Goal: Task Accomplishment & Management: Use online tool/utility

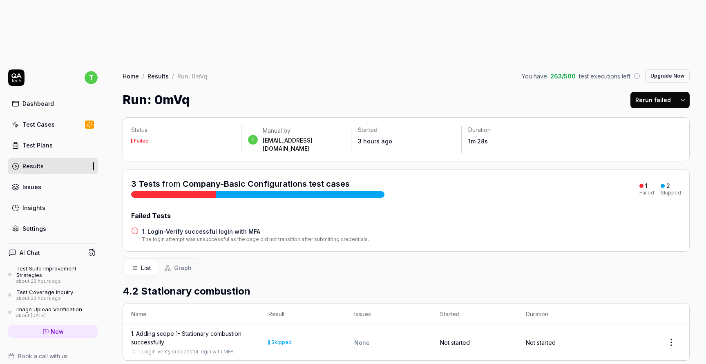
click at [40, 99] on div "Dashboard" at bounding box center [37, 103] width 31 height 9
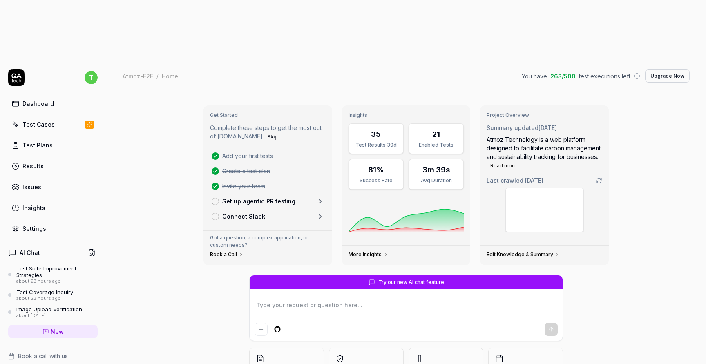
click at [45, 116] on link "Test Cases" at bounding box center [52, 124] width 89 height 16
type textarea "*"
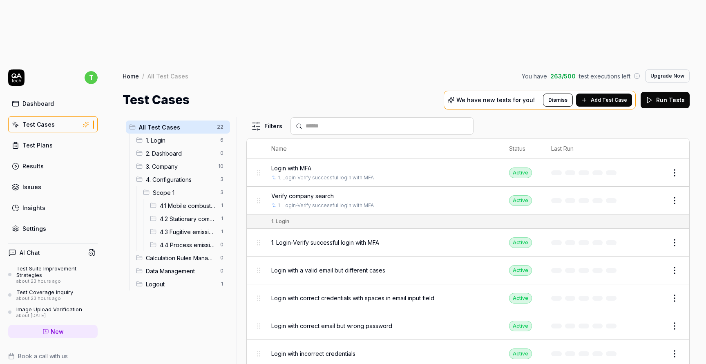
click at [198, 201] on span "4.1 Mobile combustion" at bounding box center [188, 205] width 56 height 9
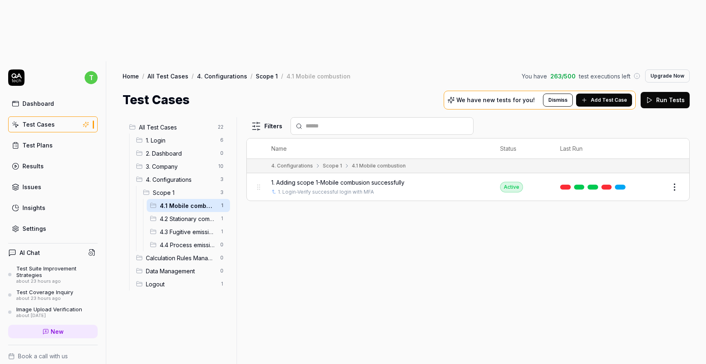
click at [607, 94] on button "Add Test Case" at bounding box center [604, 100] width 56 height 13
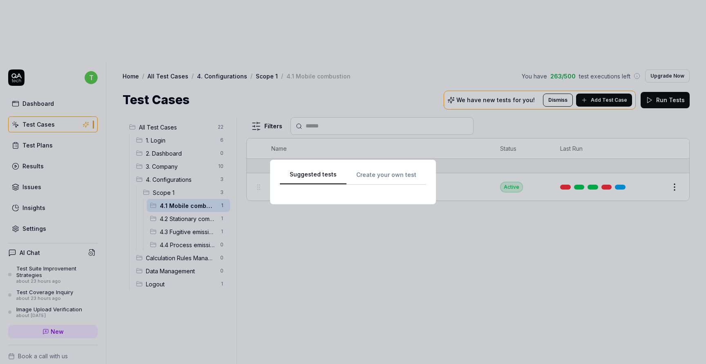
click at [373, 182] on div "Suggested tests Create your own test" at bounding box center [353, 182] width 146 height 25
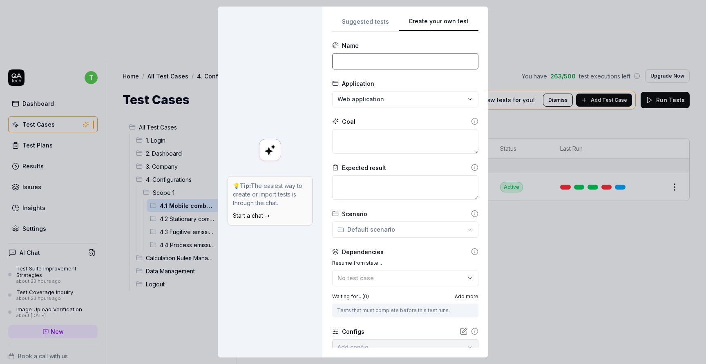
click at [369, 58] on input at bounding box center [405, 61] width 146 height 16
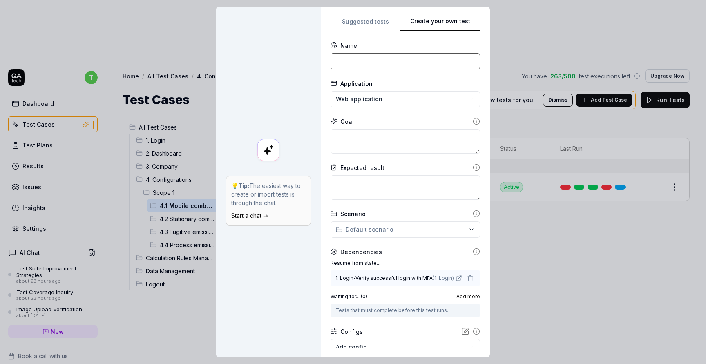
click at [407, 56] on input at bounding box center [406, 61] width 150 height 16
paste input "3. Remove added scope 1 - Mobile combustion successfully"
click at [350, 61] on input "2. 3. Remove added scope 1 - Mobile combustion successfully" at bounding box center [406, 61] width 150 height 16
type input "2. Remove added scope 1 - Mobile combustion successfully"
click at [373, 132] on textarea at bounding box center [406, 141] width 150 height 25
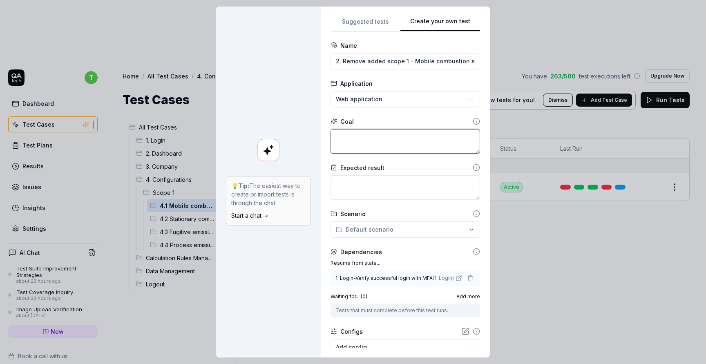
paste textarea "Adding company car - Petrol with 100000km as a manual entry"
type textarea "*"
type textarea "Adding company car - Petrol with 100000km as a manual entry"
click at [349, 137] on textarea "Adding company car - Petrol with 100000km as a manual entry" at bounding box center [406, 141] width 150 height 25
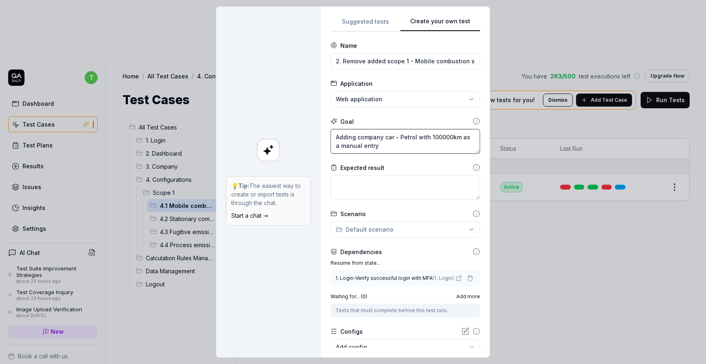
click at [349, 137] on textarea "Adding company car - Petrol with 100000km as a manual entry" at bounding box center [406, 141] width 150 height 25
type textarea "*"
type textarea "R company car - Petrol with 100000km as a manual entry"
type textarea "*"
type textarea "Re company car - Petrol with 100000km as a manual entry"
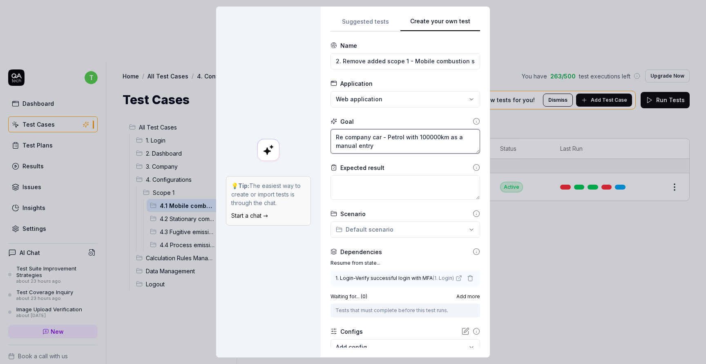
type textarea "*"
type textarea "Rem company car - Petrol with 100000km as a manual entry"
type textarea "*"
type textarea "Remo company car - Petrol with 100000km as a manual entry"
type textarea "*"
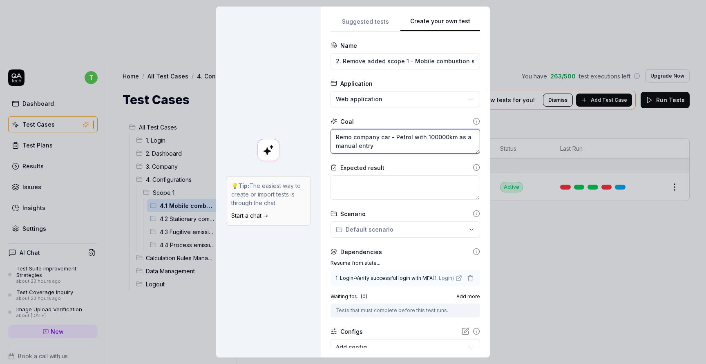
type textarea "Remov company car - Petrol with 100000km as a manual entry"
type textarea "*"
type textarea "Remove company car - Petrol with 100000km as a manual entry"
type textarea "*"
type textarea "Remove company car - Petrol with 100000km as a manual entry"
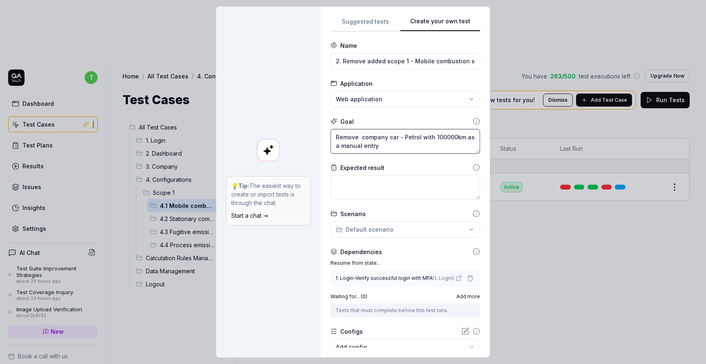
type textarea "*"
type textarea "Remove t company car - Petrol with 100000km as a manual entry"
type textarea "*"
type textarea "Remove th company car - Petrol with 100000km as a manual entry"
type textarea "*"
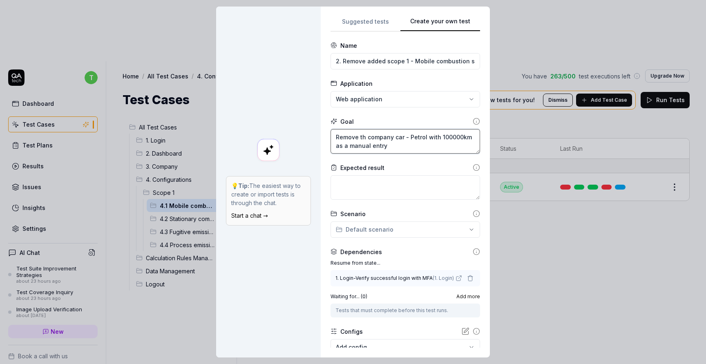
type textarea "Remove the company car - Petrol with 100000km as a manual entry"
type textarea "*"
type textarea "Remove the company car - Petrol with 100000km as a manual entry"
type textarea "*"
type textarea "Remove the a company car - Petrol with 100000km as a manual entry"
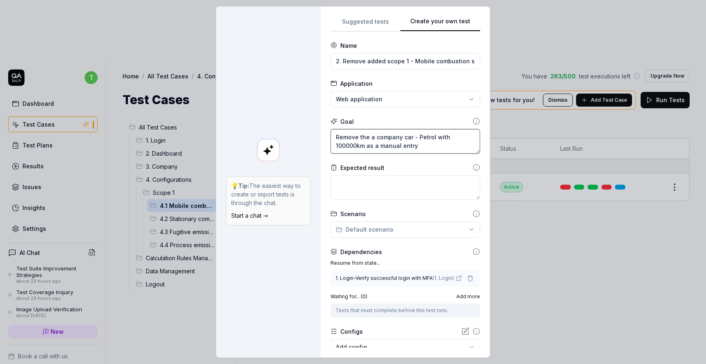
type textarea "*"
type textarea "Remove the ad company car - Petrol with 100000km as a manual entry"
type textarea "*"
type textarea "Remove the add company car - Petrol with 100000km as a manual entry"
type textarea "*"
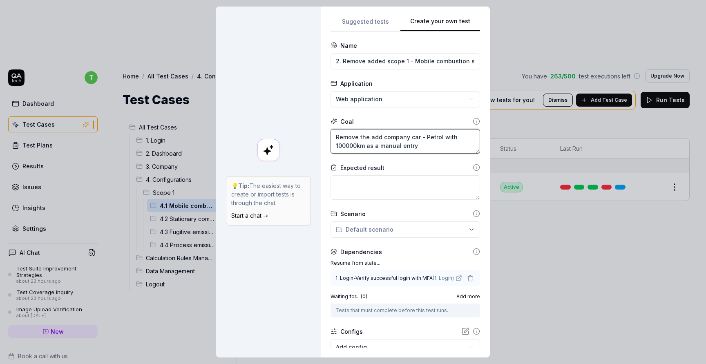
type textarea "Remove the adde company car - Petrol with 100000km as a manual entry"
type textarea "*"
type textarea "Remove the added company car - Petrol with 100000km as a manual entry"
type textarea "*"
type textarea "Remove the added company car - Petrol with 100000km as a manual entry"
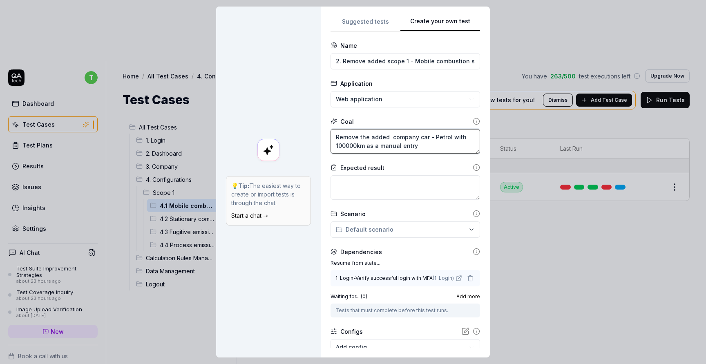
type textarea "*"
type textarea "Remove the added r company car - Petrol with 100000km as a manual entry"
type textarea "*"
type textarea "Remove the added re company car - Petrol with 100000km as a manual entry"
type textarea "*"
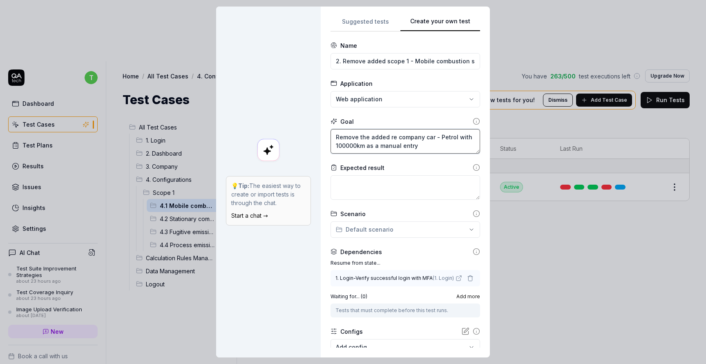
type textarea "Remove the added rec company car - Petrol with 100000km as a manual entry"
type textarea "*"
type textarea "Remove the added reco company car - Petrol with 100000km as a manual entry"
type textarea "*"
type textarea "Remove the added recor company car - Petrol with 100000km as a manual entry"
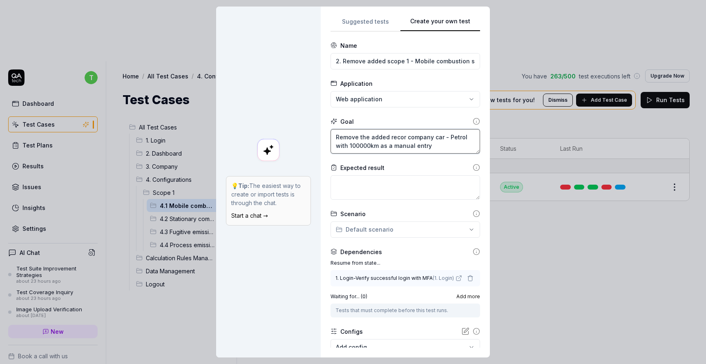
type textarea "*"
type textarea "Remove the added record company car - Petrol with 100000km as a manual entry"
type textarea "*"
type textarea "Remove the added record company car - Petrol with 100000km as a manual entry"
type textarea "*"
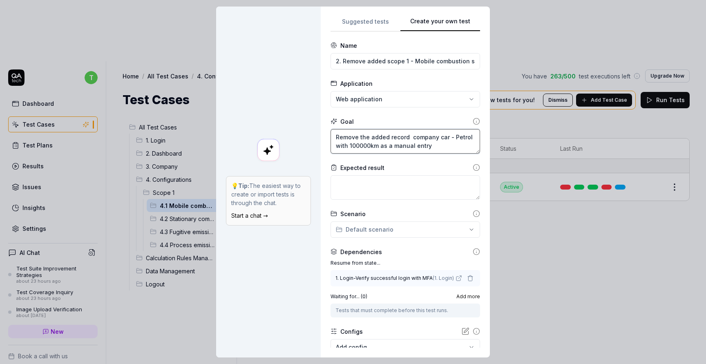
type textarea "Remove the added record g company car - Petrol with 100000km as a manual entry"
type textarea "*"
type textarea "Remove the added record go company car - Petrol with 100000km as a manual entry"
type textarea "*"
type textarea "Remove the added record g company car - Petrol with 100000km as a manual entry"
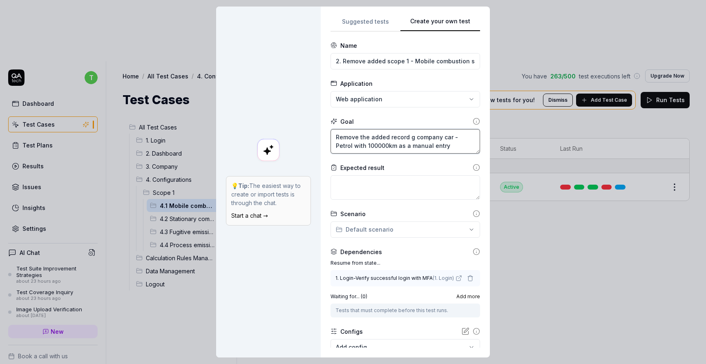
type textarea "*"
type textarea "Remove the added record company car - Petrol with 100000km as a manual entry"
type textarea "*"
type textarea "Remove the added record f company car - Petrol with 100000km as a manual entry"
type textarea "*"
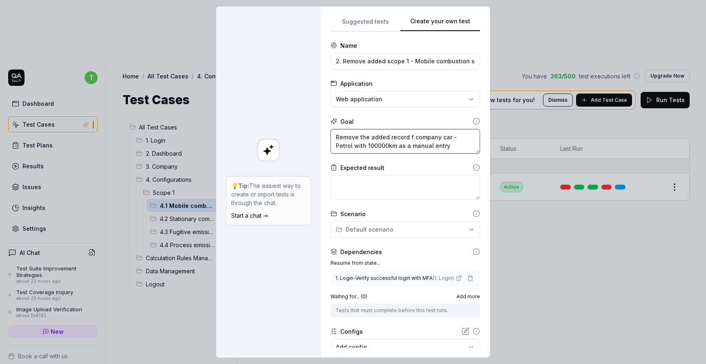
type textarea "Remove the added record fo company car - Petrol with 100000km as a manual entry"
type textarea "*"
type textarea "Remove the added record for company car - Petrol with 100000km as a manual entry"
click at [454, 143] on textarea "Remove the added record for company car - Petrol with 100000km as a manual entry" at bounding box center [406, 141] width 150 height 25
type textarea "*"
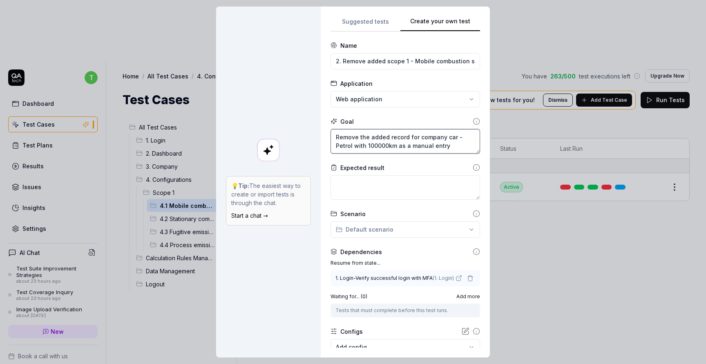
type textarea "Remove the added record for company car - Petrol with 100000km as a manual entr"
type textarea "*"
type textarea "Remove the added record for company car - Petrol with 100000km as a manual ent"
type textarea "*"
type textarea "Remove the added record for company car - Petrol with 100000km as a manual en"
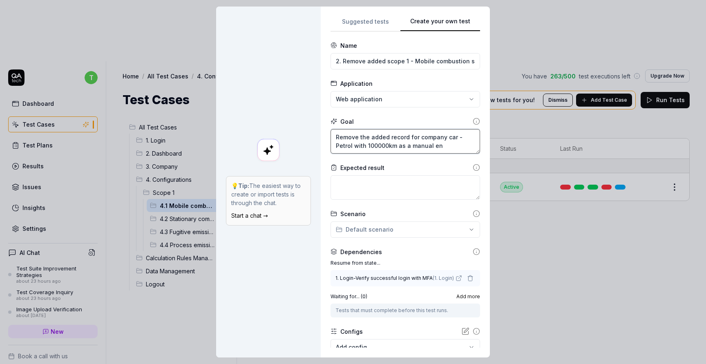
type textarea "*"
type textarea "Remove the added record for company car - Petrol with 100000km as a manual e"
type textarea "*"
type textarea "Remove the added record for company car - Petrol with 100000km as a manual"
type textarea "*"
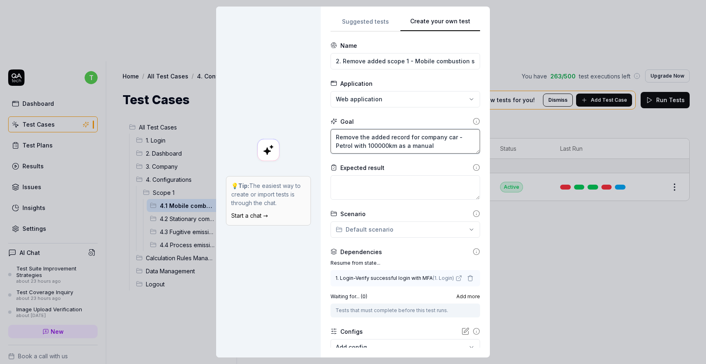
type textarea "Remove the added record for company car - Petrol with 100000km as a manual"
type textarea "*"
type textarea "Remove the added record for company car - Petrol with 100000km as a manua"
type textarea "*"
type textarea "Remove the added record for company car - Petrol with 100000km as a manu"
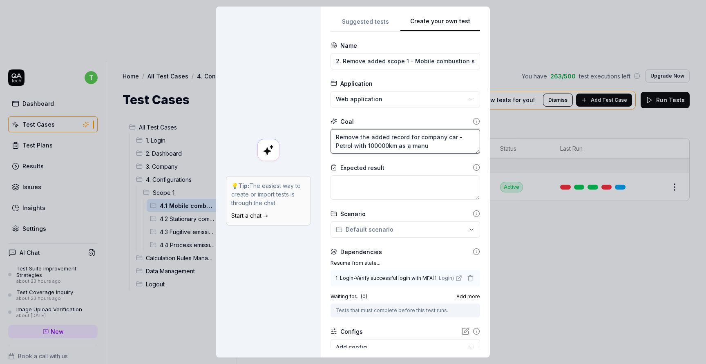
type textarea "*"
type textarea "Remove the added record for company car - Petrol with 100000km as a man"
type textarea "*"
type textarea "Remove the added record for company car - Petrol with 100000km as a ma"
type textarea "*"
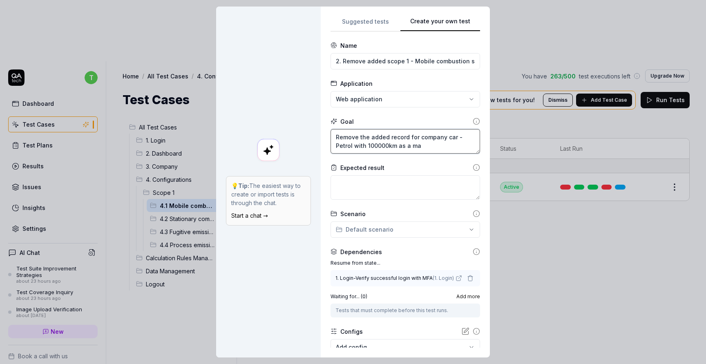
type textarea "Remove the added record for company car - Petrol with 100000km as a m"
type textarea "*"
type textarea "Remove the added record for company car - Petrol with 100000km as a"
type textarea "*"
type textarea "Remove the added record for company car - Petrol with 100000km as a"
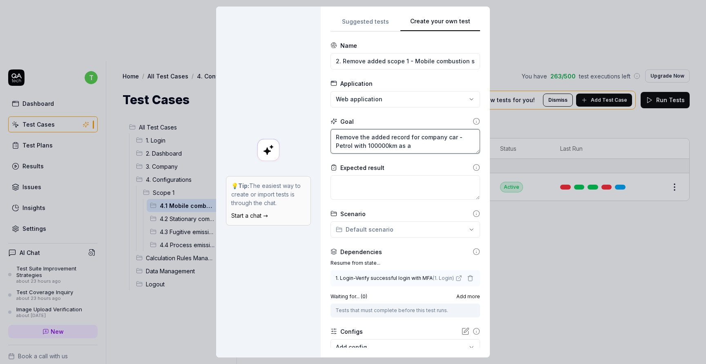
type textarea "*"
type textarea "Remove the added record for company car - Petrol with 100000km as"
type textarea "*"
type textarea "Remove the added record for company car - Petrol with 100000km as"
type textarea "*"
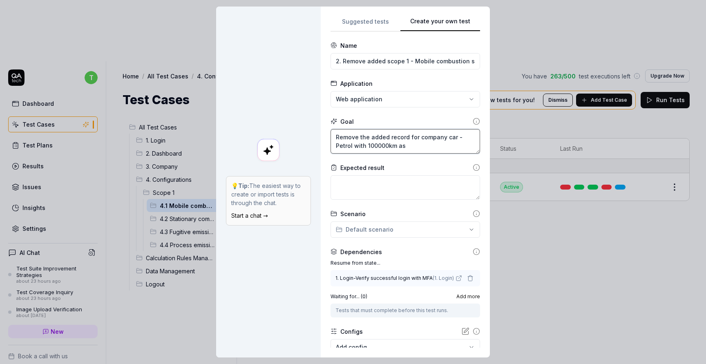
type textarea "Remove the added record for company car - Petrol with 100000km a"
type textarea "*"
type textarea "Remove the added record for company car - Petrol with 100000km"
type textarea "*"
type textarea "Remove the added record for company car - Petrol with 100000km"
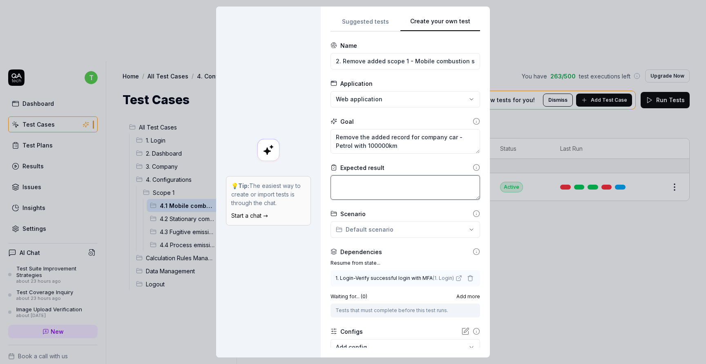
click at [404, 188] on textarea at bounding box center [406, 187] width 150 height 25
paste textarea "Ability to add a company car - Petrol with 100000km as a manual entry and it wi…"
type textarea "*"
type textarea "Ability to add a company car - Petrol with 100000km as a manual entry and it wi…"
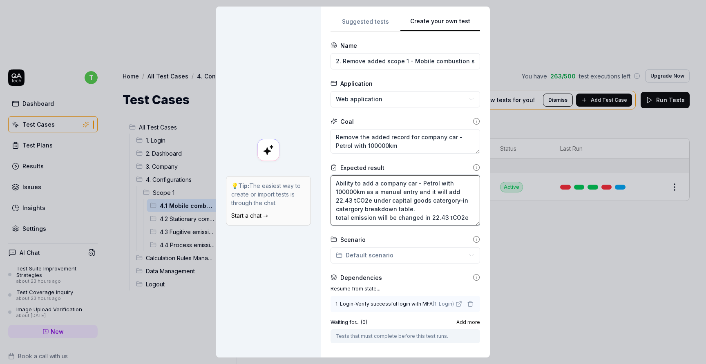
click at [368, 183] on textarea "Ability to add a company car - Petrol with 100000km as a manual entry and it wi…" at bounding box center [406, 200] width 150 height 50
type textarea "*"
type textarea "Ability to r a company car - Petrol with 100000km as a manual entry and it will…"
type textarea "*"
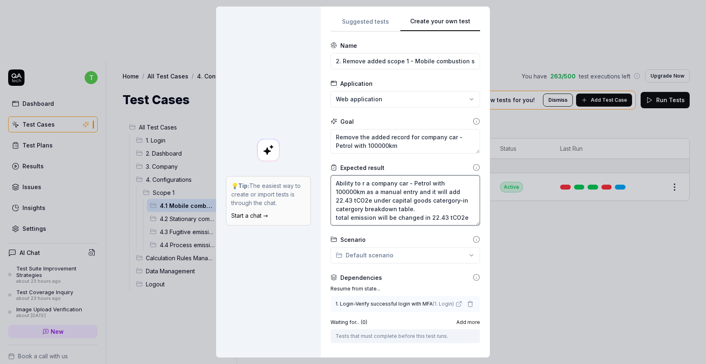
type textarea "Ability to re a company car - Petrol with 100000km as a manual entry and it wil…"
type textarea "*"
type textarea "Ability to rem a company car - Petrol with 100000km as a manual entry and it wi…"
type textarea "*"
type textarea "Ability to remo a company car - Petrol with 100000km as a manual entry and it w…"
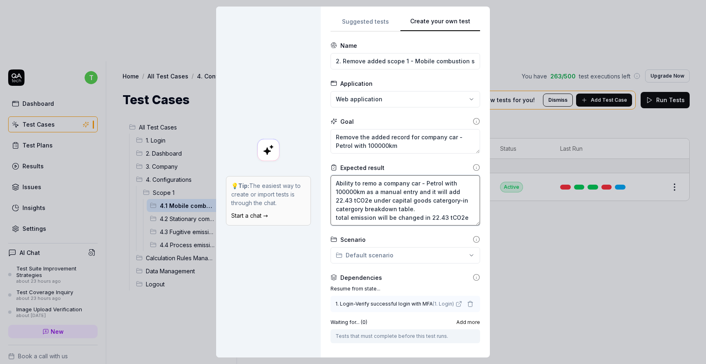
type textarea "*"
type textarea "Ability to remov a company car - Petrol with 100000km as a manual entry and it …"
type textarea "*"
type textarea "Ability to remove a company car - Petrol with 100000km as a manual entry and it…"
type textarea "*"
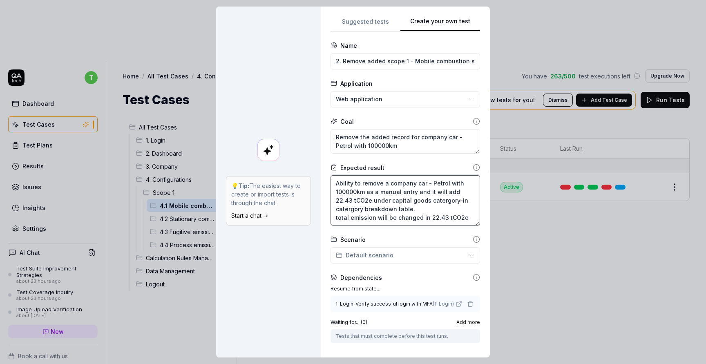
type textarea "Ability to remove a company car - Petrol with 100000km as a manual entry and it…"
type textarea "*"
type textarea "Ability to remove r a company car - Petrol with 100000km as a manual entry and …"
type textarea "*"
type textarea "Ability to remove re a company car - Petrol with 100000km as a manual entry and…"
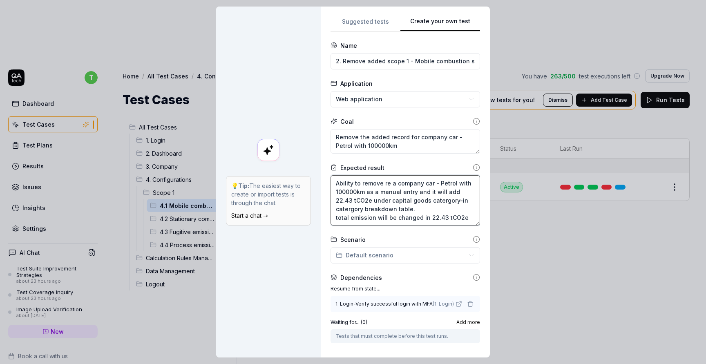
type textarea "*"
type textarea "Ability to remove rec a company car - Petrol with 100000km as a manual entry an…"
type textarea "*"
type textarea "Ability to remove reco a company car - Petrol with 100000km as a manual entry a…"
type textarea "*"
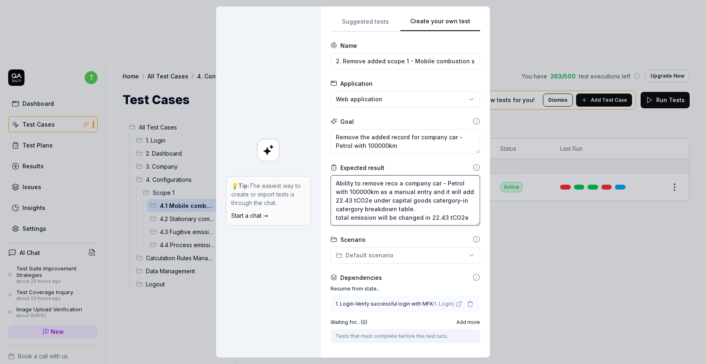
type textarea "Ability to remove recor a company car - Petrol with 100000km as a manual entry …"
type textarea "*"
type textarea "Ability to remove record a company car - Petrol with 100000km as a manual entry…"
type textarea "*"
type textarea "Ability to remove record company car - Petrol with 100000km as a manual entry a…"
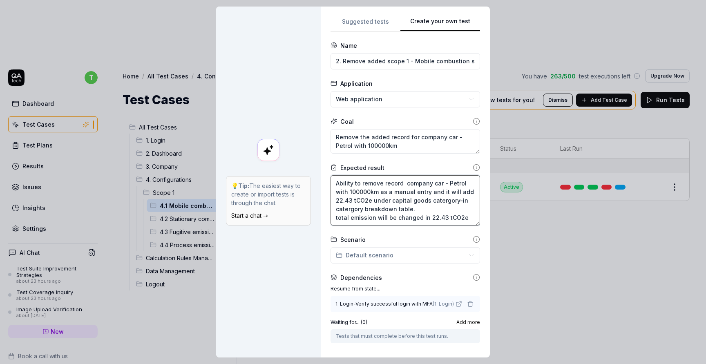
type textarea "*"
type textarea "Ability to remove record , company car - Petrol with 100000km as a manual entry…"
type textarea "*"
type textarea "Ability to remove record , company car - Petrol with 100000km as a manual entry…"
click at [464, 192] on textarea "Ability to remove record , company car - Petrol with 100000km as a manual entry…" at bounding box center [406, 200] width 150 height 50
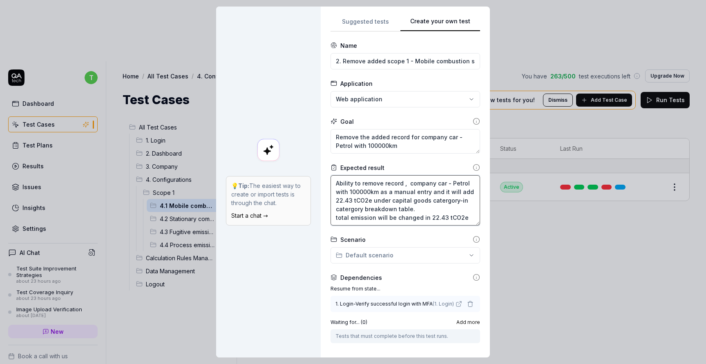
click at [464, 192] on textarea "Ability to remove record , company car - Petrol with 100000km as a manual entry…" at bounding box center [406, 200] width 150 height 50
type textarea "*"
type textarea "Ability to remove record , company car - Petrol with 100000km as a manual entry…"
type textarea "*"
type textarea "Ability to remove record , company car - Petrol with 100000km as a manual entry…"
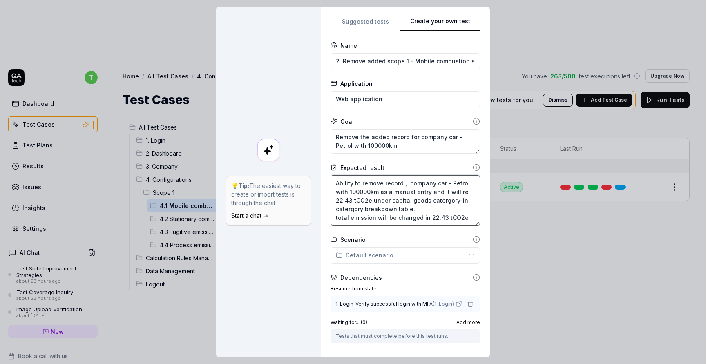
type textarea "*"
type textarea "Ability to remove record , company car - Petrol with 100000km as a manual entry…"
type textarea "*"
type textarea "Ability to remove record , company car - Petrol with 100000km as a manual entry…"
type textarea "*"
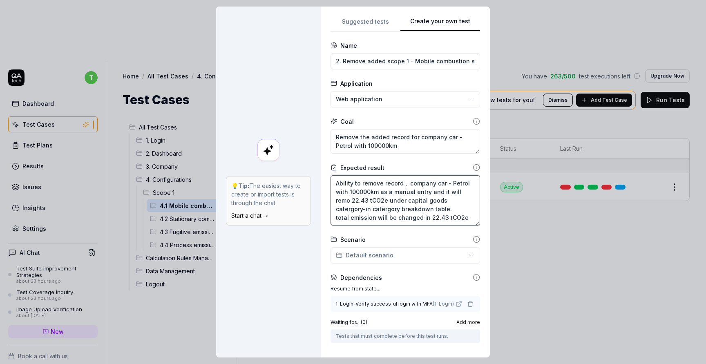
type textarea "Ability to remove record , company car - Petrol with 100000km as a manual entry…"
type textarea "*"
type textarea "Ability to remove record , company car - Petrol with 100000km as a manual entry…"
click at [405, 216] on textarea "Ability to remove record , company car - Petrol with 100000km as a manual entry…" at bounding box center [406, 200] width 150 height 50
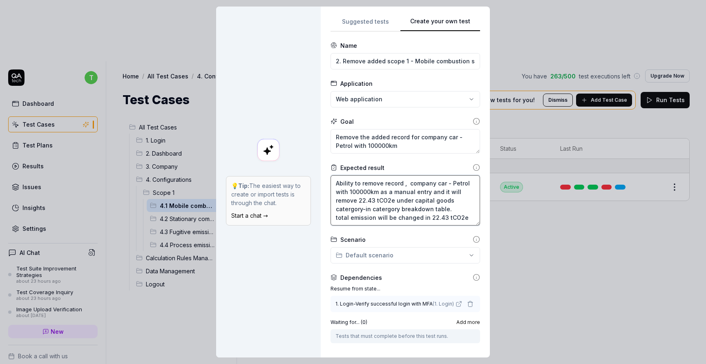
type textarea "*"
type textarea "Ability to remove record , company car - Petrol with 100000km as a manual entry…"
type textarea "*"
type textarea "Ability to remove record , company car - Petrol with 100000km as a manual entry…"
type textarea "*"
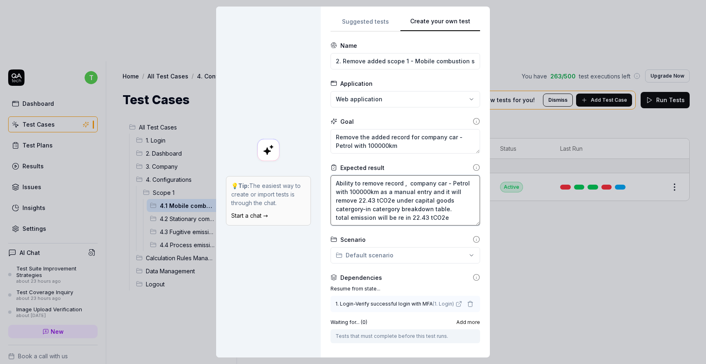
type textarea "Ability to remove record , company car - Petrol with 100000km as a manual entry…"
type textarea "*"
type textarea "Ability to remove record , company car - Petrol with 100000km as a manual entry…"
type textarea "*"
type textarea "Ability to remove record , company car - Petrol with 100000km as a manual entry…"
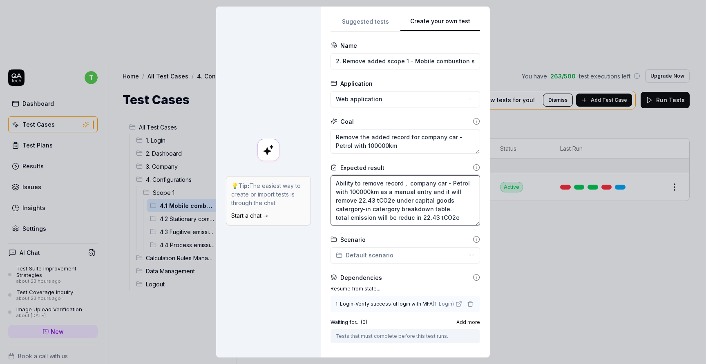
type textarea "*"
type textarea "Ability to remove record , company car - Petrol with 100000km as a manual entry…"
type textarea "*"
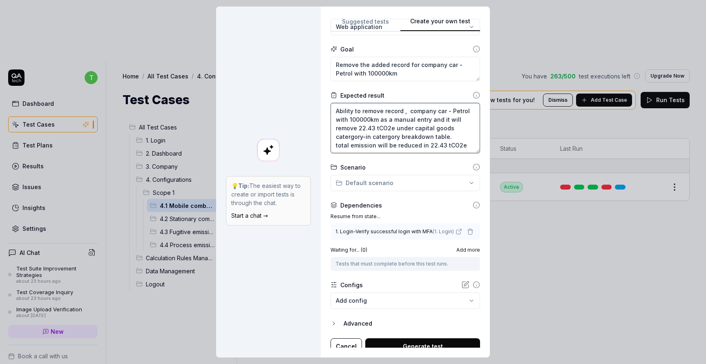
scroll to position [79, 0]
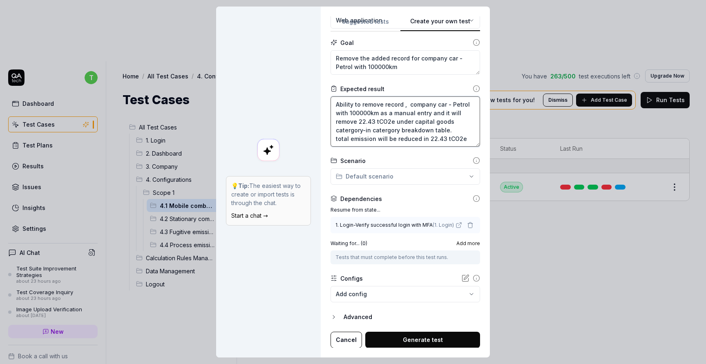
type textarea "Ability to remove record , company car - Petrol with 100000km as a manual entry…"
click at [411, 338] on button "Generate test" at bounding box center [422, 340] width 115 height 16
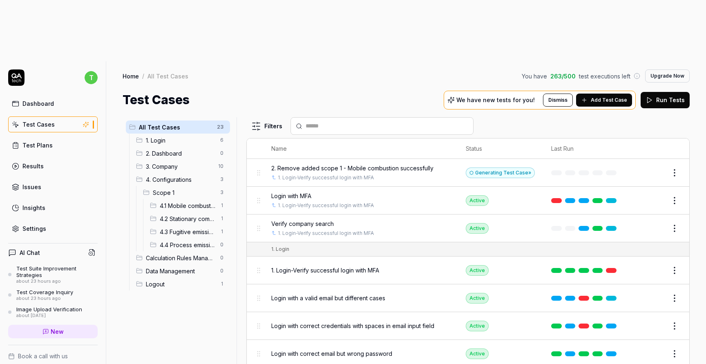
click at [191, 201] on span "4.1 Mobile combustion" at bounding box center [188, 205] width 56 height 9
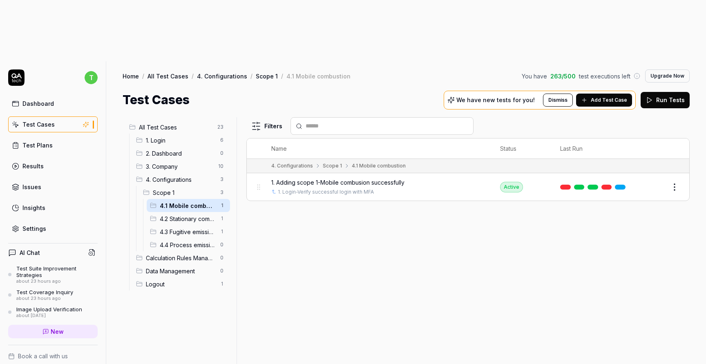
click at [189, 175] on span "4. Configurations" at bounding box center [180, 179] width 69 height 9
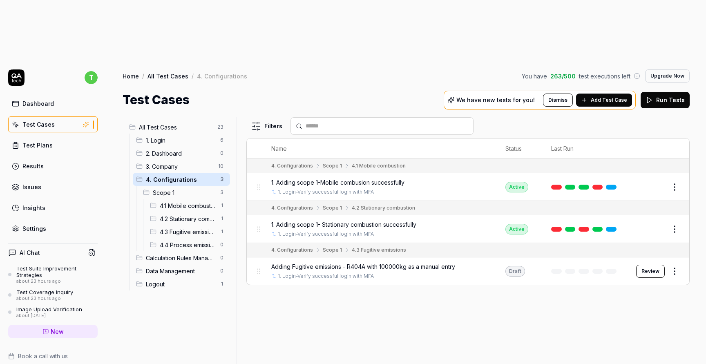
click at [181, 123] on span "All Test Cases" at bounding box center [176, 127] width 74 height 9
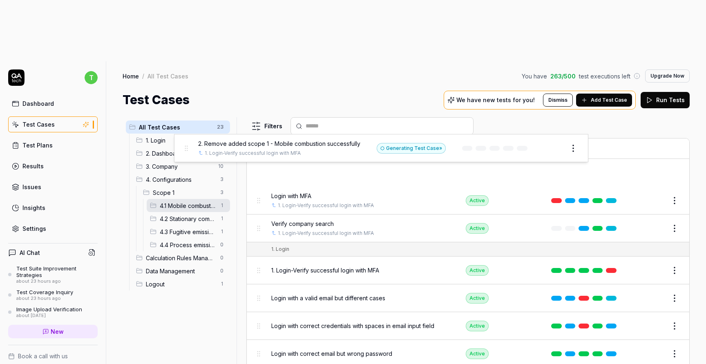
drag, startPoint x: 261, startPoint y: 110, endPoint x: 188, endPoint y: 148, distance: 82.6
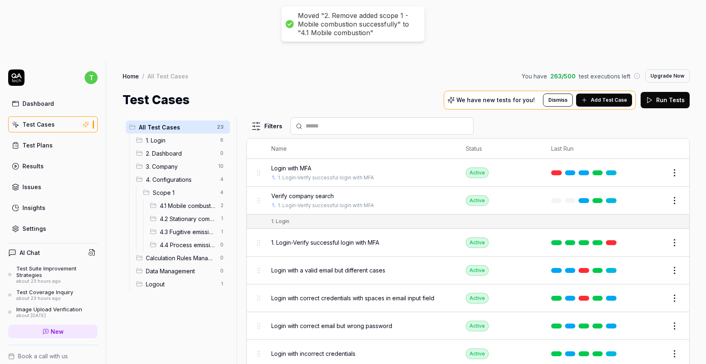
click at [188, 201] on span "4.1 Mobile combustion" at bounding box center [188, 205] width 56 height 9
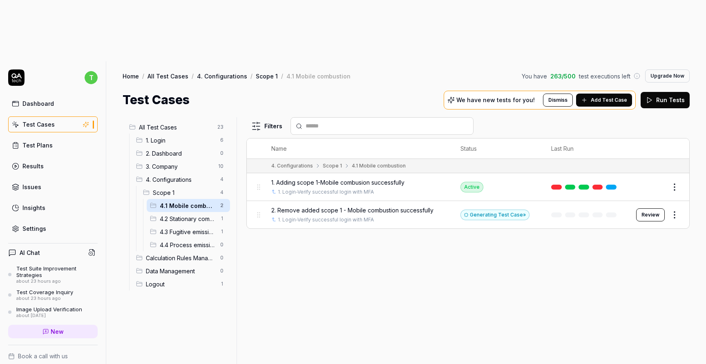
click at [642, 208] on button "Review" at bounding box center [650, 214] width 29 height 13
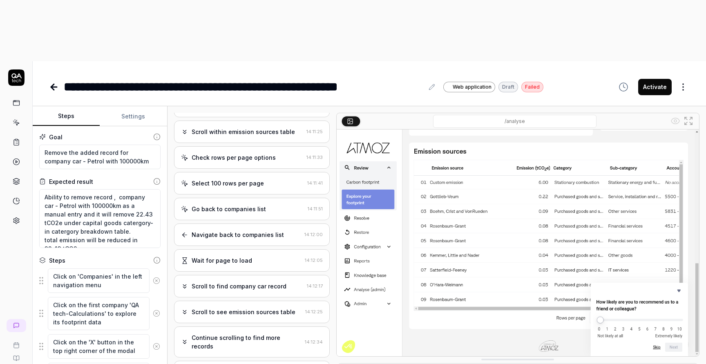
scroll to position [235, 0]
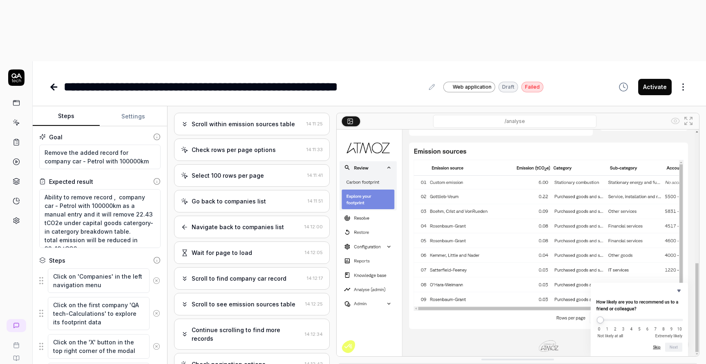
type textarea "*"
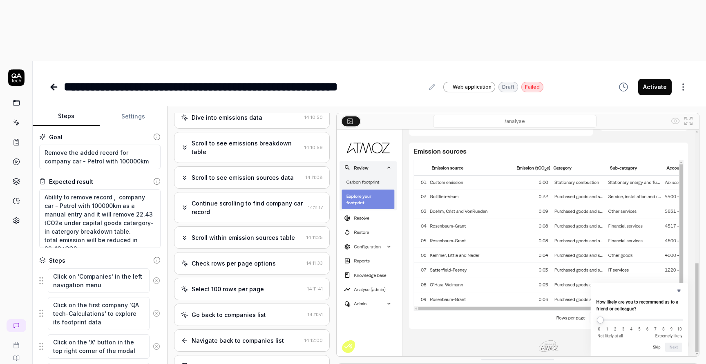
scroll to position [0, 0]
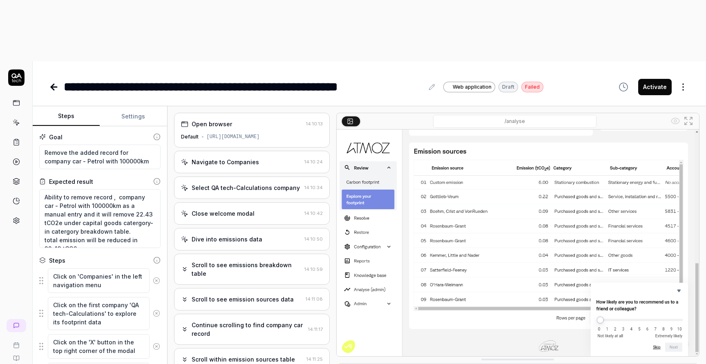
click at [57, 82] on icon at bounding box center [54, 87] width 10 height 10
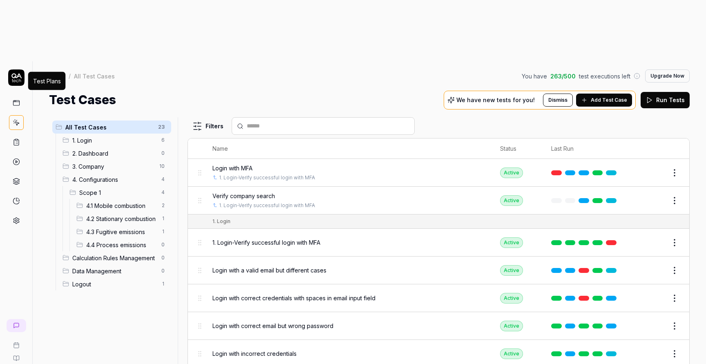
click at [16, 139] on icon at bounding box center [16, 142] width 7 height 7
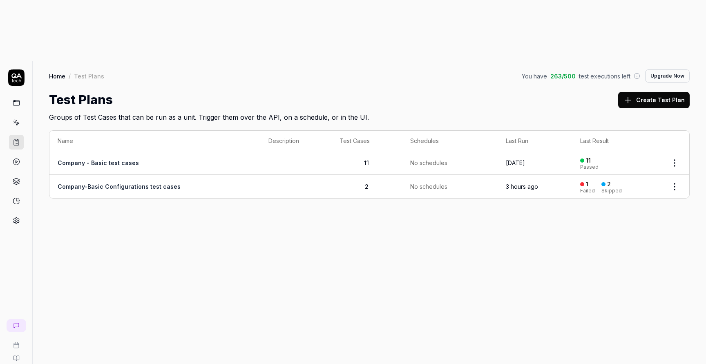
click at [333, 175] on td "2" at bounding box center [366, 186] width 71 height 23
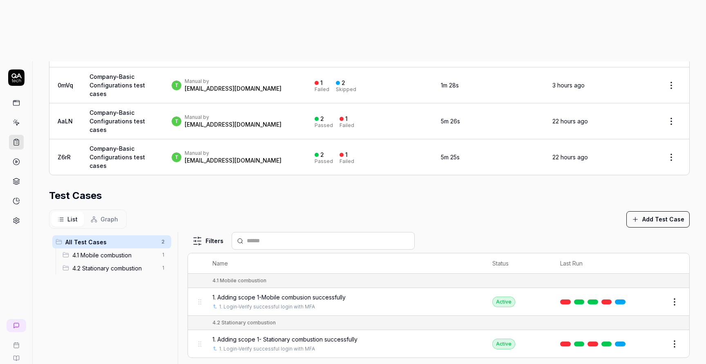
scroll to position [229, 0]
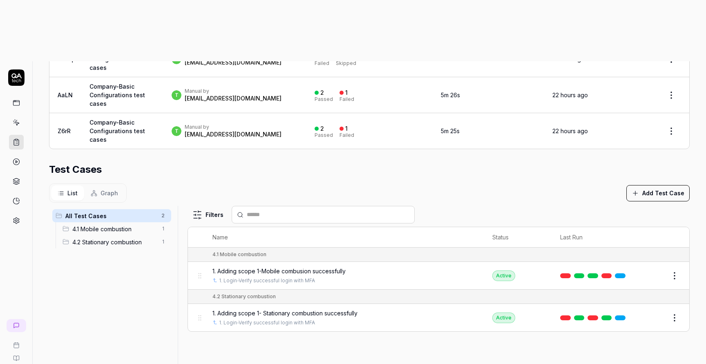
click at [658, 185] on button "Add Test Case" at bounding box center [657, 193] width 63 height 16
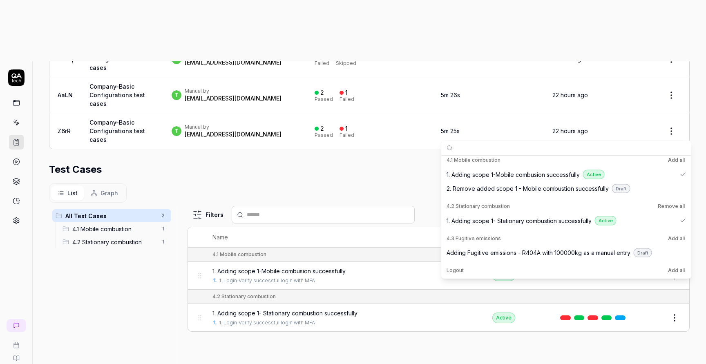
scroll to position [268, 0]
click at [555, 186] on span "2. Remove added scope 1 - Mobile combustion successfully" at bounding box center [528, 187] width 162 height 9
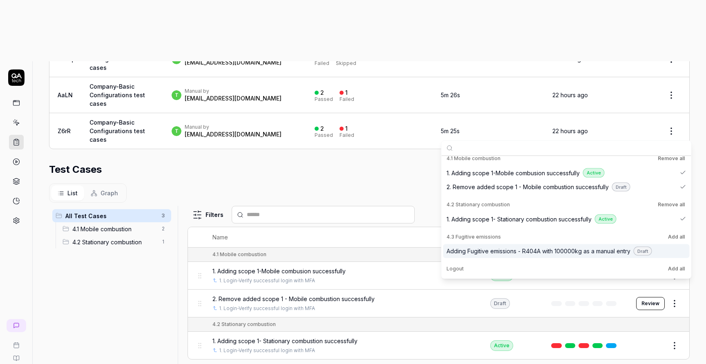
click at [433, 350] on div "Parameters Web application Device Preset Default Environment Default Default Re…" at bounding box center [369, 164] width 673 height 523
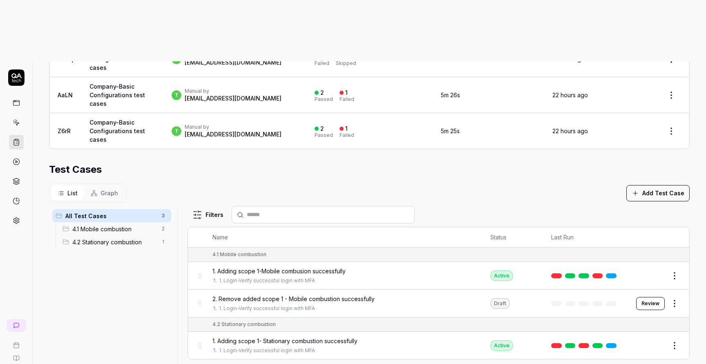
scroll to position [0, 0]
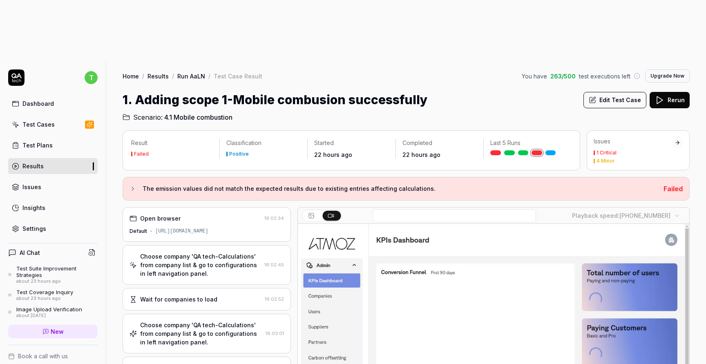
scroll to position [600, 0]
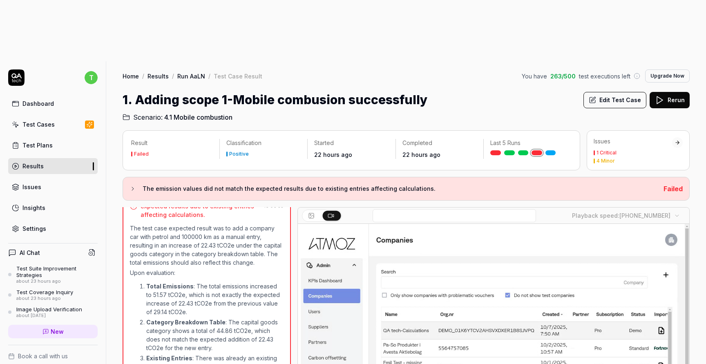
click at [55, 116] on link "Test Cases" at bounding box center [52, 124] width 89 height 16
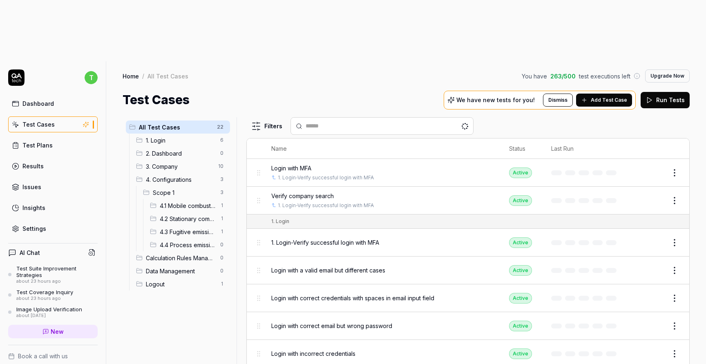
click at [184, 199] on div "4.1 Mobile combustion 1" at bounding box center [188, 205] width 83 height 13
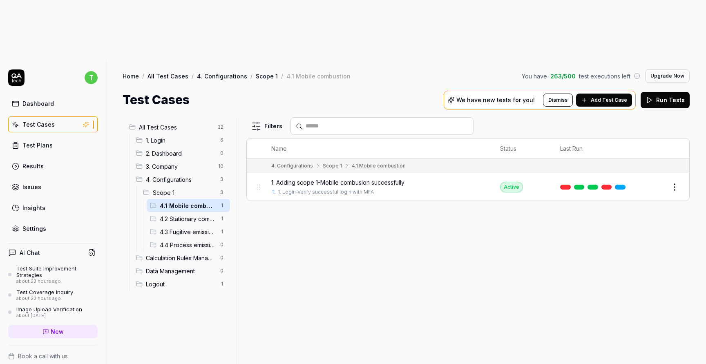
click at [655, 181] on button "Edit" at bounding box center [655, 187] width 20 height 13
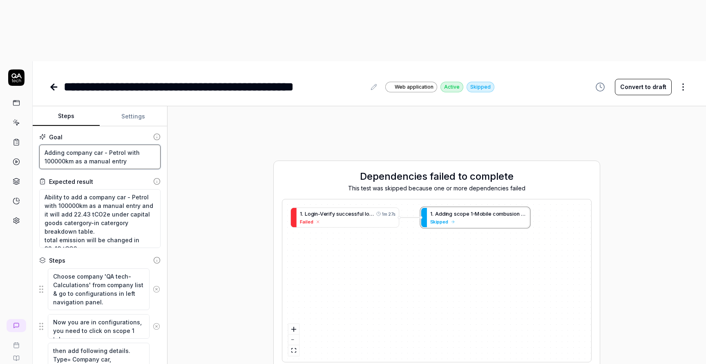
click at [134, 145] on textarea "Adding company car - Petrol with 100000km as a manual entry" at bounding box center [99, 157] width 121 height 25
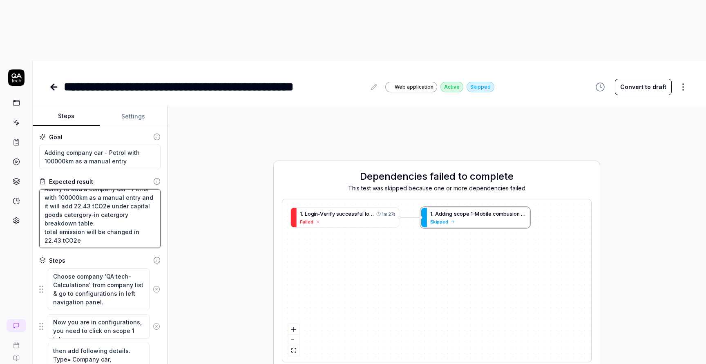
click at [138, 189] on textarea "Ability to add a company car - Petrol with 100000km as a manual entry and it wi…" at bounding box center [99, 218] width 121 height 59
click at [351, 211] on span "e" at bounding box center [349, 214] width 3 height 6
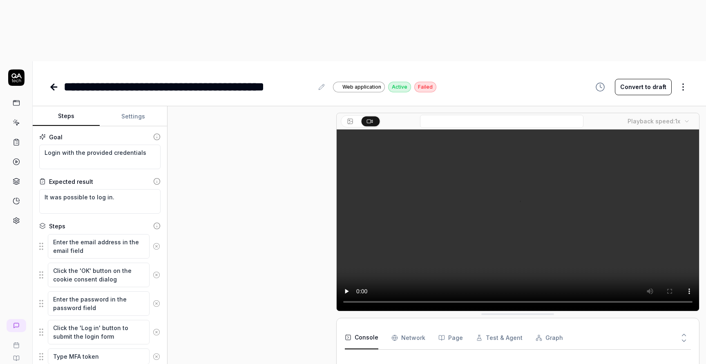
scroll to position [54, 0]
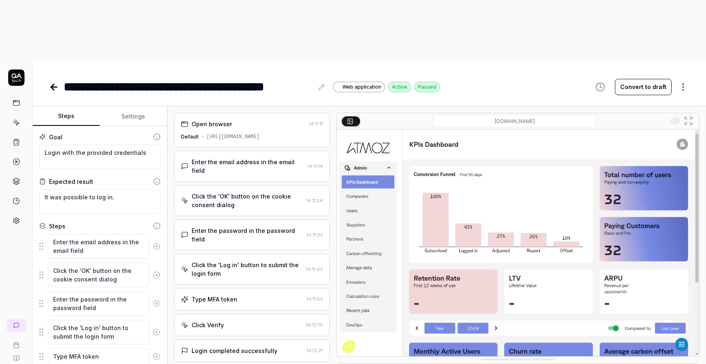
scroll to position [62, 0]
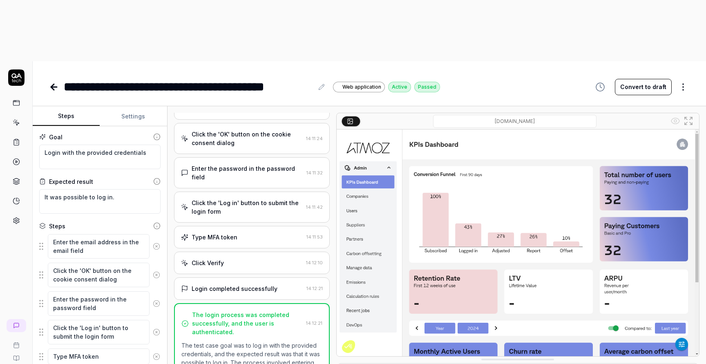
click at [54, 82] on icon at bounding box center [54, 87] width 10 height 10
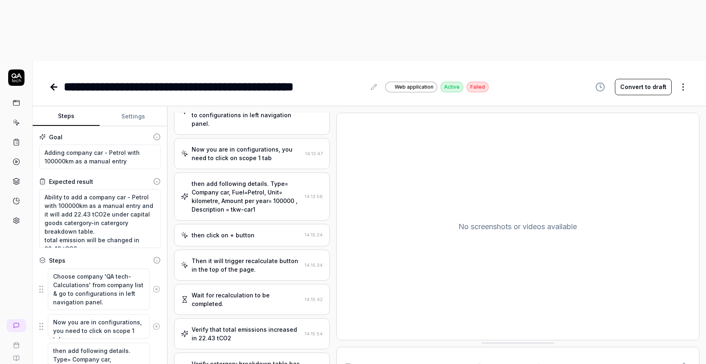
scroll to position [116, 0]
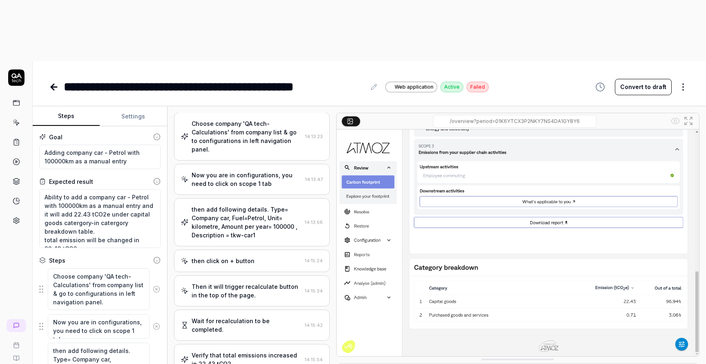
click at [45, 61] on div "**********" at bounding box center [369, 78] width 673 height 35
click at [54, 87] on icon at bounding box center [54, 87] width 6 height 0
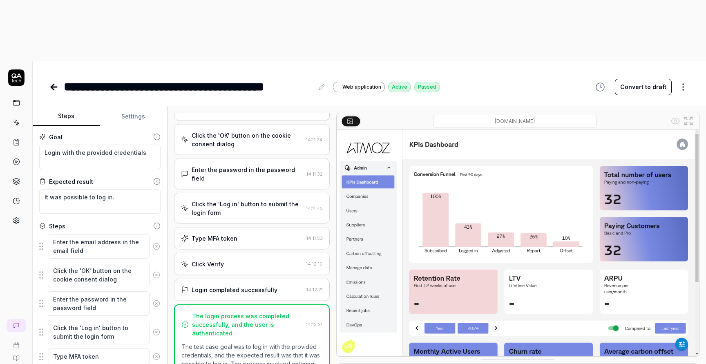
scroll to position [62, 0]
type textarea "*"
click at [19, 119] on icon at bounding box center [16, 122] width 7 height 7
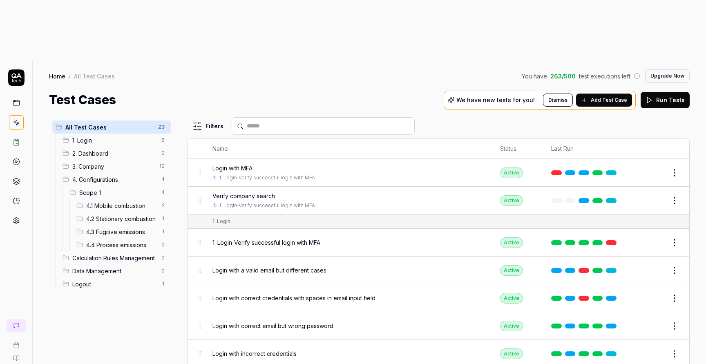
click at [129, 215] on span "4.2 Stationary combustion" at bounding box center [121, 219] width 70 height 9
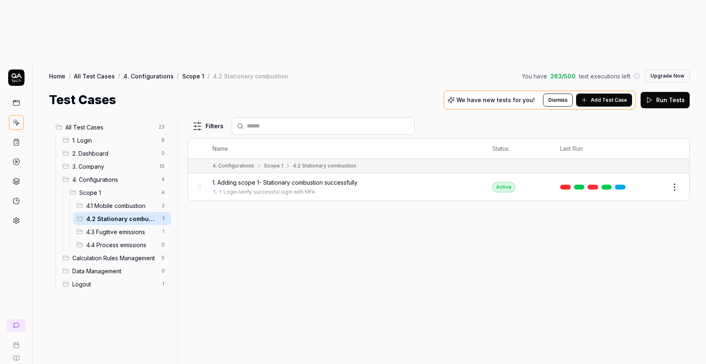
click at [602, 96] on span "Add Test Case" at bounding box center [609, 99] width 36 height 7
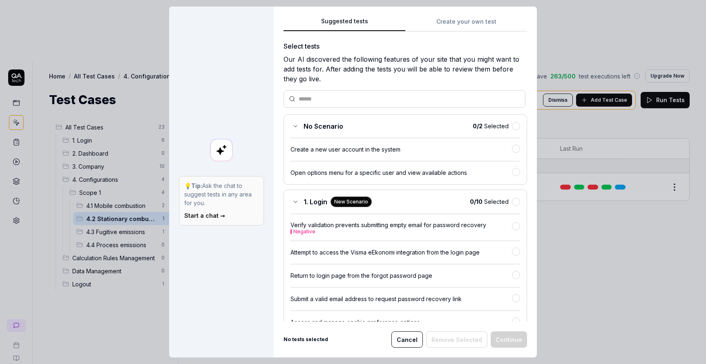
click at [411, 342] on button "Cancel" at bounding box center [406, 339] width 31 height 16
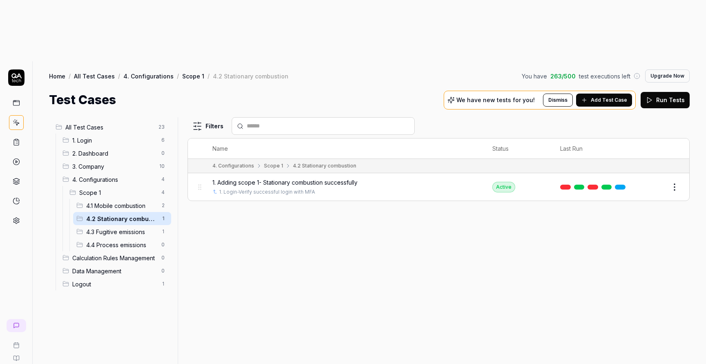
click at [121, 201] on span "4.1 Mobile combustion" at bounding box center [121, 205] width 70 height 9
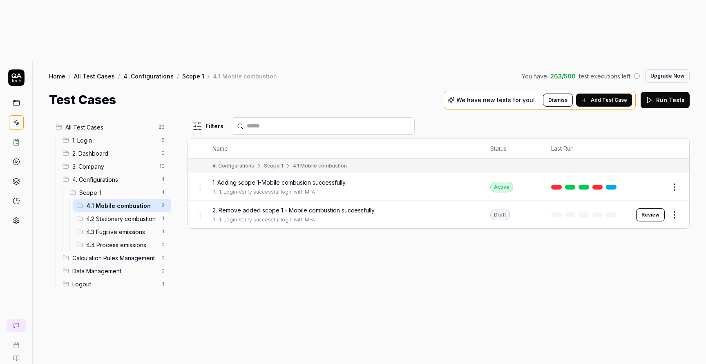
click at [121, 212] on div "4.2 Stationary combustion 1" at bounding box center [122, 218] width 98 height 13
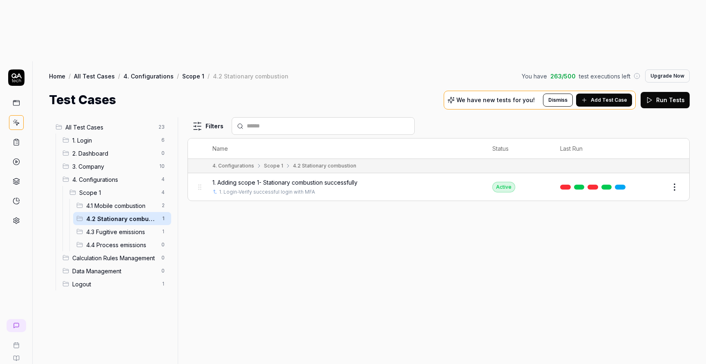
click at [600, 96] on span "Add Test Case" at bounding box center [609, 99] width 36 height 7
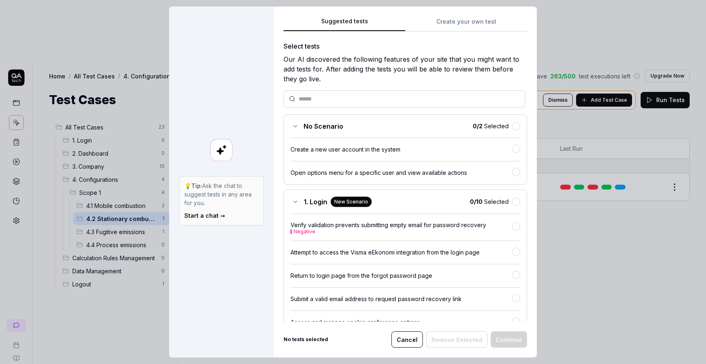
click at [477, 28] on div "Suggested tests Create your own test Select tests Our AI discovered the followi…" at bounding box center [405, 182] width 263 height 351
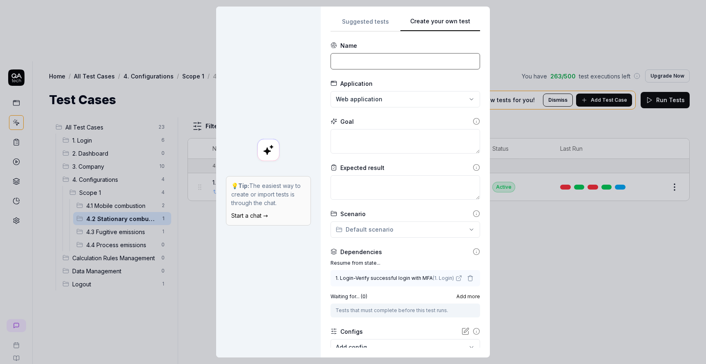
click at [396, 61] on input at bounding box center [406, 61] width 150 height 16
paste input "6. Remove added scope 1- Stationary combustion successfully"
click at [340, 61] on input "6. Remove added scope 1- Stationary combustion successfully" at bounding box center [406, 61] width 150 height 16
type input "2. Remove added scope 1- Stationary combustion successfully"
click at [383, 149] on textarea at bounding box center [406, 141] width 150 height 25
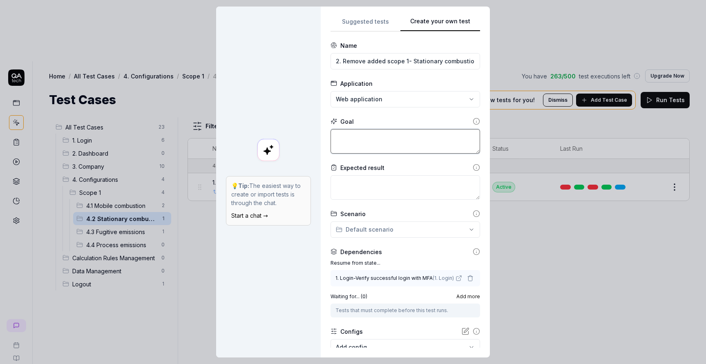
click at [340, 144] on textarea at bounding box center [406, 141] width 150 height 25
paste textarea "Adding stationery combustion of 6000 kg tco2 as a manual entry"
type textarea "*"
type textarea "Adding stationery combustion of 6000 kg tco2 as a manual entry"
click at [345, 137] on textarea "Adding stationery combustion of 6000 kg tco2 as a manual entry" at bounding box center [406, 141] width 150 height 25
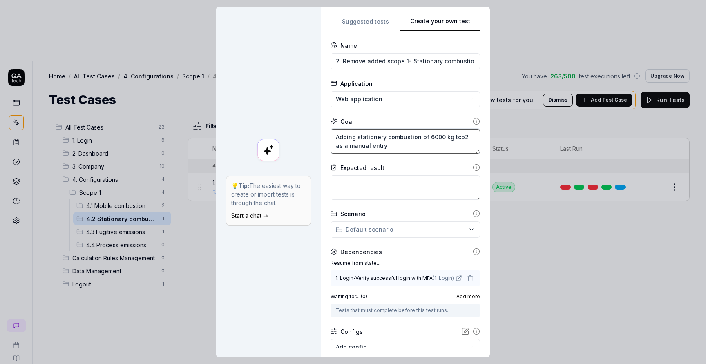
click at [345, 137] on textarea "Adding stationery combustion of 6000 kg tco2 as a manual entry" at bounding box center [406, 141] width 150 height 25
type textarea "*"
type textarea "R stationery combustion of 6000 kg tco2 as a manual entry"
type textarea "*"
type textarea "Re stationery combustion of 6000 kg tco2 as a manual entry"
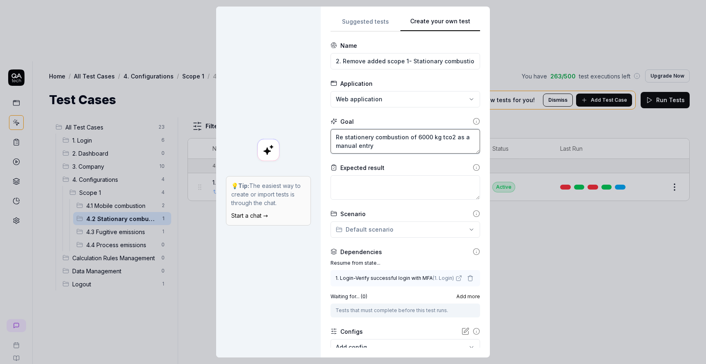
type textarea "*"
type textarea "Rem stationery combustion of 6000 kg tco2 as a manual entry"
type textarea "*"
type textarea "Remo stationery combustion of 6000 kg tco2 as a manual entry"
type textarea "*"
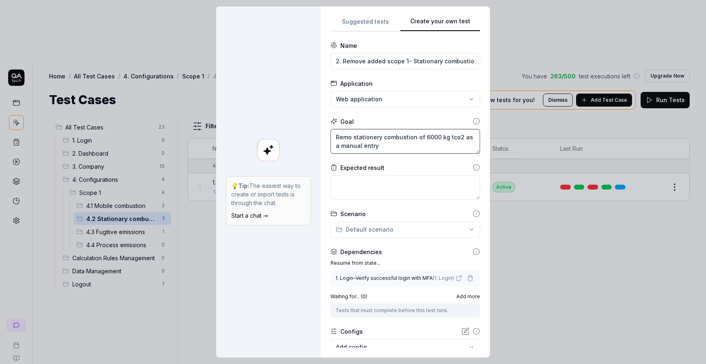
type textarea "Remov stationery combustion of 6000 kg tco2 as a manual entry"
type textarea "*"
type textarea "Remove stationery combustion of 6000 kg tco2 as a manual entry"
type textarea "*"
type textarea "Remove stationery combustion of 6000 kg tco2 as a manual entry"
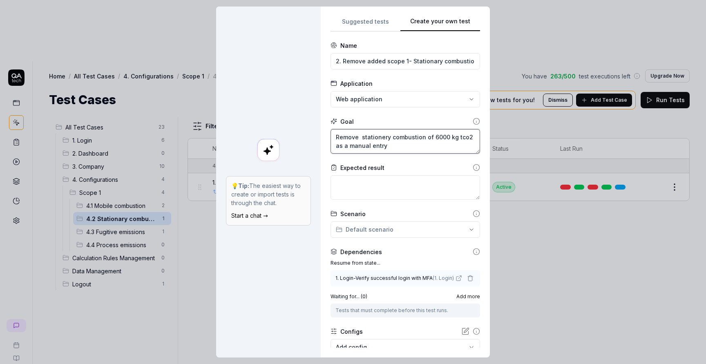
type textarea "*"
type textarea "Remove stationery combustion of 6000 kg tco2 as a manual entry"
click at [388, 150] on textarea "Remove stationery combustion of 6000 kg tco2 as a manual entry" at bounding box center [406, 141] width 150 height 25
click at [468, 135] on textarea "Remove stationery combustion of 6000 kg tco2 as a manual entry" at bounding box center [406, 141] width 150 height 25
type textarea "*"
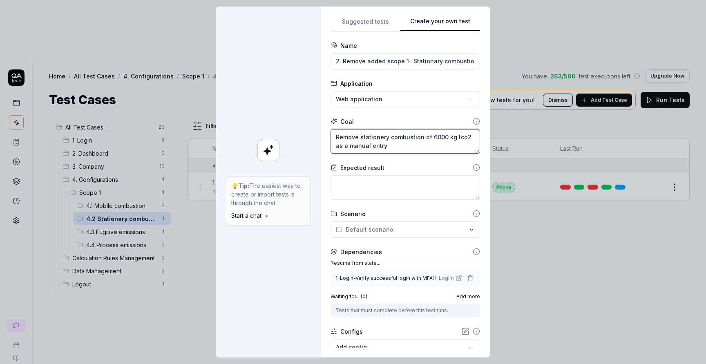
type textarea "Remove stationery combustion of 6000 kg tco2 tas a manual entry"
type textarea "*"
type textarea "Remove stationery combustion of 6000 kg tco2 thas a manual entry"
type textarea "*"
type textarea "Remove stationery combustion of 6000 kg tco2 thaas a manual entry"
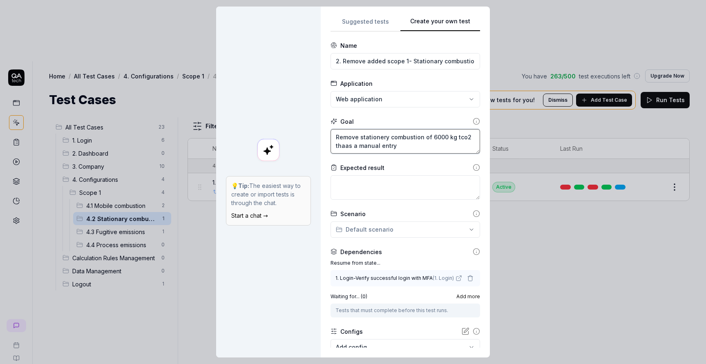
type textarea "*"
type textarea "Remove stationery combustion of 6000 kg tco2 thatas a manual entry"
type textarea "*"
type textarea "Remove stationery combustion of 6000 kg tco2 that as a manual entry"
type textarea "*"
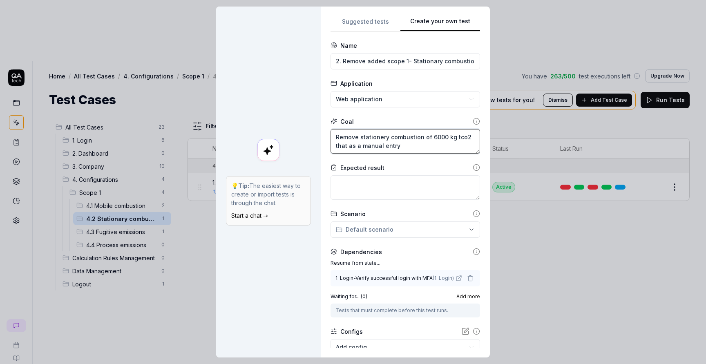
type textarea "Remove stationery combustion of 6000 kg tco2 that was a manual entry"
type textarea "*"
type textarea "Remove stationery combustion of 6000 kg tco2 that was aa manual entry"
type textarea "*"
type textarea "Remove stationery combustion of 6000 kg tco2 that was ada manual entry"
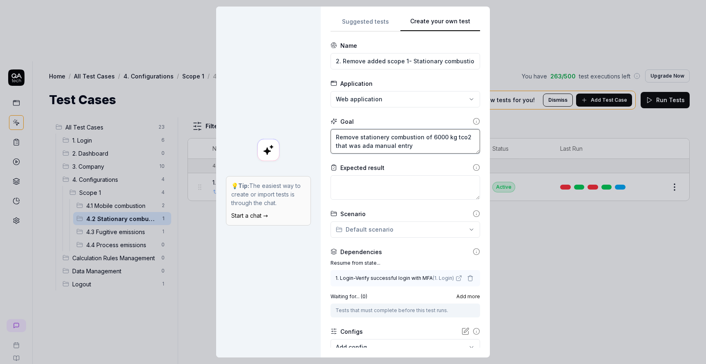
type textarea "*"
type textarea "Remove stationery combustion of 6000 kg tco2 that was adda manual entry"
type textarea "*"
type textarea "Remove stationery combustion of 6000 kg tco2 that was addea manual entry"
type textarea "*"
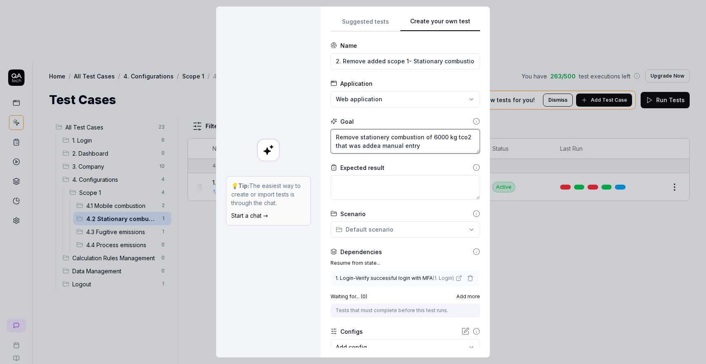
type textarea "Remove stationery combustion of 6000 kg tco2 that was addeda manual entry"
type textarea "*"
type textarea "Remove stationery combustion of 6000 kg tco2 that was added a manual entry"
click at [365, 184] on textarea at bounding box center [406, 187] width 150 height 25
paste textarea "Ability to add a stationery combustion - 6000 kg tco2as a manual entry and it w…"
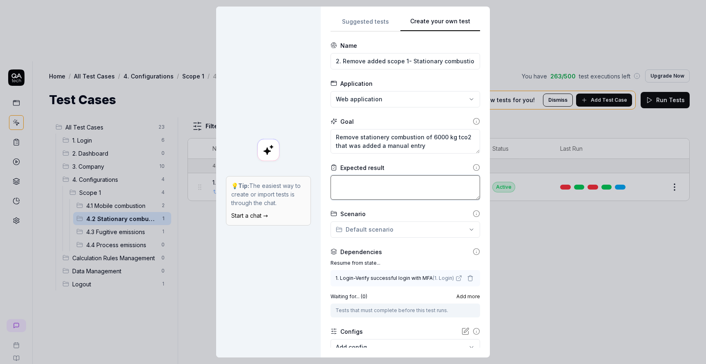
type textarea "*"
type textarea "Ability to add a stationery combustion - 6000 kg tco2as a manual entry and it w…"
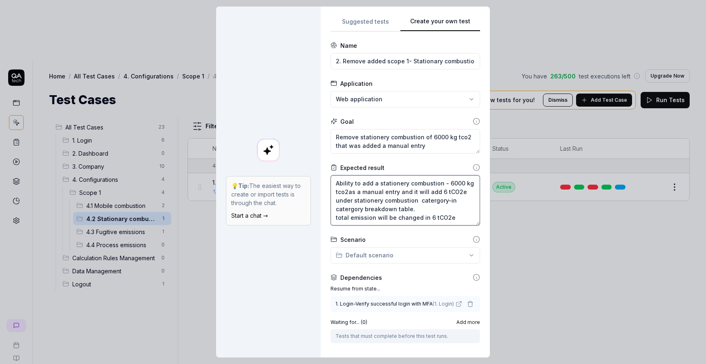
click at [361, 183] on textarea "Ability to add a stationery combustion - 6000 kg tco2as a manual entry and it w…" at bounding box center [406, 200] width 150 height 50
click at [365, 183] on textarea "Ability to add a stationery combustion - 6000 kg tco2as a manual entry and it w…" at bounding box center [406, 200] width 150 height 50
type textarea "*"
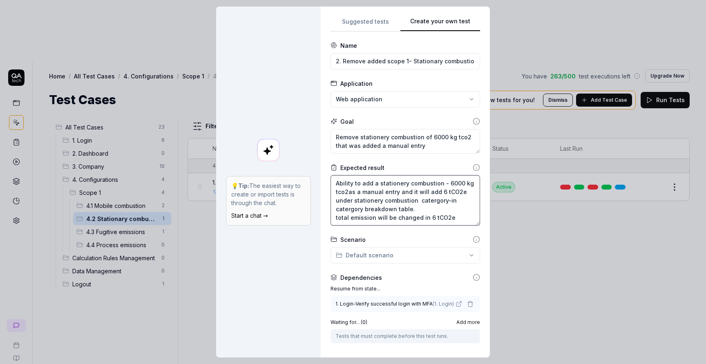
type textarea "Ability to r a stationery combustion - 6000 kg tco2as a manual entry and it wil…"
type textarea "*"
type textarea "Ability to re a stationery combustion - 6000 kg tco2as a manual entry and it wi…"
type textarea "*"
type textarea "Ability to rem a stationery combustion - 6000 kg tco2as a manual entry and it w…"
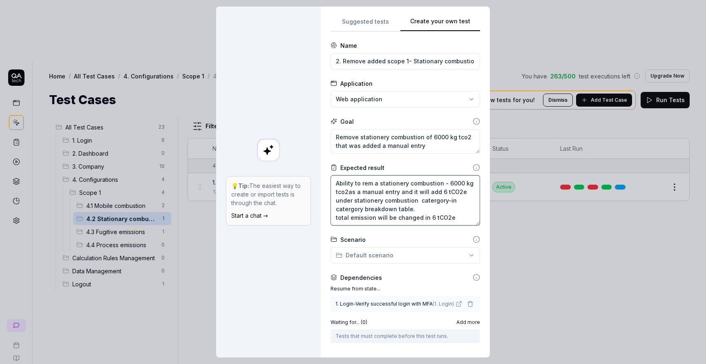
type textarea "*"
type textarea "Ability to remo a stationery combustion - 6000 kg tco2as a manual entry and it …"
type textarea "*"
type textarea "Ability to remov a stationery combustion - 6000 kg tco2as a manual entry and it…"
type textarea "*"
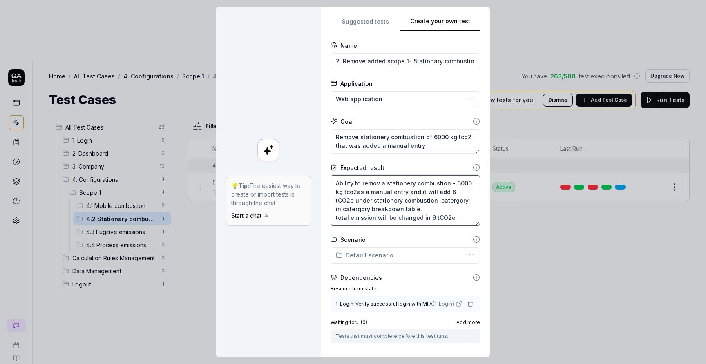
type textarea "Ability to remove a stationery combustion - 6000 kg tco2as a manual entry and i…"
click at [405, 191] on textarea "Ability to remove a stationery combustion - 6000 kg tco2as a manual entry and i…" at bounding box center [406, 200] width 150 height 50
type textarea "*"
type textarea "Ability to remove a stationery combustion - 6000 kg tco2as a manual entry and i…"
type textarea "*"
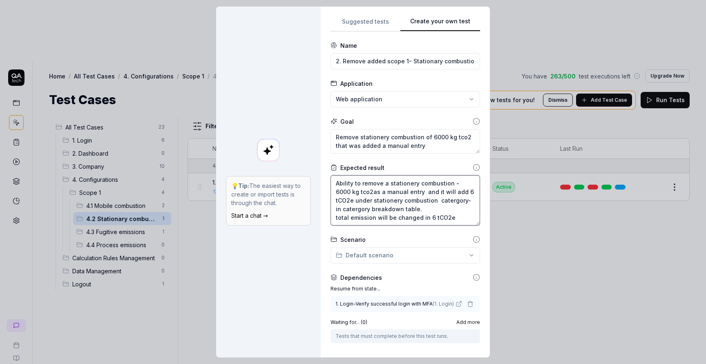
type textarea "Ability to remove a stationery combustion - 6000 kg tco2as a manual entry r and…"
type textarea "*"
type textarea "Ability to remove a stationery combustion - 6000 kg tco2as a manual entry re an…"
type textarea "*"
type textarea "Ability to remove a stationery combustion - 6000 kg tco2as a manual entry rec a…"
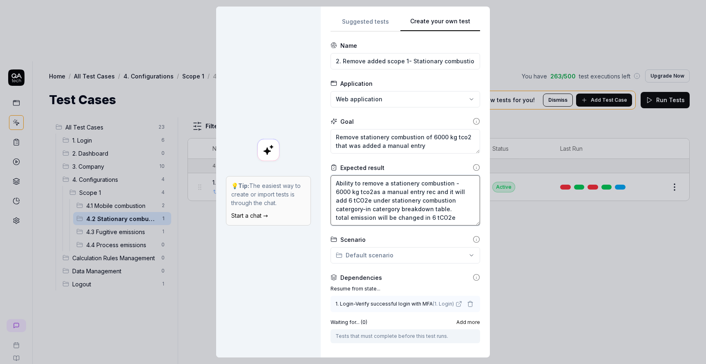
type textarea "*"
type textarea "Ability to remove a stationery combustion - 6000 kg tco2as a manual entry reco …"
type textarea "*"
type textarea "Ability to remove a stationery combustion - 6000 kg tco2as a manual entry recor…"
type textarea "*"
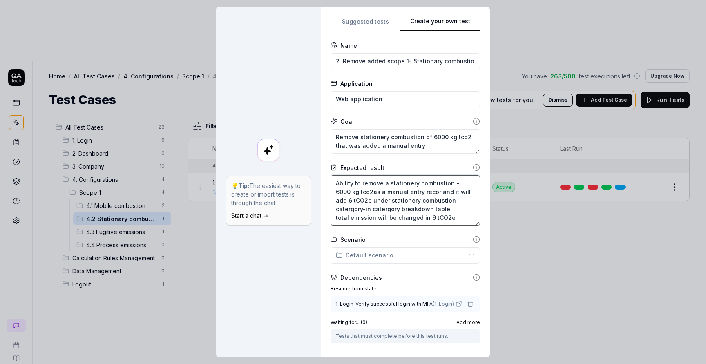
type textarea "Ability to remove a stationery combustion - 6000 kg tco2as a manual entry recor…"
type textarea "*"
type textarea "Ability to remove a stationery combustion - 6000 kg tco2as a manual entry recor…"
click at [463, 193] on textarea "Ability to remove a stationery combustion - 6000 kg tco2as a manual entry recor…" at bounding box center [406, 200] width 150 height 50
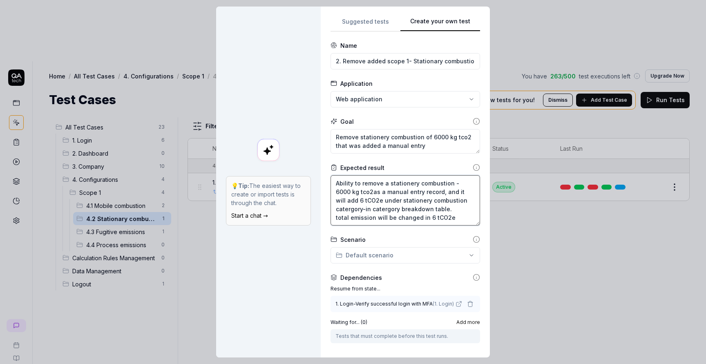
type textarea "*"
type textarea "Ability to remove a stationery combustion - 6000 kg tco2as a manual entry recor…"
type textarea "*"
type textarea "Ability to remove a stationery combustion - 6000 kg tco2as a manual entry recor…"
type textarea "*"
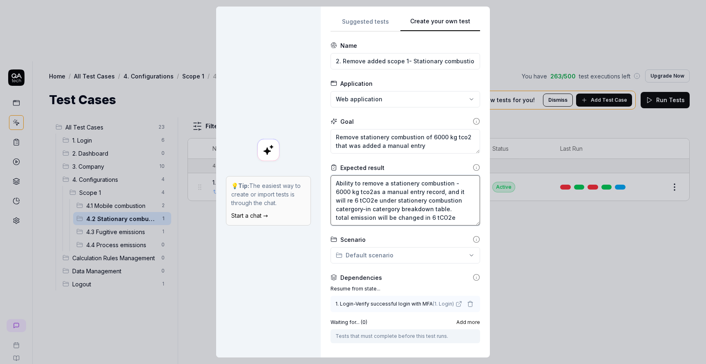
type textarea "Ability to remove a stationery combustion - 6000 kg tco2as a manual entry recor…"
type textarea "*"
type textarea "Ability to remove a stationery combustion - 6000 kg tco2as a manual entry recor…"
type textarea "*"
type textarea "Ability to remove a stationery combustion - 6000 kg tco2as a manual entry recor…"
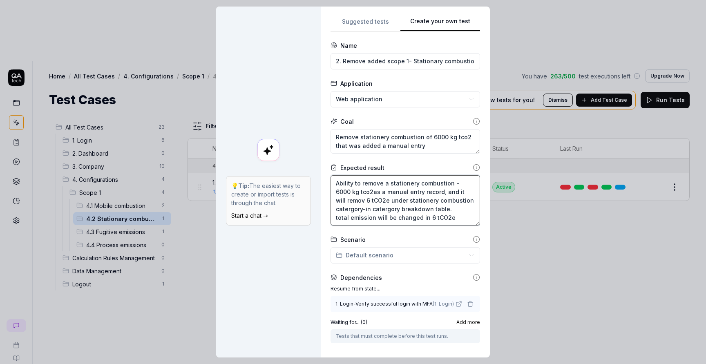
type textarea "*"
type textarea "Ability to remove a stationery combustion - 6000 kg tco2as a manual entry recor…"
click at [435, 219] on textarea "Ability to remove a stationery combustion - 6000 kg tco2as a manual entry recor…" at bounding box center [406, 200] width 150 height 50
click at [406, 218] on textarea "Ability to remove a stationery combustion - 6000 kg tco2as a manual entry recor…" at bounding box center [406, 200] width 150 height 50
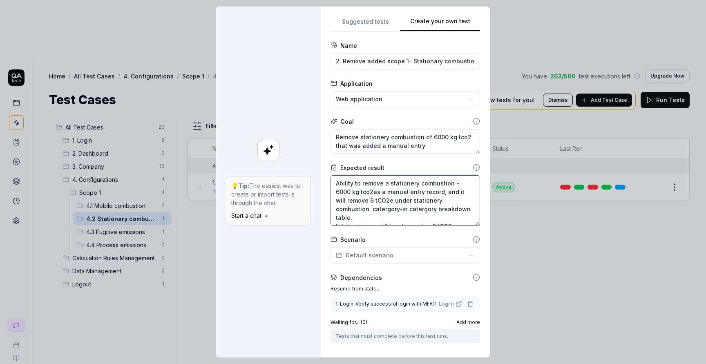
type textarea "*"
type textarea "Ability to remove a stationery combustion - 6000 kg tco2as a manual entry recor…"
type textarea "*"
type textarea "Ability to remove a stationery combustion - 6000 kg tco2as a manual entry recor…"
type textarea "*"
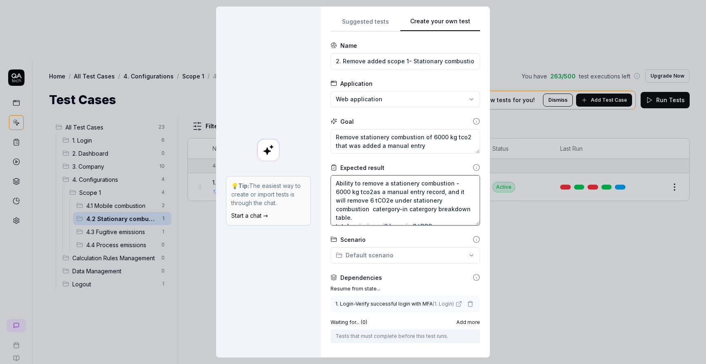
type textarea "Ability to remove a stationery combustion - 6000 kg tco2as a manual entry recor…"
type textarea "*"
type textarea "Ability to remove a stationery combustion - 6000 kg tco2as a manual entry recor…"
type textarea "*"
type textarea "Ability to remove a stationery combustion - 6000 kg tco2as a manual entry recor…"
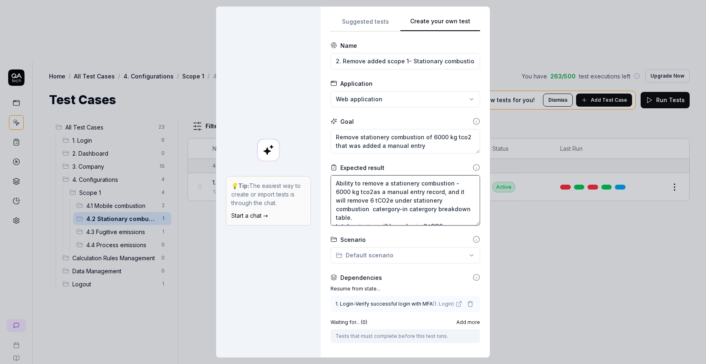
type textarea "*"
type textarea "Ability to remove a stationery combustion - 6000 kg tco2as a manual entry recor…"
type textarea "*"
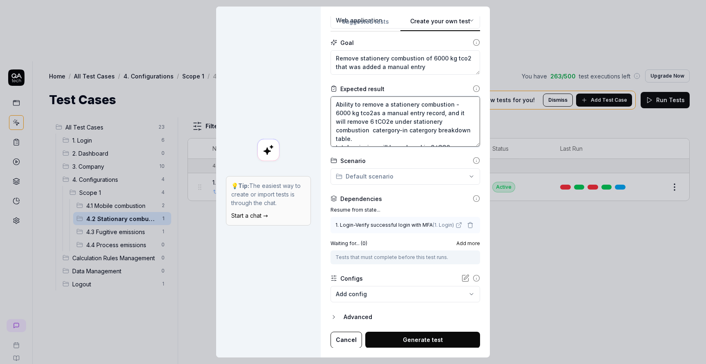
type textarea "Ability to remove a stationery combustion - 6000 kg tco2as a manual entry recor…"
click at [406, 338] on button "Generate test" at bounding box center [422, 340] width 115 height 16
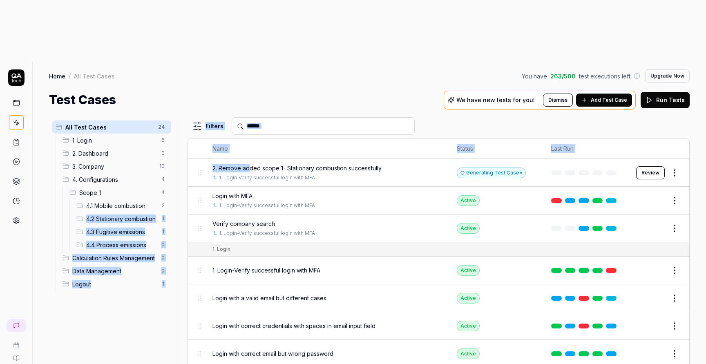
drag, startPoint x: 250, startPoint y: 105, endPoint x: 163, endPoint y: 147, distance: 96.7
click at [163, 147] on div "All Test Cases 24 1. Login 6 2. Dashboard 0 3. Company 10 4. Configurations 4 S…" at bounding box center [369, 271] width 641 height 308
click at [293, 91] on div "Test Cases We have new tests for you! Dismiss Add Test Case Run Tests" at bounding box center [369, 100] width 641 height 18
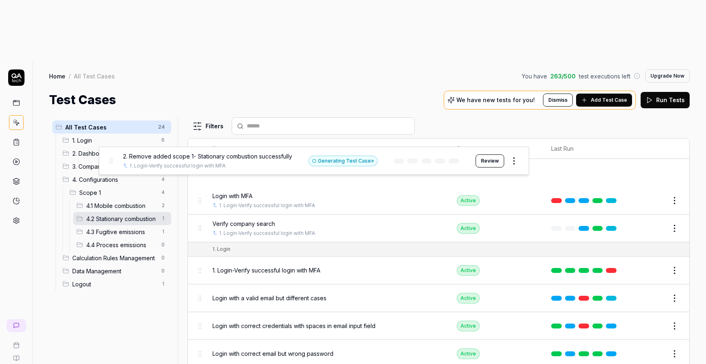
drag, startPoint x: 201, startPoint y: 108, endPoint x: 112, endPoint y: 158, distance: 102.1
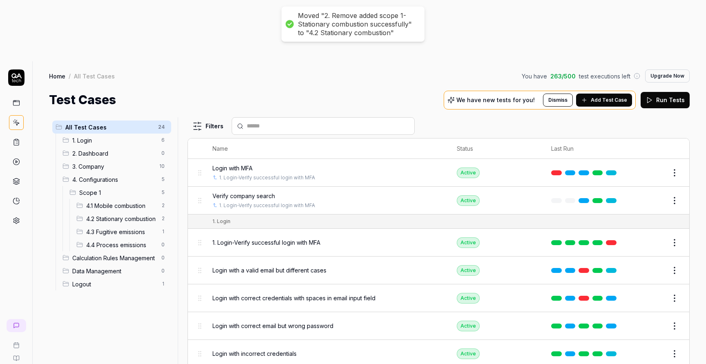
click at [115, 201] on span "4.1 Mobile combustion" at bounding box center [121, 205] width 70 height 9
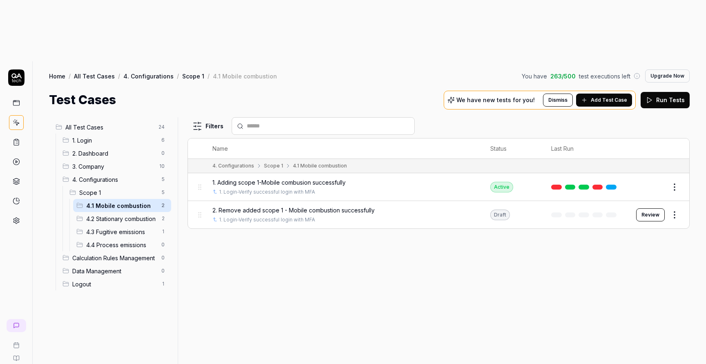
click at [121, 215] on span "4.2 Stationary combustion" at bounding box center [121, 219] width 70 height 9
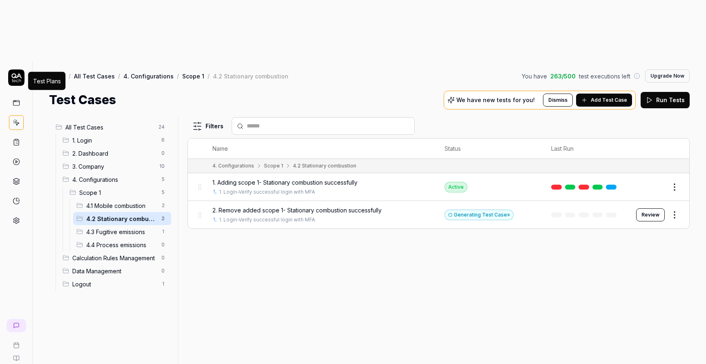
click at [16, 139] on rect at bounding box center [16, 139] width 2 height 1
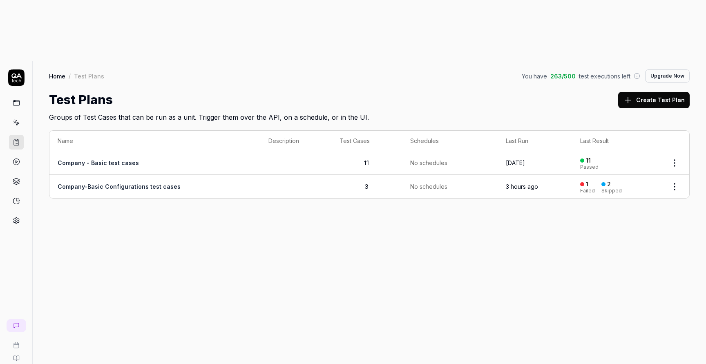
click at [676, 122] on html "t A Home / Test Plans You have 263 / 500 test executions left Upgrade Now Home …" at bounding box center [353, 212] width 706 height 425
click at [622, 210] on div "Edit" at bounding box center [641, 213] width 78 height 18
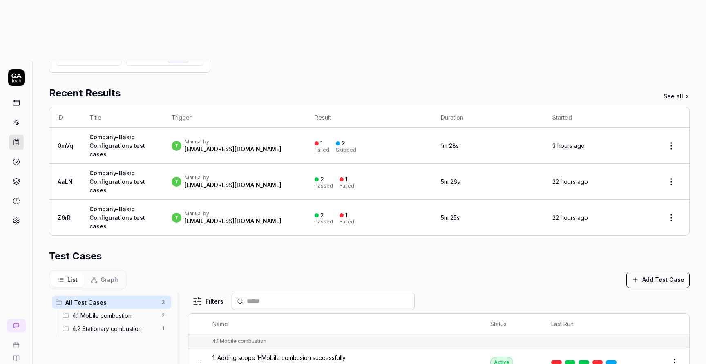
scroll to position [229, 0]
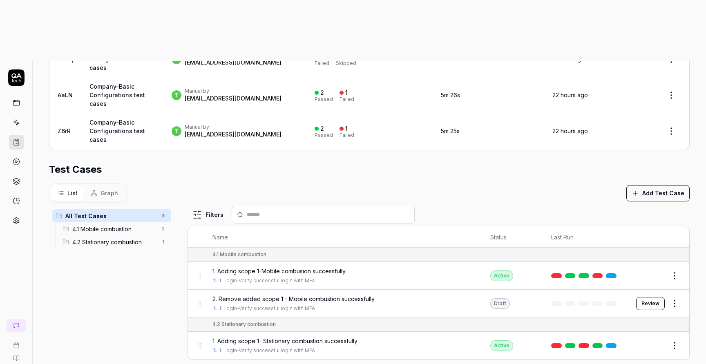
click at [661, 185] on button "Add Test Case" at bounding box center [657, 193] width 63 height 16
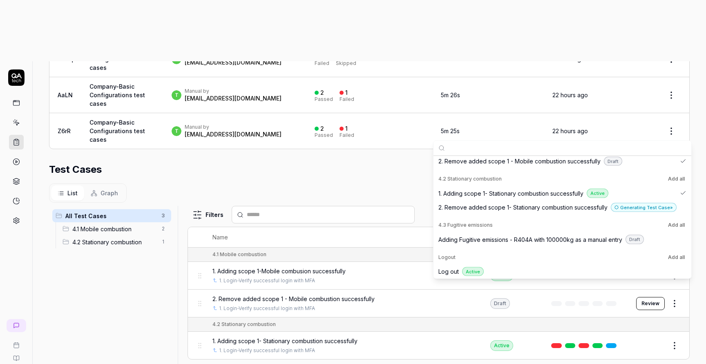
scroll to position [291, 0]
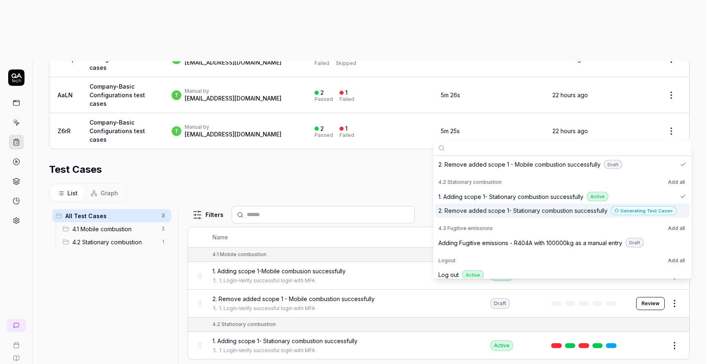
click at [561, 211] on span "2. Remove added scope 1- Stationary combustion successfully" at bounding box center [522, 210] width 169 height 9
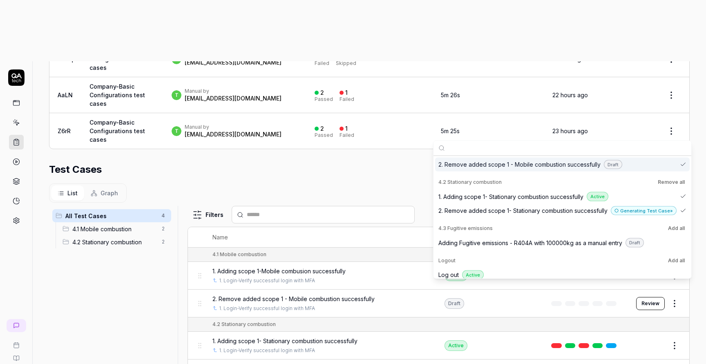
click at [461, 162] on div "Test Cases" at bounding box center [369, 169] width 641 height 15
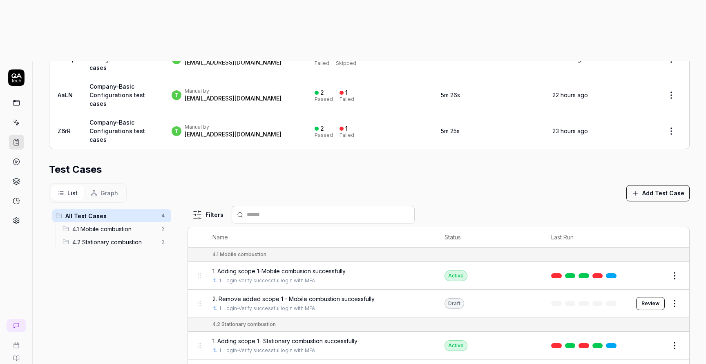
click at [652, 297] on button "Review" at bounding box center [650, 303] width 29 height 13
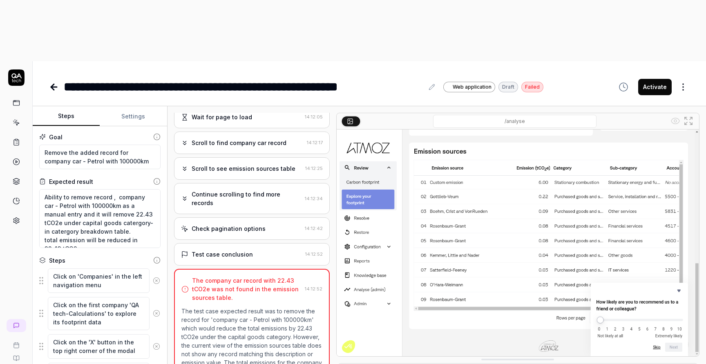
scroll to position [23, 0]
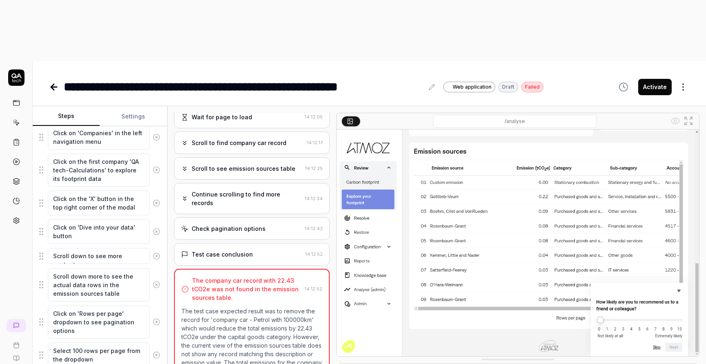
scroll to position [145, 0]
click at [81, 218] on textarea "Click on 'Dive into your data' button" at bounding box center [99, 230] width 102 height 25
type textarea "*"
drag, startPoint x: 81, startPoint y: 177, endPoint x: 49, endPoint y: 166, distance: 34.1
click at [49, 218] on textarea "Click on 'Dive into your data' button" at bounding box center [99, 230] width 102 height 25
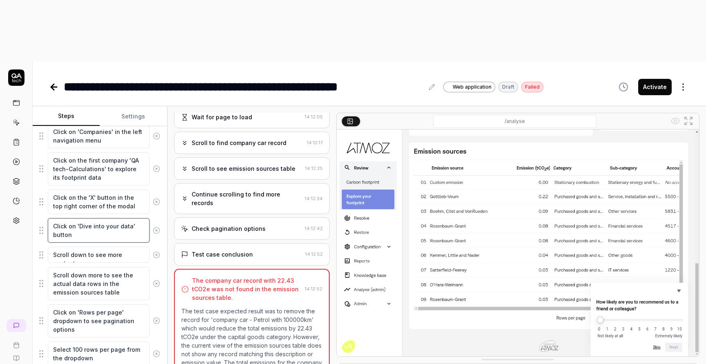
type textarea "m"
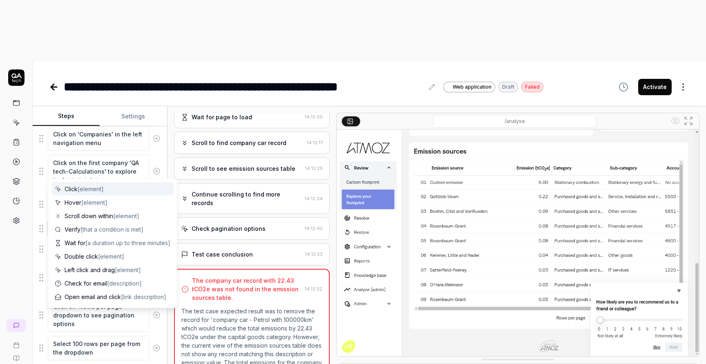
scroll to position [142, 0]
type textarea "*"
type textarea "mo"
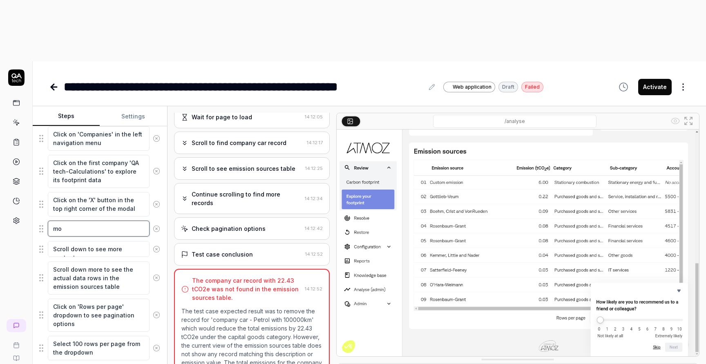
type textarea "*"
type textarea "mov"
type textarea "*"
type textarea "move"
type textarea "*"
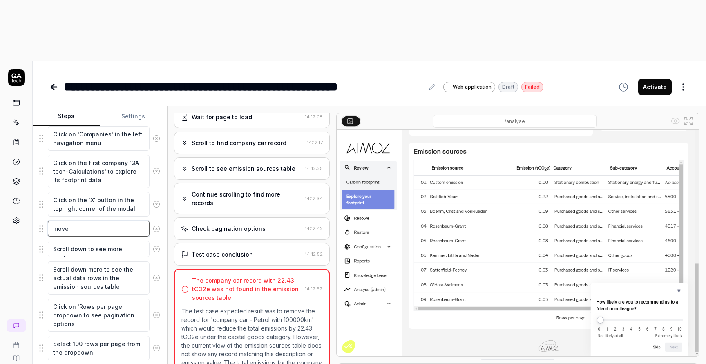
type textarea "move"
type textarea "*"
type textarea "move t"
type textarea "*"
type textarea "move to"
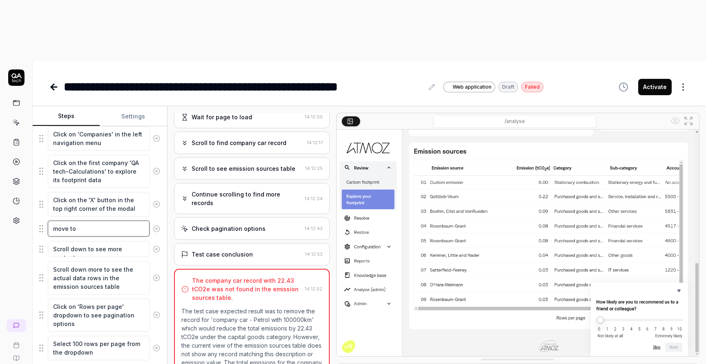
type textarea "*"
type textarea "move to"
type textarea "*"
type textarea "move to c"
type textarea "*"
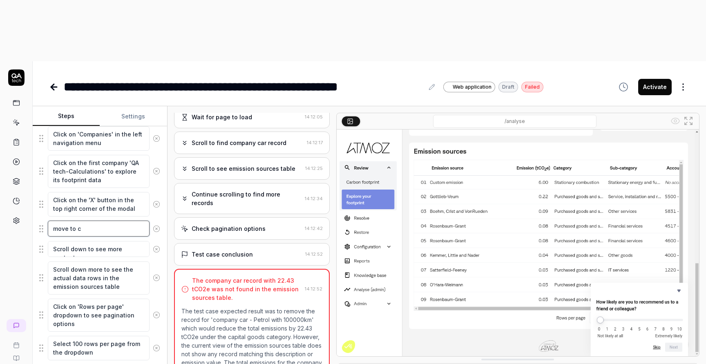
type textarea "move to co"
type textarea "*"
type textarea "move to con"
type textarea "*"
type textarea "move to conf"
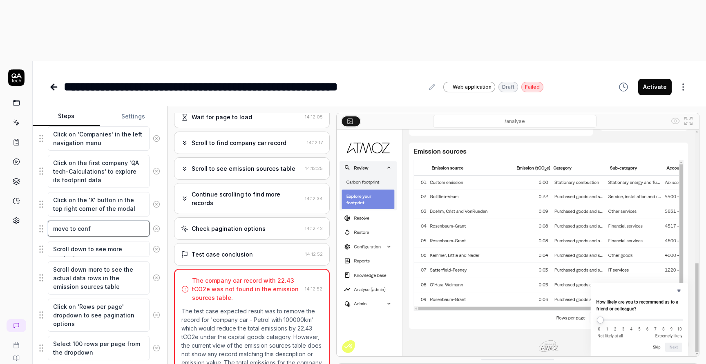
type textarea "*"
type textarea "move to confi"
type textarea "*"
type textarea "move to config"
type textarea "*"
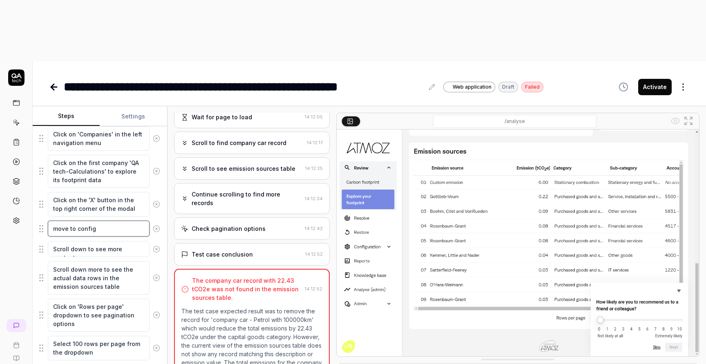
type textarea "move to configu"
type textarea "*"
type textarea "move to configur"
type textarea "*"
type textarea "move to configura"
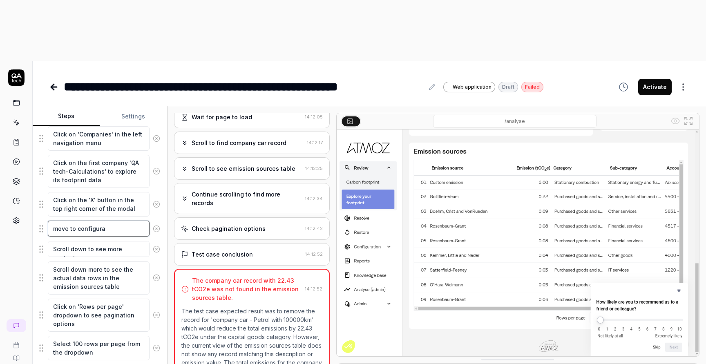
type textarea "*"
type textarea "move to configurat"
type textarea "*"
type textarea "move to configurati"
type textarea "*"
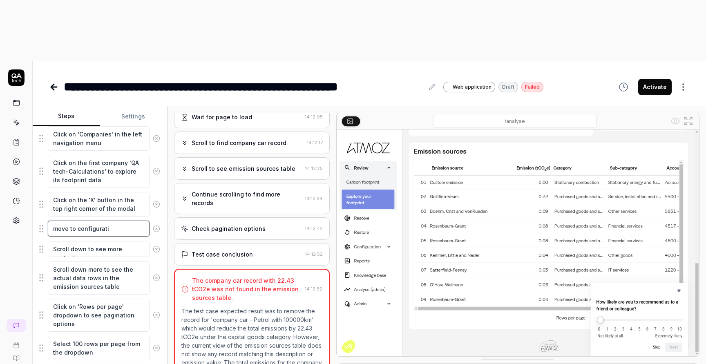
type textarea "move to configuratio"
type textarea "*"
type textarea "move to configuration"
type textarea "*"
type textarea "move to configurations"
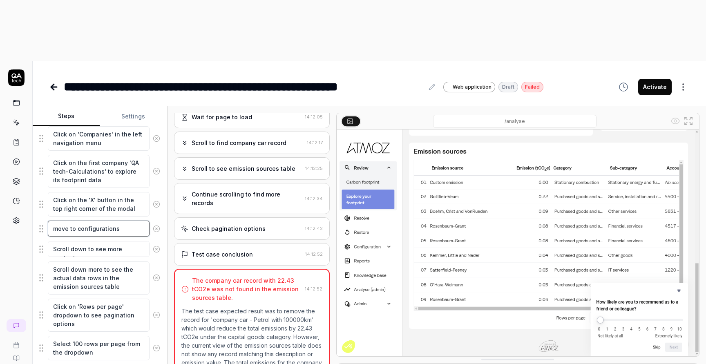
type textarea "*"
type textarea "move to configurations"
type textarea "*"
type textarea "move to configurations &"
type textarea "*"
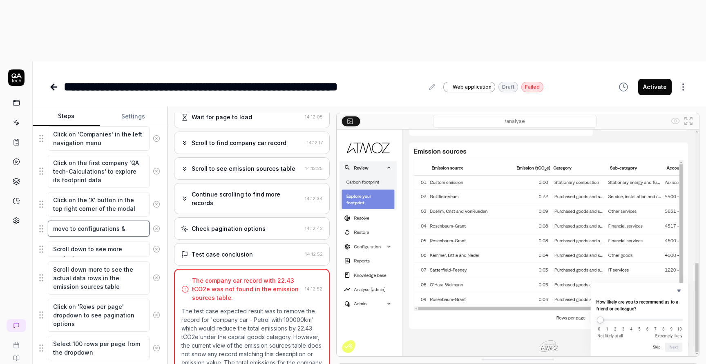
type textarea "move to configurations &"
type textarea "*"
type textarea "move to configurations & s"
type textarea "*"
type textarea "move to configurations & sc"
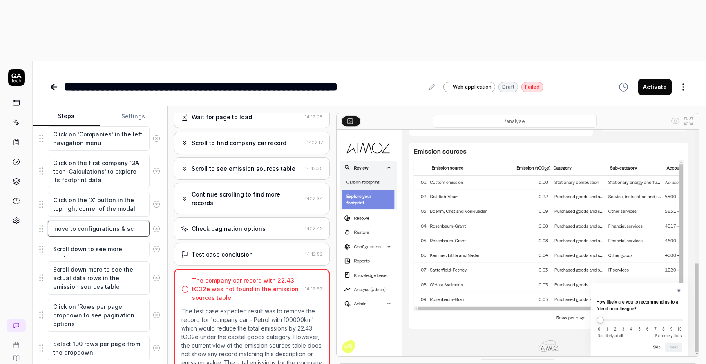
type textarea "*"
type textarea "move to configurations & sco"
type textarea "*"
type textarea "move to configurations & scop"
type textarea "*"
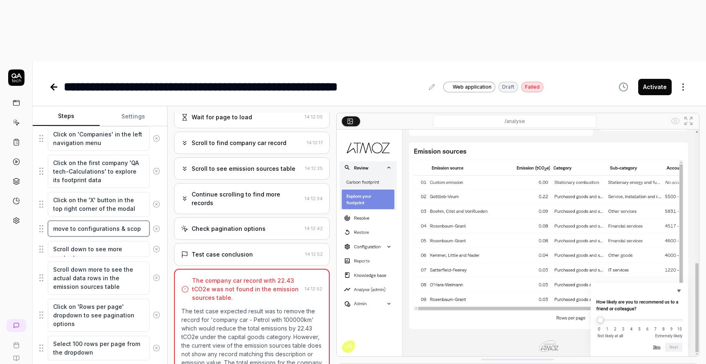
type textarea "move to configurations & scope"
type textarea "*"
type textarea "move to configurations & scope"
type textarea "*"
type textarea "move to configurations & scope 1"
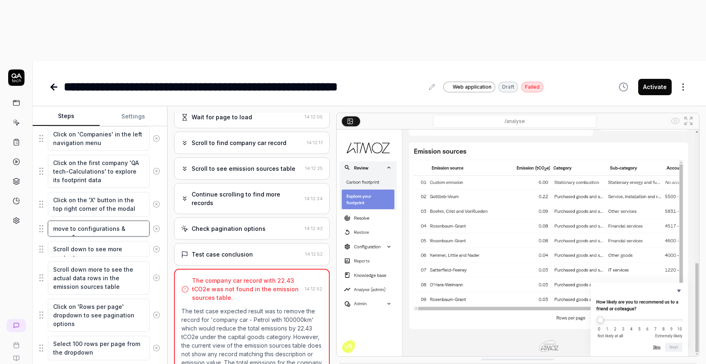
type textarea "*"
type textarea "move to configurations & scope 1,"
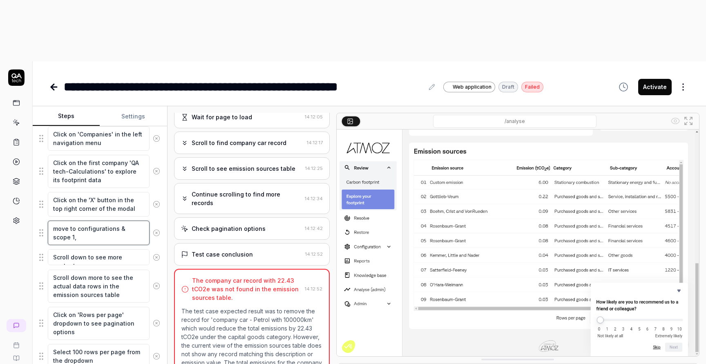
scroll to position [145, 0]
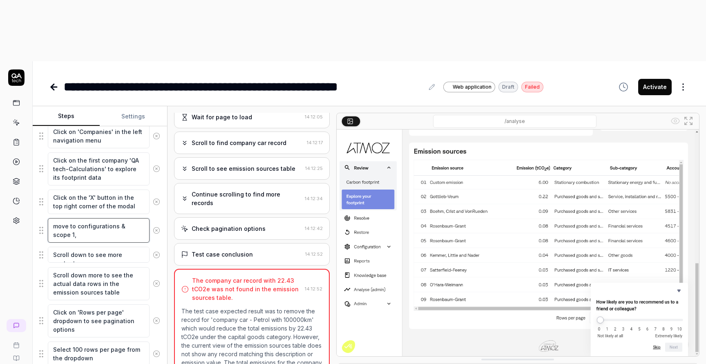
type textarea "*"
type textarea "move to configurations & scope 1,"
type textarea "*"
type textarea "move to configurations & scope 1, m"
type textarea "*"
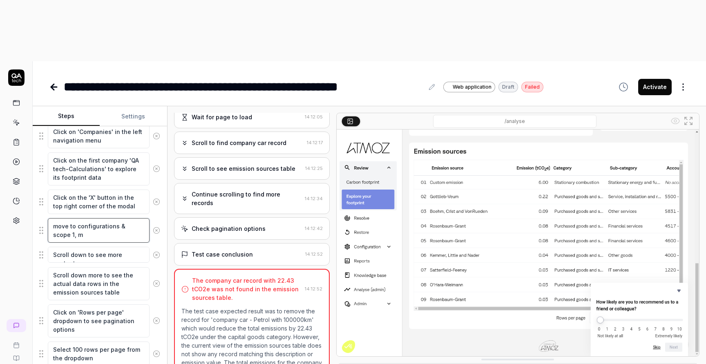
type textarea "move to configurations & scope 1, mo"
type textarea "*"
type textarea "move to configurations & scope 1, mob"
type textarea "*"
type textarea "move to configurations & scope 1, mobi"
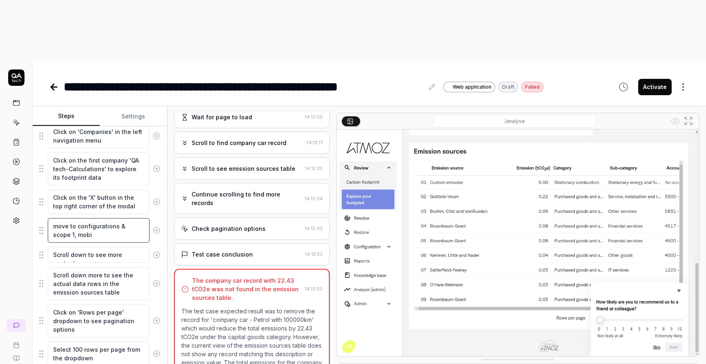
type textarea "*"
type textarea "move to configurations & scope 1, mobil"
type textarea "*"
type textarea "move to configurations & scope 1, mobile"
type textarea "*"
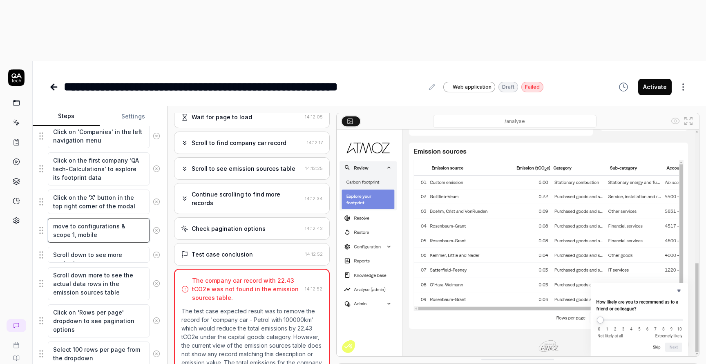
type textarea "move to configurations & scope 1, mobile"
type textarea "*"
type textarea "move to configurations & scope 1, mobile c"
type textarea "*"
type textarea "move to configurations & scope 1, mobile co"
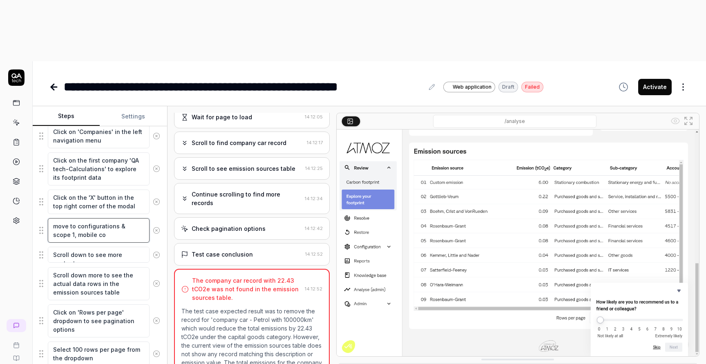
type textarea "*"
type textarea "move to configurations & scope 1, mobile com"
type textarea "*"
type textarea "move to configurations & scope 1, mobile comb"
type textarea "*"
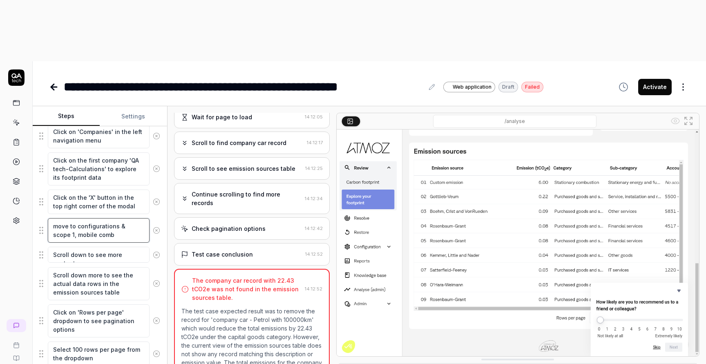
type textarea "move to configurations & scope 1, mobile combu"
type textarea "*"
type textarea "move to configurations & scope 1, mobile combus"
type textarea "*"
type textarea "move to configurations & scope 1, mobile combust"
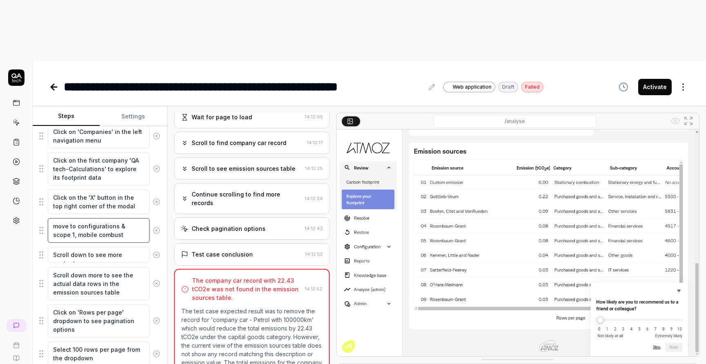
type textarea "*"
type textarea "move to configurations & scope 1, mobile combusti"
type textarea "*"
type textarea "move to configurations & scope 1, mobile combustio"
click at [158, 251] on icon at bounding box center [156, 254] width 7 height 7
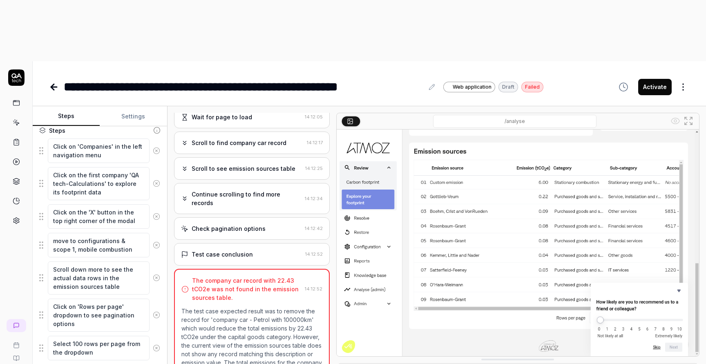
scroll to position [130, 0]
click at [157, 237] on button at bounding box center [157, 245] width 14 height 16
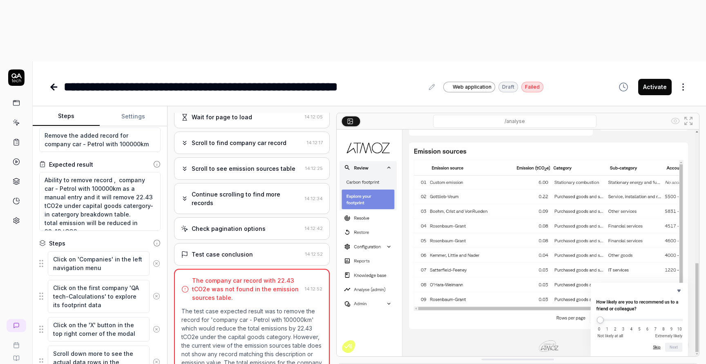
scroll to position [0, 0]
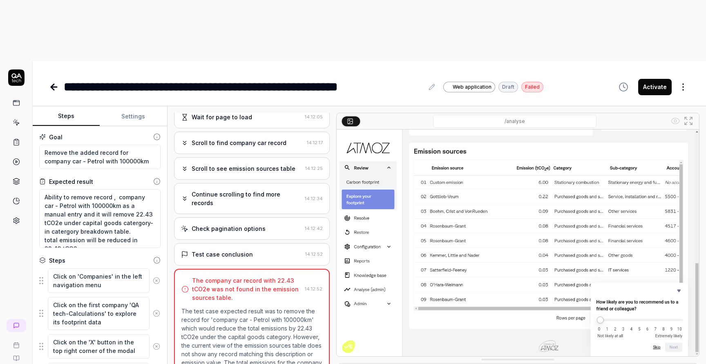
click at [52, 79] on link at bounding box center [54, 87] width 11 height 16
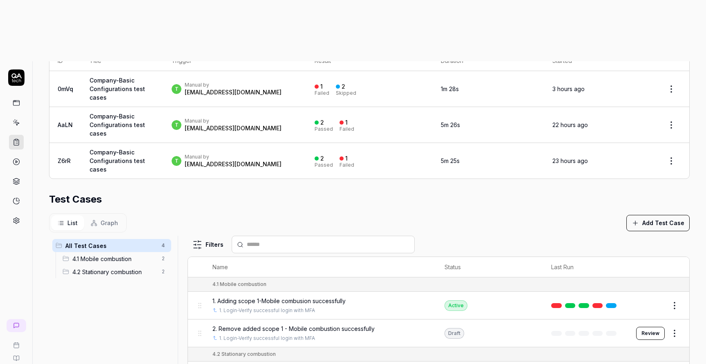
click at [641, 327] on button "Review" at bounding box center [650, 333] width 29 height 13
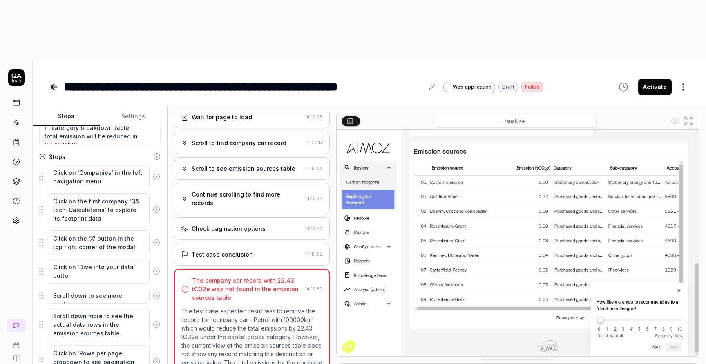
scroll to position [104, 0]
click at [155, 267] on icon at bounding box center [156, 270] width 7 height 7
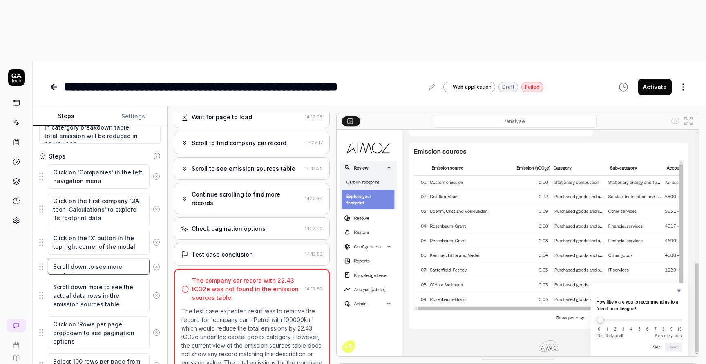
click at [127, 259] on textarea "Scroll down to see more content" at bounding box center [99, 267] width 102 height 16
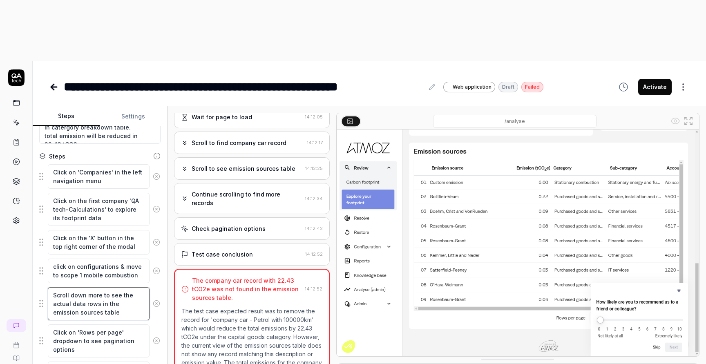
click at [112, 287] on textarea "Scroll down more to see the actual data rows in the emission sources table" at bounding box center [99, 303] width 102 height 33
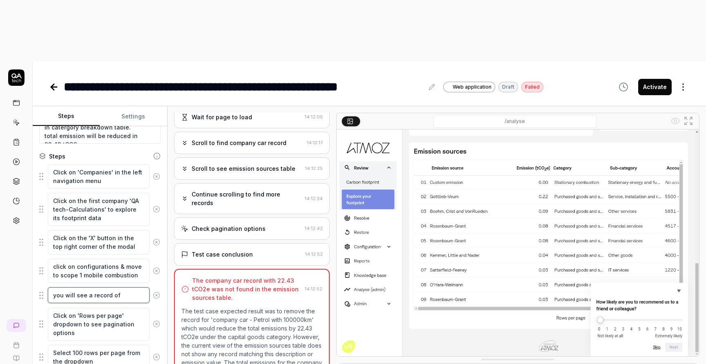
scroll to position [0, 0]
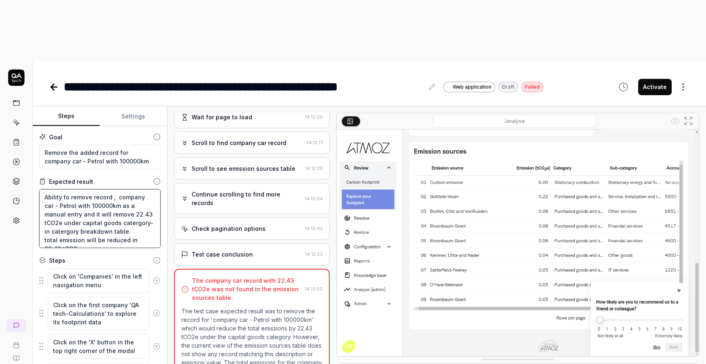
drag, startPoint x: 108, startPoint y: 144, endPoint x: 81, endPoint y: 144, distance: 27.4
click at [81, 189] on textarea "Ability to remove record , company car - Petrol with 100000km as a manual entry…" at bounding box center [99, 218] width 121 height 59
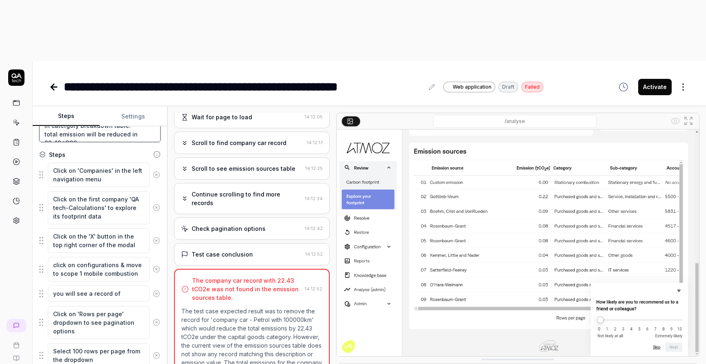
scroll to position [113, 0]
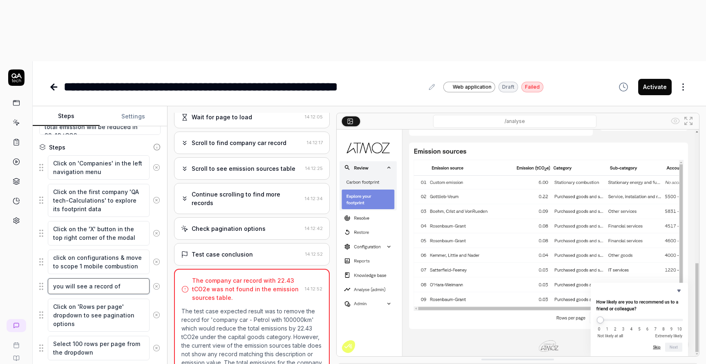
click at [130, 278] on textarea "you will see a record of" at bounding box center [99, 286] width 102 height 16
paste textarea "00000km"
click at [53, 278] on textarea "you will see a record of 00000km" at bounding box center [99, 290] width 102 height 25
click at [54, 278] on textarea "you will see a record of 00000km" at bounding box center [99, 290] width 102 height 25
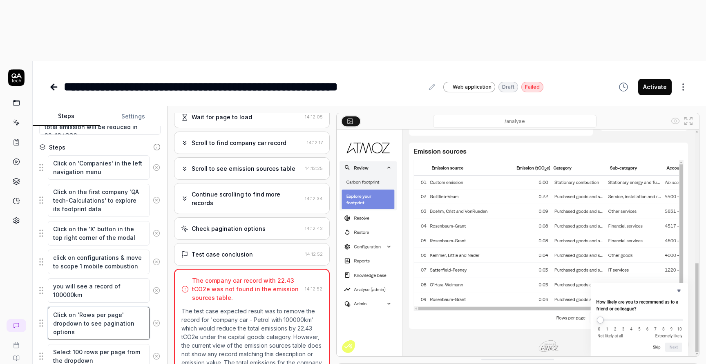
click at [94, 307] on textarea "Click on 'Rows per page' dropdown to see pagination options" at bounding box center [99, 323] width 102 height 33
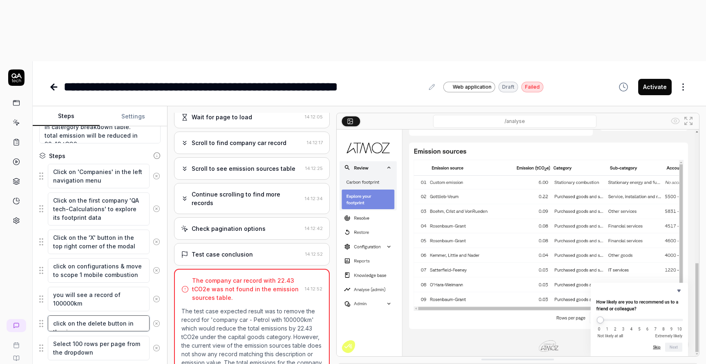
scroll to position [113, 0]
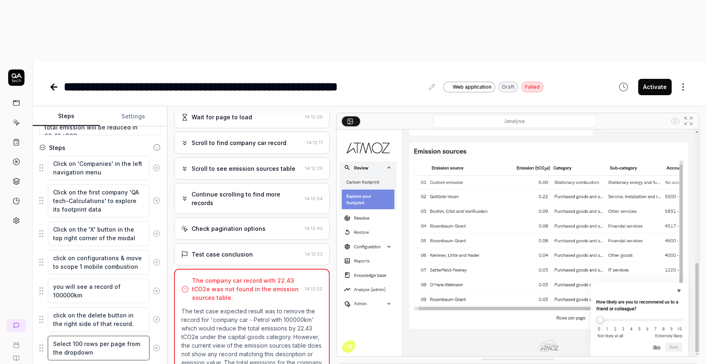
click at [92, 336] on textarea "Select 100 rows per page from the dropdown" at bounding box center [99, 348] width 102 height 25
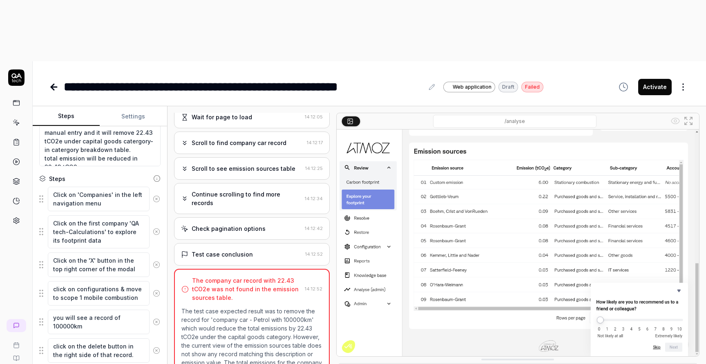
scroll to position [0, 0]
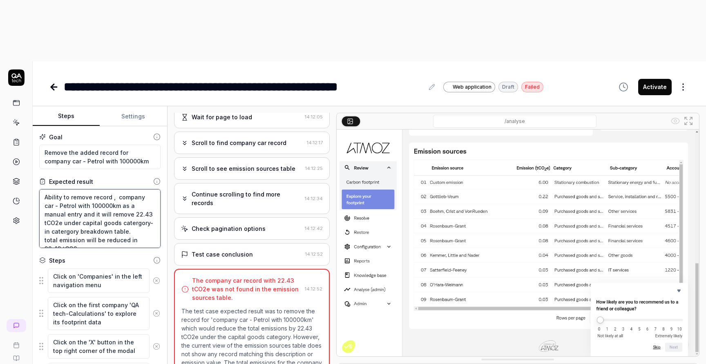
drag, startPoint x: 145, startPoint y: 153, endPoint x: 111, endPoint y: 154, distance: 33.5
click at [111, 189] on textarea "Ability to remove record , company car - Petrol with 100000km as a manual entry…" at bounding box center [99, 218] width 121 height 59
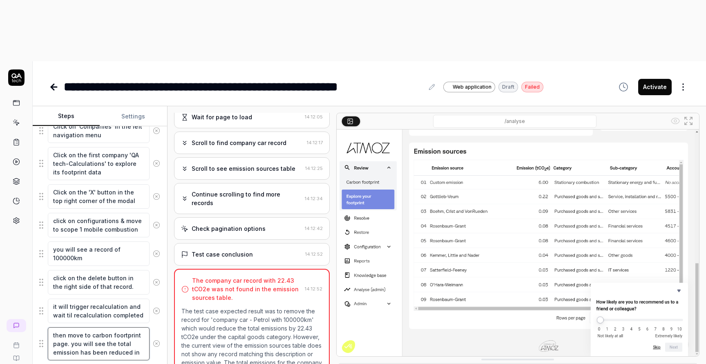
click at [139, 327] on textarea "then move to carbon foortprint page. you will see the total emission has been r…" at bounding box center [99, 343] width 102 height 33
paste textarea "22.43 tCO2e"
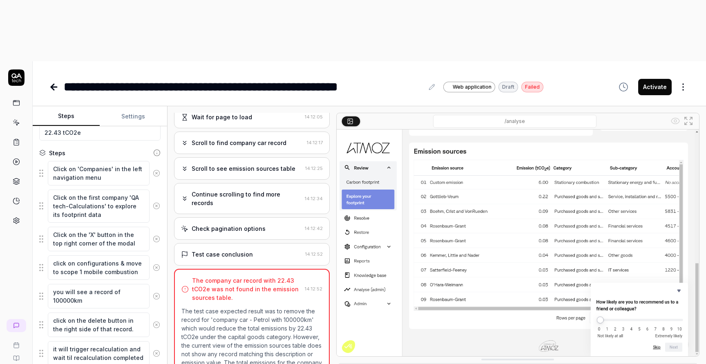
scroll to position [176, 0]
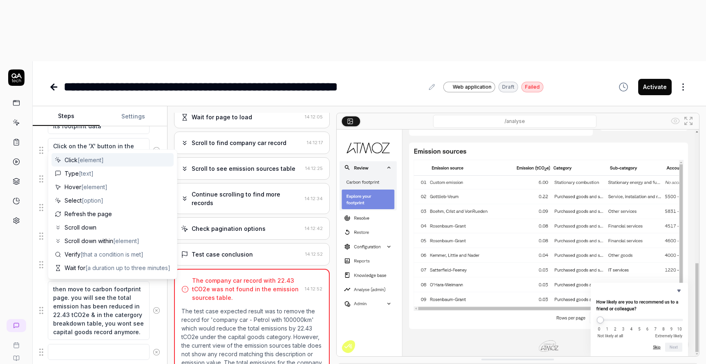
click at [89, 344] on textarea at bounding box center [99, 352] width 102 height 16
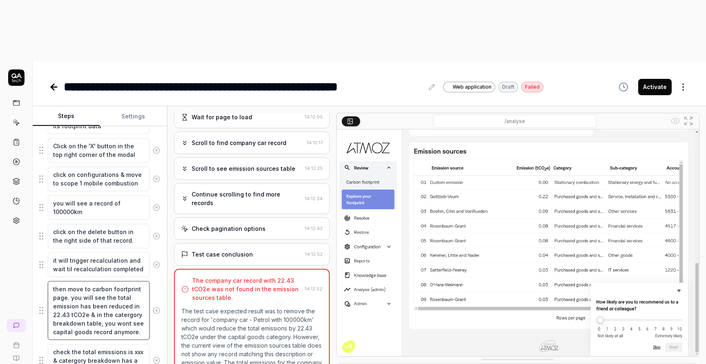
drag, startPoint x: 87, startPoint y: 252, endPoint x: 54, endPoint y: 254, distance: 33.6
click at [54, 281] on textarea "then move to carbon foortprint page. you will see the total emission has been r…" at bounding box center [99, 310] width 102 height 59
click at [88, 344] on textarea "check the total emissions is xxx & catergory breakdown has a record of" at bounding box center [99, 360] width 102 height 33
paste textarea "22.43 tCO2e"
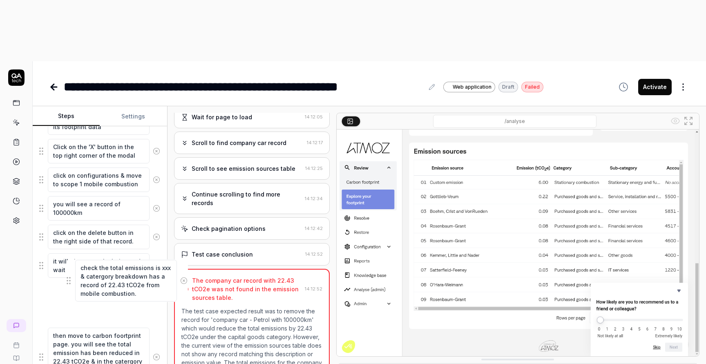
scroll to position [195, 0]
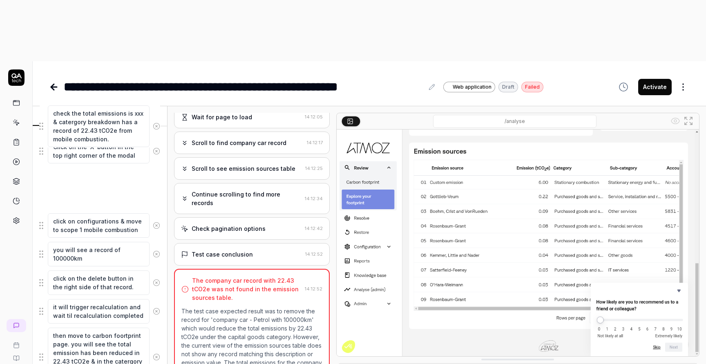
drag, startPoint x: 40, startPoint y: 303, endPoint x: 40, endPoint y: 126, distance: 176.9
click at [40, 126] on fieldset "Click on 'Companies' in the left navigation menu Click on the first company 'QA…" at bounding box center [99, 230] width 121 height 314
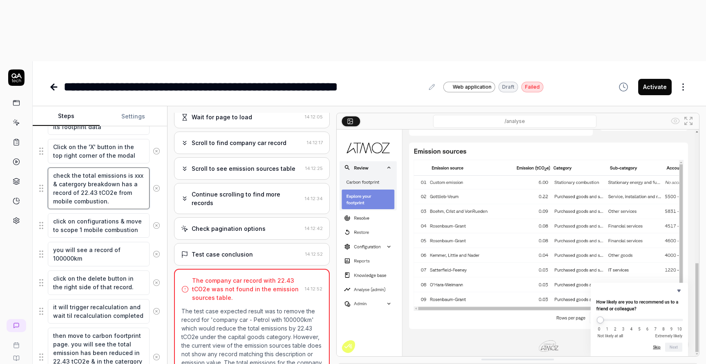
click at [56, 168] on textarea "check the total emissions is xxx & catergory breakdown has a record of 22.43 tC…" at bounding box center [99, 189] width 102 height 42
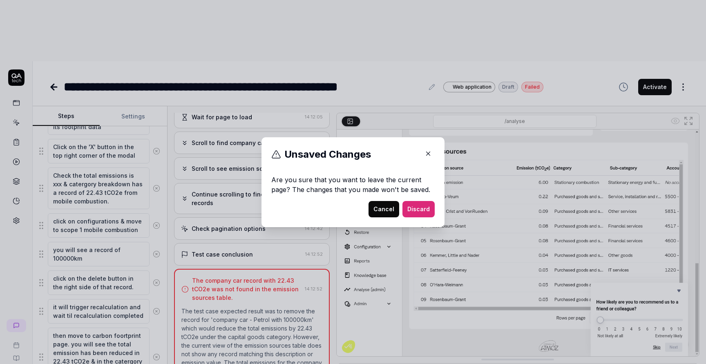
click at [429, 155] on icon "button" at bounding box center [428, 153] width 7 height 7
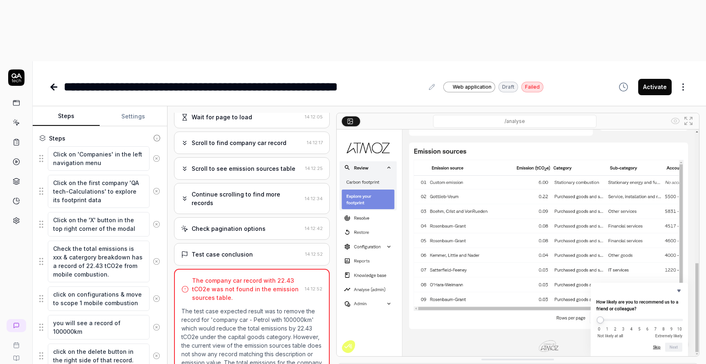
scroll to position [127, 0]
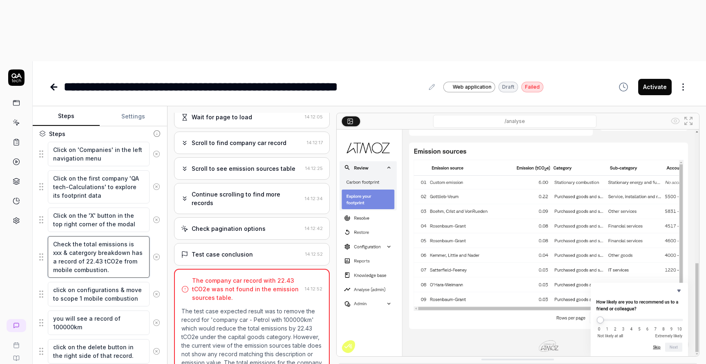
click at [136, 236] on textarea "Check the total emissions is xxx & catergory breakdown has a record of 22.43 tC…" at bounding box center [99, 257] width 102 height 42
paste textarea "23.14 tCO2e"
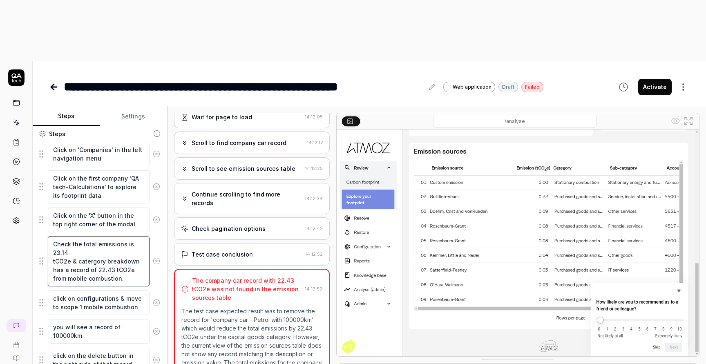
click at [52, 236] on textarea "Check the total emissions is 23.14 tCO2e & catergory breakdown has a record of …" at bounding box center [99, 261] width 102 height 50
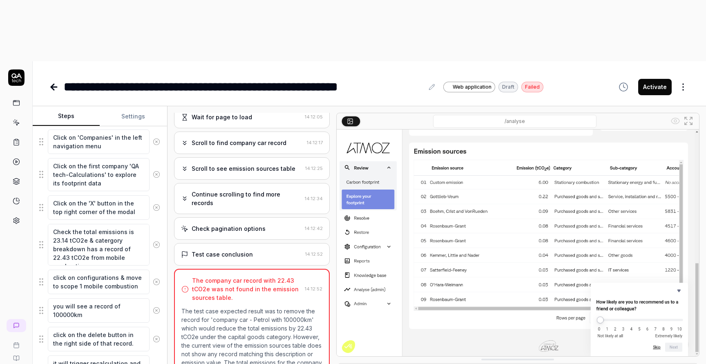
scroll to position [221, 0]
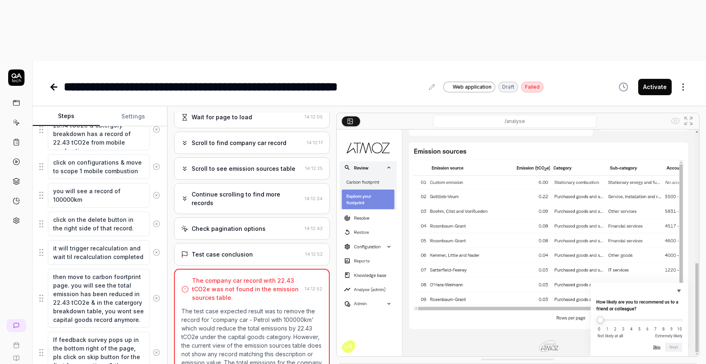
scroll to position [267, 0]
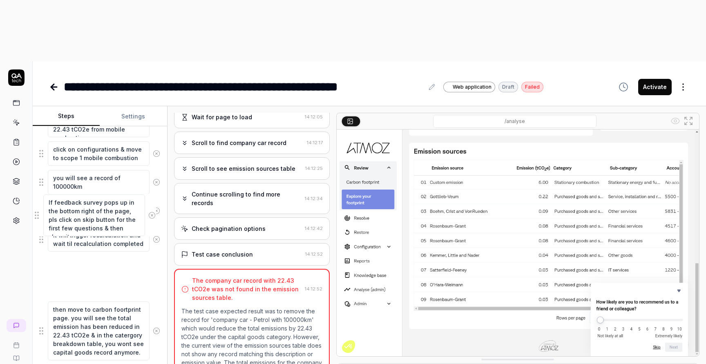
drag, startPoint x: 40, startPoint y: 281, endPoint x: 36, endPoint y: 218, distance: 63.1
click at [39, 218] on fieldset "Click on 'Companies' in the left navigation menu Click on the first company 'QA…" at bounding box center [99, 181] width 121 height 360
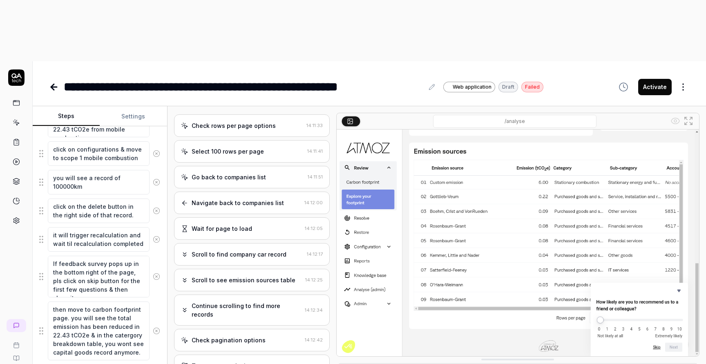
scroll to position [258, 0]
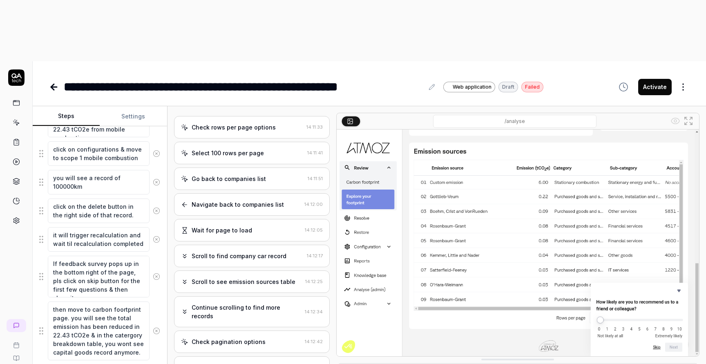
click at [687, 116] on icon at bounding box center [689, 121] width 10 height 10
click at [134, 312] on div "Click on 'Companies' in the left navigation menu Click on the first company 'QA…" at bounding box center [99, 190] width 121 height 379
click at [644, 79] on button "Activate" at bounding box center [655, 87] width 34 height 16
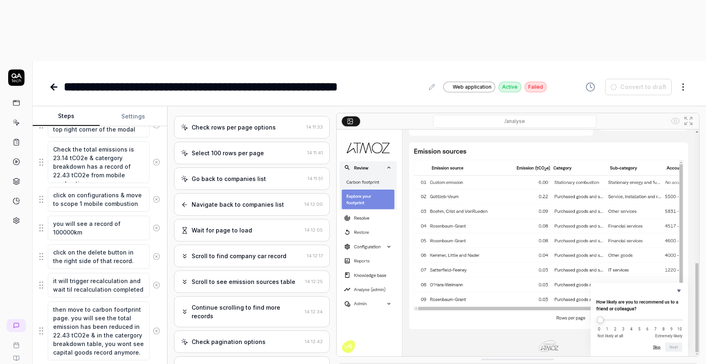
scroll to position [221, 0]
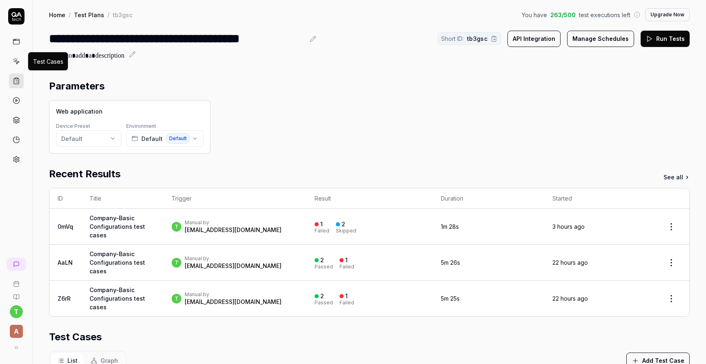
click at [18, 61] on icon at bounding box center [17, 62] width 4 height 4
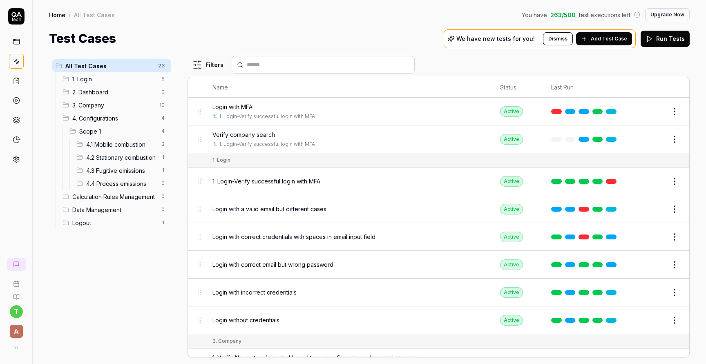
click at [106, 144] on span "4.1 Mobile combustion" at bounding box center [121, 144] width 70 height 9
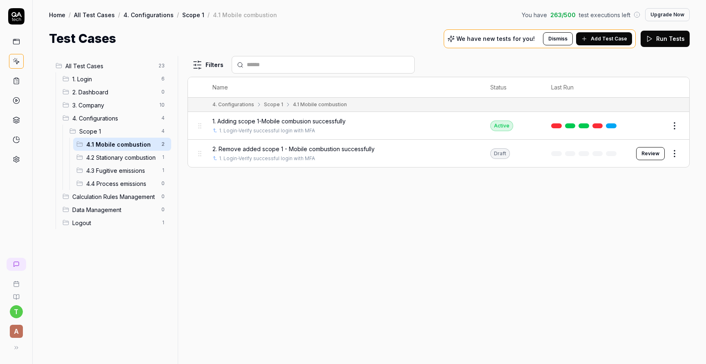
click at [260, 150] on span "2. Remove added scope 1 - Mobile combustion successfully" at bounding box center [293, 149] width 162 height 9
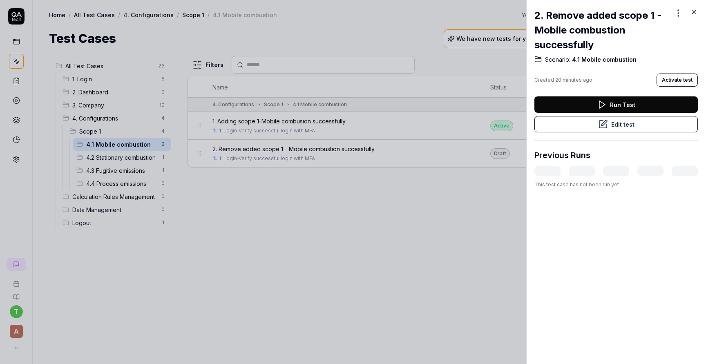
click at [608, 125] on button "Edit test" at bounding box center [616, 124] width 163 height 16
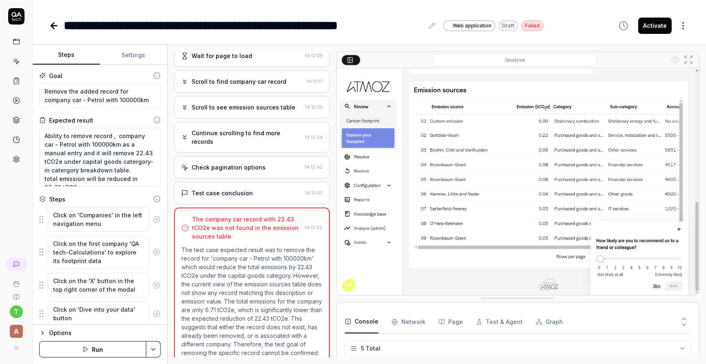
scroll to position [23, 0]
click at [53, 31] on link at bounding box center [54, 26] width 11 height 16
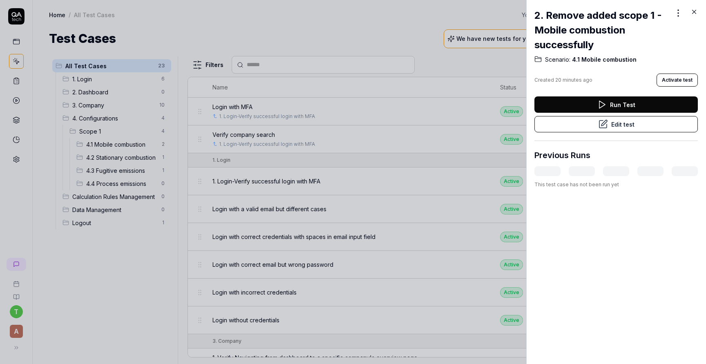
click at [128, 154] on div at bounding box center [353, 182] width 706 height 364
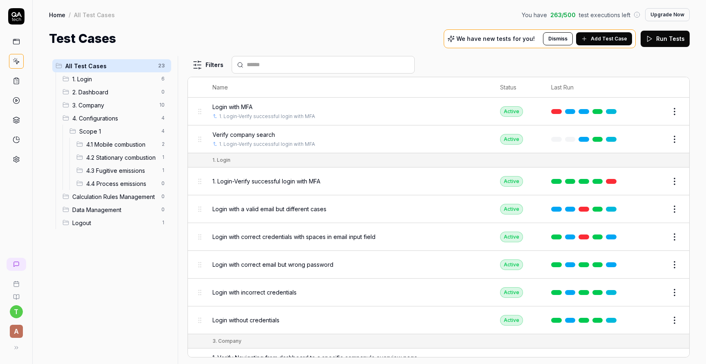
click at [129, 156] on span "4.2 Stationary combustion" at bounding box center [121, 157] width 70 height 9
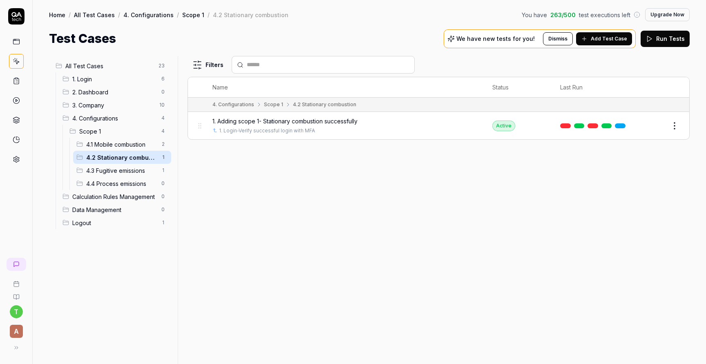
click at [651, 128] on button "Edit" at bounding box center [655, 125] width 20 height 13
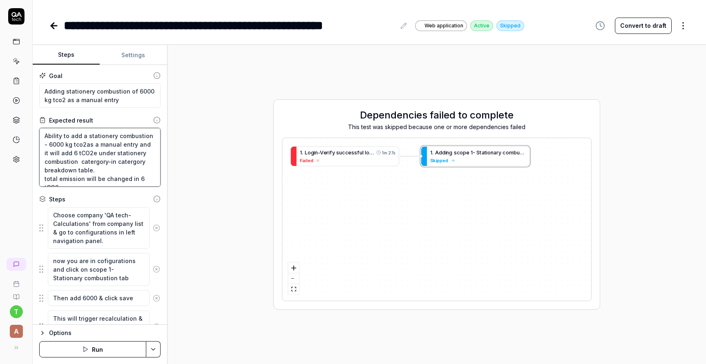
click at [105, 164] on textarea "Ability to add a stationery combustion - 6000 kg tco2as a manual entry and it w…" at bounding box center [99, 157] width 121 height 59
click at [110, 91] on textarea "Adding stationery combustion of 6000 kg tco2 as a manual entry" at bounding box center [99, 95] width 121 height 25
click at [129, 162] on textarea "Ability to add a stationery combustion - 6000 kg tco2as a manual entry and it w…" at bounding box center [99, 157] width 121 height 59
click at [98, 139] on textarea "Ability to add a stationery combustion - 6000 kg tco2as a manual entry and it w…" at bounding box center [99, 157] width 121 height 59
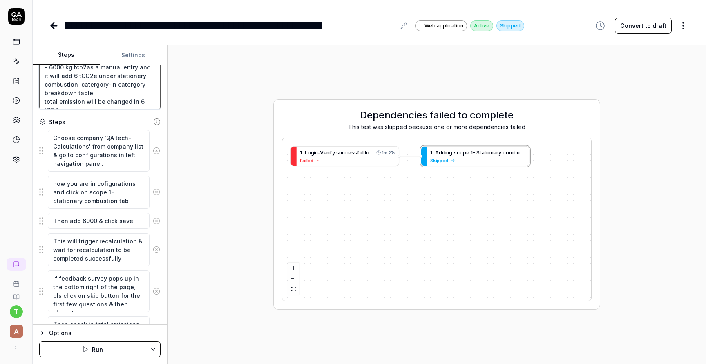
scroll to position [174, 0]
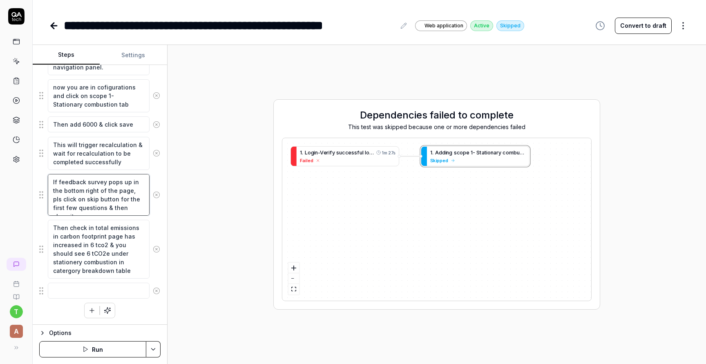
click at [99, 199] on textarea "If feedback survey pops up in the bottom right of the page, pls click on skip b…" at bounding box center [99, 195] width 102 height 42
click at [57, 33] on link at bounding box center [54, 26] width 11 height 16
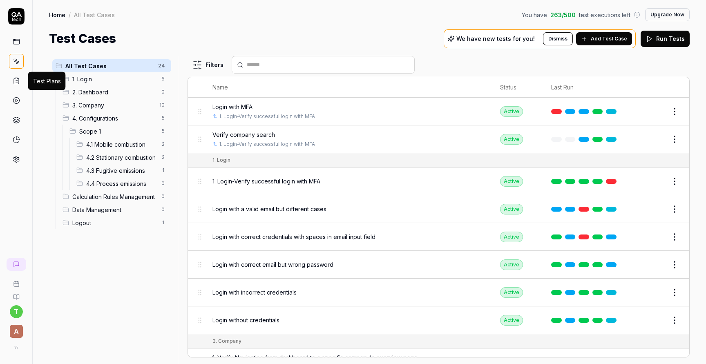
click at [16, 80] on icon at bounding box center [16, 80] width 7 height 7
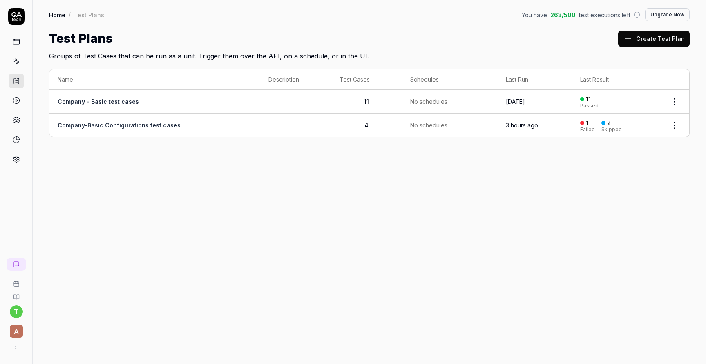
click at [348, 129] on td "4" at bounding box center [366, 125] width 71 height 23
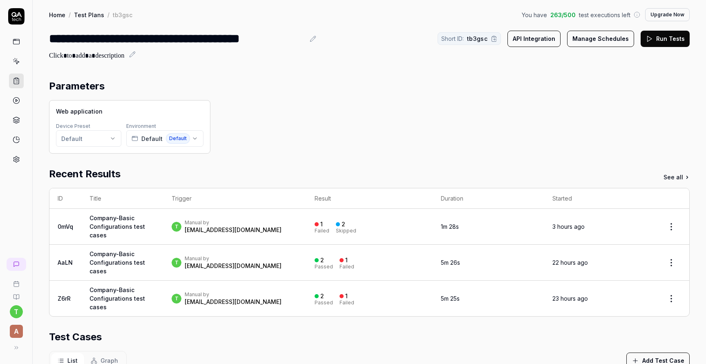
click at [662, 39] on button "Run Tests" at bounding box center [665, 39] width 49 height 16
click at [190, 230] on div "[EMAIL_ADDRESS][DOMAIN_NAME]" at bounding box center [233, 230] width 97 height 8
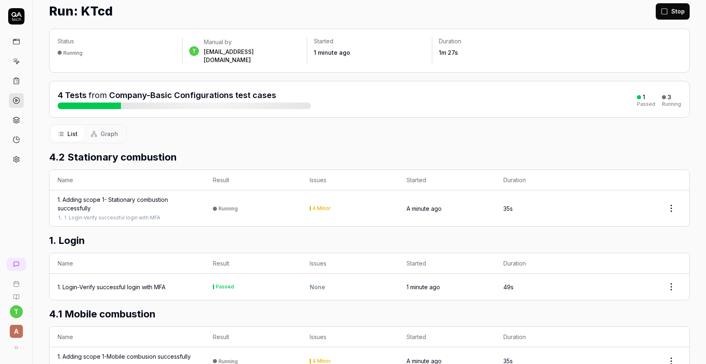
scroll to position [104, 0]
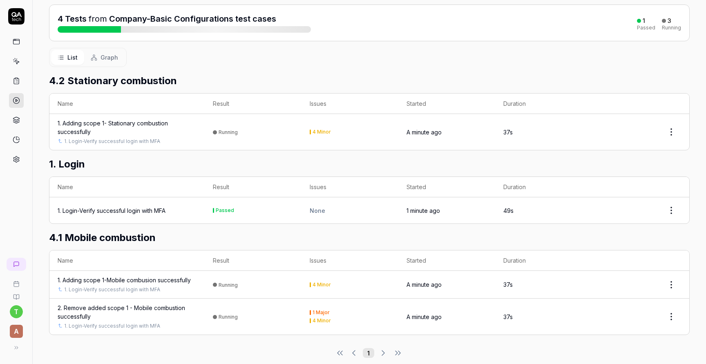
click at [669, 17] on div "3" at bounding box center [670, 20] width 4 height 7
click at [171, 271] on td "1. Adding scope 1-Mobile combusion successfully 1. Login-Verify successful logi…" at bounding box center [126, 285] width 155 height 28
click at [173, 276] on div "1. Adding scope 1-Mobile combusion successfully" at bounding box center [124, 280] width 133 height 9
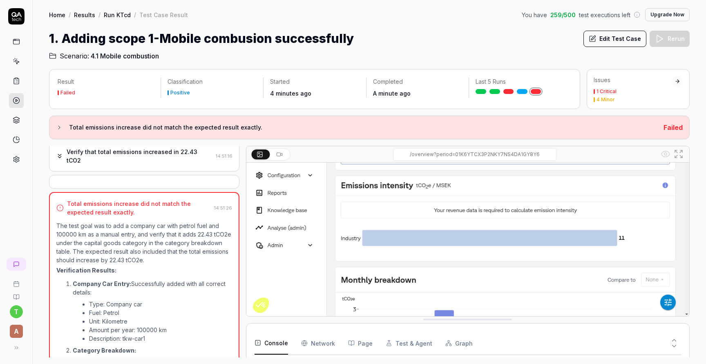
scroll to position [577, 0]
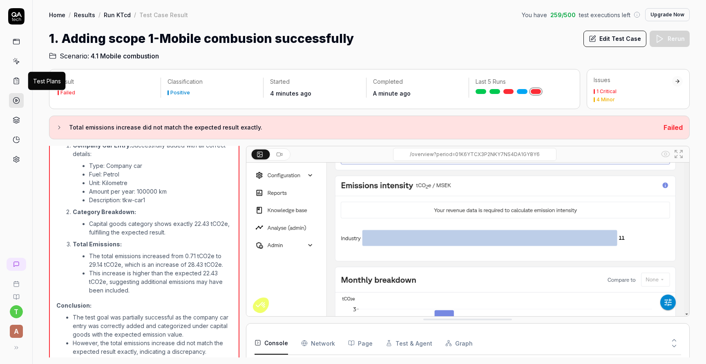
click at [18, 79] on icon at bounding box center [16, 81] width 5 height 6
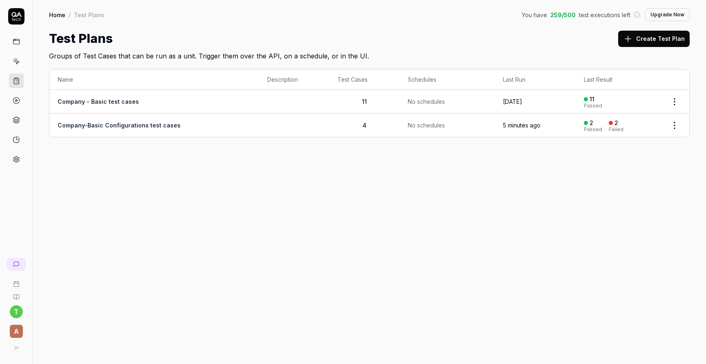
click at [115, 119] on td "Company-Basic Configurations test cases" at bounding box center [154, 125] width 210 height 23
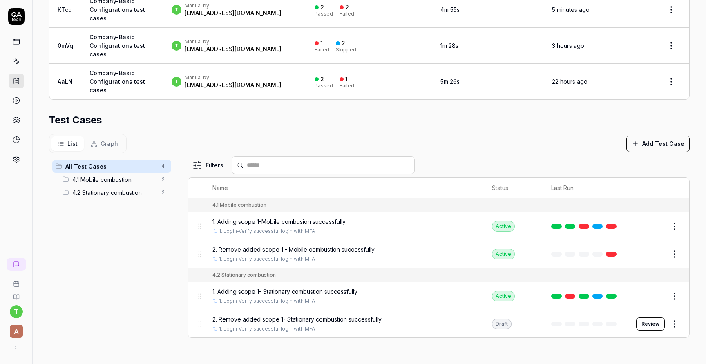
scroll to position [229, 0]
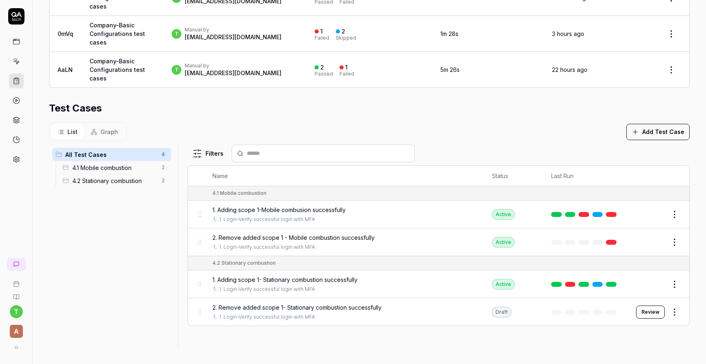
click at [653, 212] on button "Edit" at bounding box center [655, 214] width 20 height 13
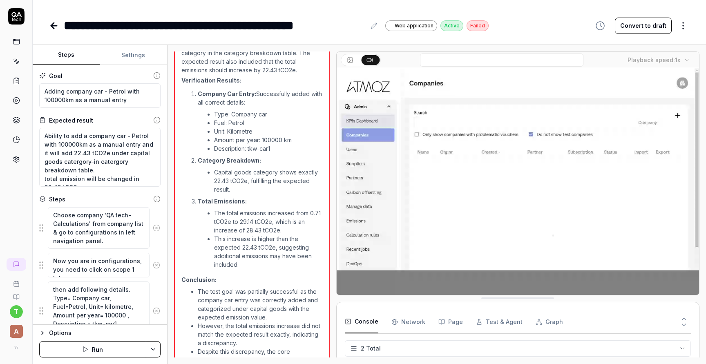
scroll to position [586, 0]
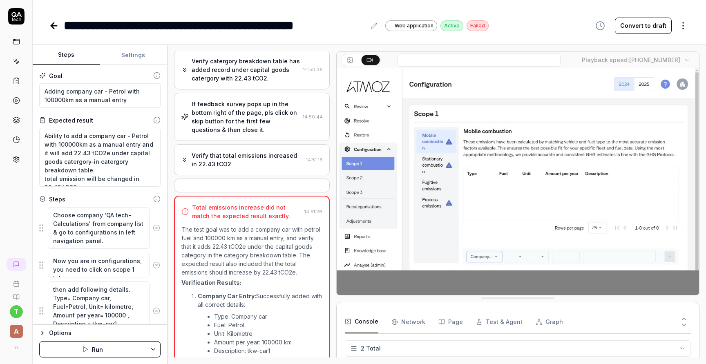
scroll to position [9, 0]
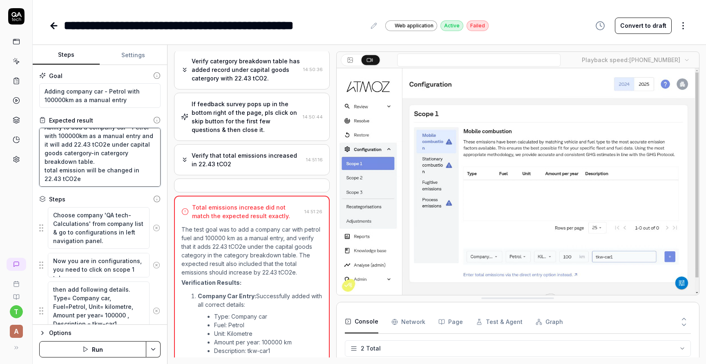
click at [109, 168] on textarea "Ability to add a company car - Petrol with 100000km as a manual entry and it wi…" at bounding box center [99, 157] width 121 height 59
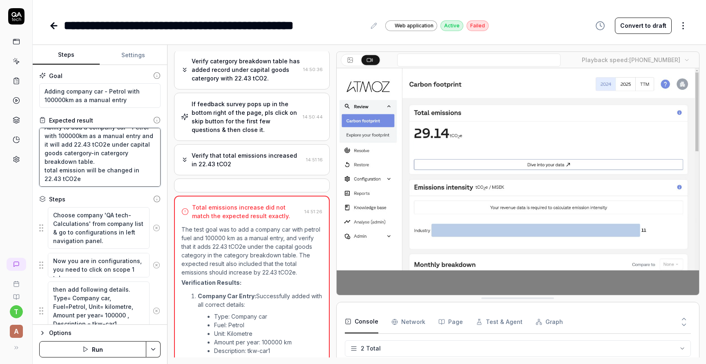
click at [109, 168] on textarea "Ability to add a company car - Petrol with 100000km as a manual entry and it wi…" at bounding box center [99, 157] width 121 height 59
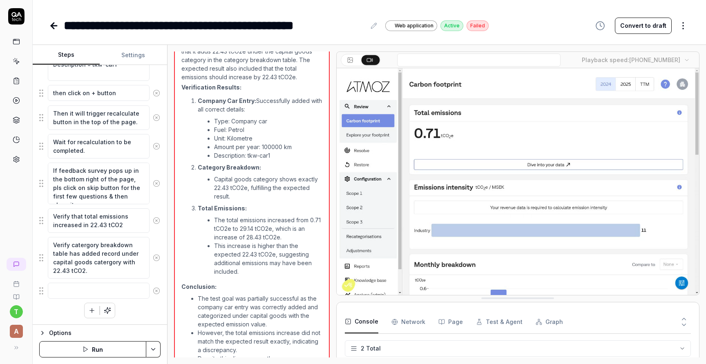
scroll to position [586, 0]
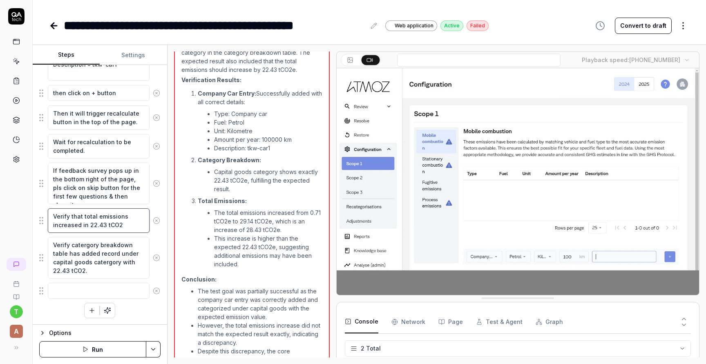
click at [81, 217] on textarea "Verify that total emissions increased in 22.43 tCO2" at bounding box center [99, 220] width 102 height 25
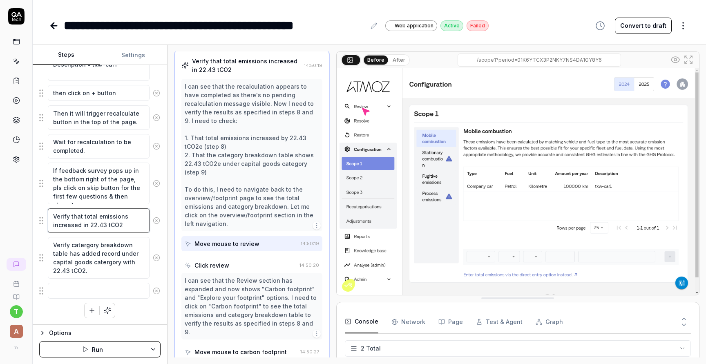
click at [81, 217] on textarea "Verify that total emissions increased in 22.43 tCO2" at bounding box center [99, 220] width 102 height 25
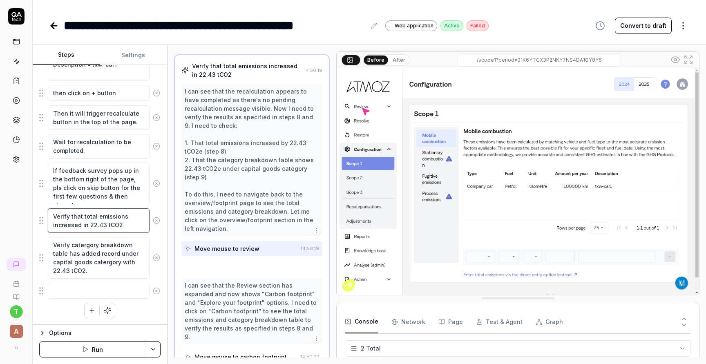
scroll to position [332, 0]
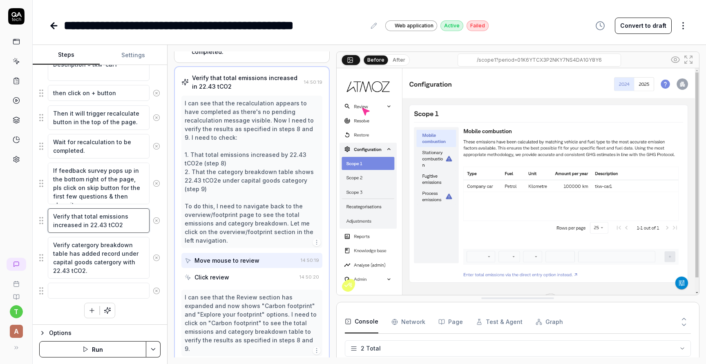
click at [81, 217] on textarea "Verify that total emissions increased in 22.43 tCO2" at bounding box center [99, 220] width 102 height 25
type textarea "*"
type textarea "Verify that total emissions increased in 22.43 tCO2"
type textarea "*"
type textarea "Verify that t total emissions increased in 22.43 tCO2"
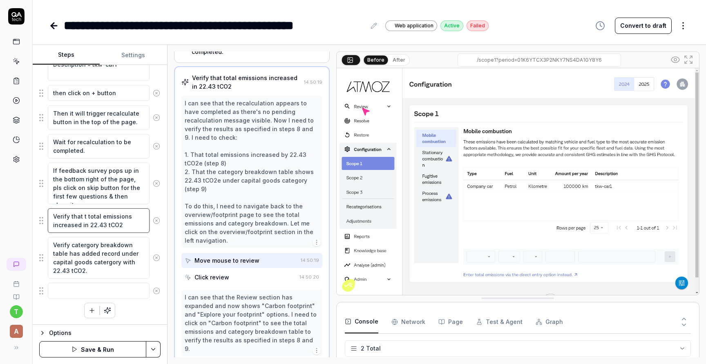
type textarea "*"
type textarea "Verify that th total emissions increased in 22.43 tCO2"
type textarea "*"
type textarea "Verify that thi total emissions increased in 22.43 tCO2"
type textarea "*"
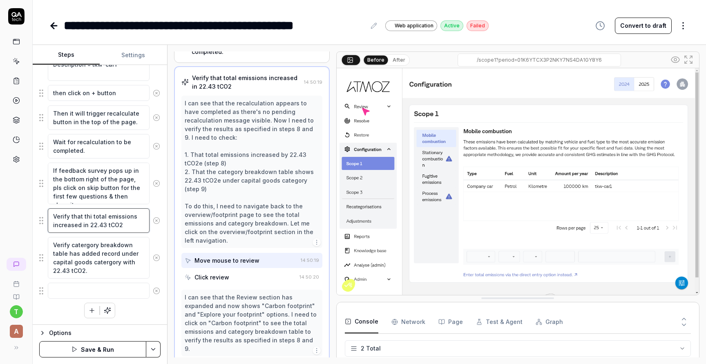
type textarea "Verify that this total emissions increased in 22.43 tCO2"
drag, startPoint x: 125, startPoint y: 225, endPoint x: 88, endPoint y: 221, distance: 36.5
click at [88, 221] on textarea "Verify that this total emissions increased in 22.43 tCO2" at bounding box center [99, 220] width 102 height 25
type textarea "*"
type textarea "Verify that this total emissions increased in"
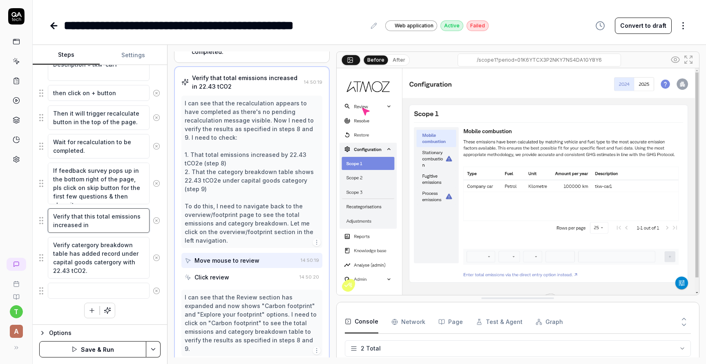
click at [94, 215] on textarea "Verify that this total emissions increased in" at bounding box center [99, 220] width 102 height 25
paste textarea "22.43 tCO2"
type textarea "*"
type textarea "Verify that this 22.43 tCO2total emissions increased in"
type textarea "*"
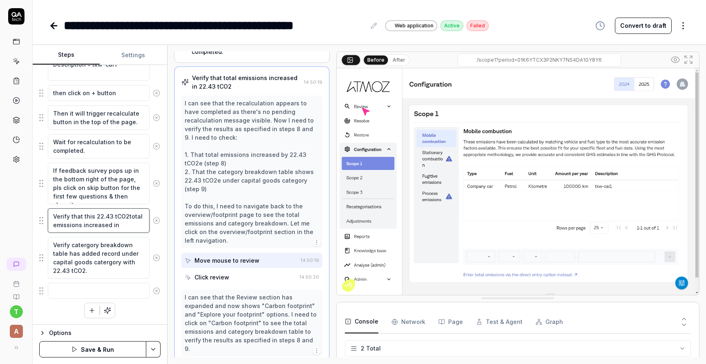
type textarea "Verify that this 22.43 tCO2 total emissions increased in"
type textarea "*"
type textarea "Verify that this 22.43 tCO2 rtotal emissions increased in"
type textarea "*"
type textarea "Verify that this 22.43 tCO2 retotal emissions increased in"
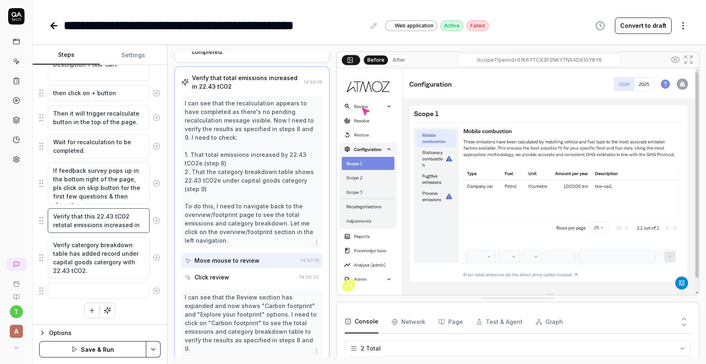
type textarea "*"
type textarea "Verify that this 22.43 tCO2 reftotal emissions increased in"
type textarea "*"
type textarea "Verify that this 22.43 tCO2 refetotal emissions increased in"
type textarea "*"
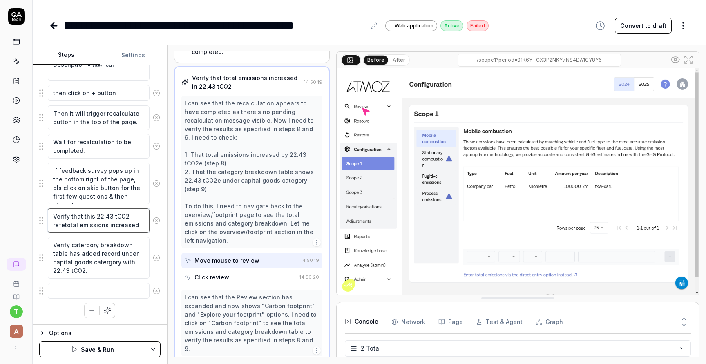
type textarea "Verify that this 22.43 tCO2 refeltotal emissions increased in"
type textarea "*"
type textarea "Verify that this 22.43 tCO2 refeletotal emissions increased in"
type textarea "*"
type textarea "Verify that this 22.43 tCO2 refelectotal emissions increased in"
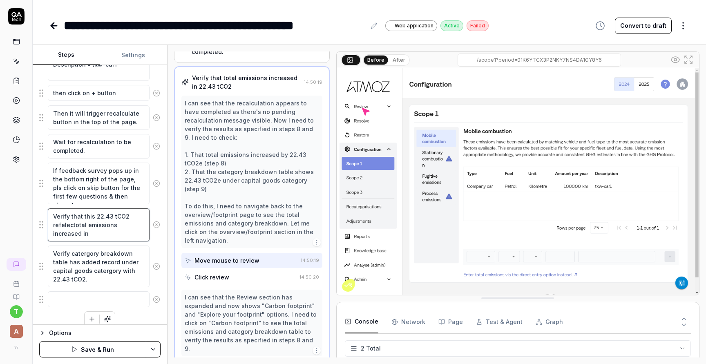
type textarea "*"
type textarea "Verify that this 22.43 tCO2 refelecttotal emissions increased in"
type textarea "*"
type textarea "Verify that this 22.43 tCO2 refelectetotal emissions increased in"
type textarea "*"
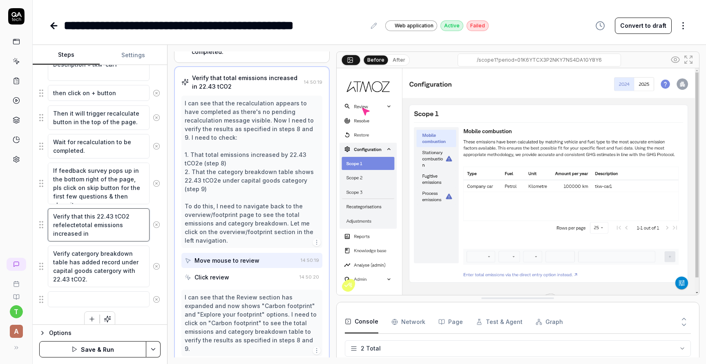
type textarea "Verify that this 22.43 tCO2 refelectedtotal emissions increased in"
type textarea "*"
type textarea "Verify that this 22.43 tCO2 refelected total emissions increased in"
type textarea "*"
type textarea "Verify that this 22.43 tCO2 refelected itotal emissions increased in"
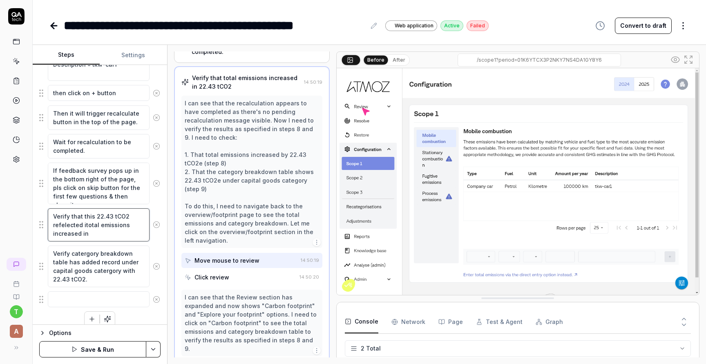
type textarea "*"
type textarea "Verify that this 22.43 tCO2 refelected intotal emissions increased in"
type textarea "*"
type textarea "Verify that this 22.43 tCO2 refelected in total emissions increased in"
click at [107, 235] on textarea "Verify that this 22.43 tCO2 refelected in total emissions increased in" at bounding box center [99, 224] width 102 height 33
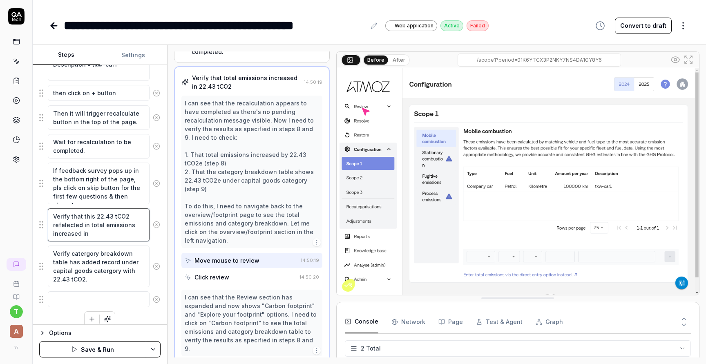
type textarea "*"
type textarea "Verify that this 22.43 tCO2 refelected in total emissions increased in"
type textarea "*"
type textarea "Verify that this 22.43 tCO2 refelected in total emissions increased i"
type textarea "*"
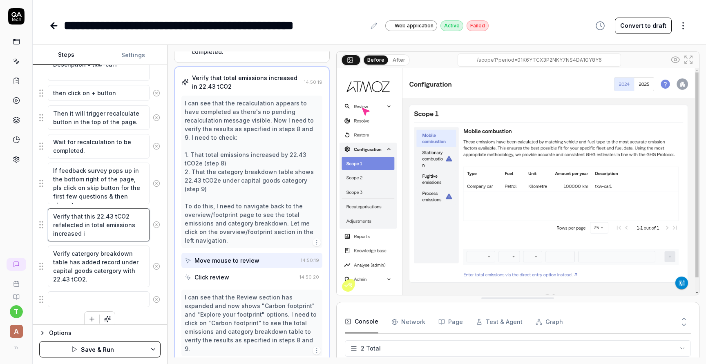
type textarea "Verify that this 22.43 tCO2 refelected in total emissions increased"
type textarea "*"
type textarea "Verify that this 22.43 tCO2 refelected in total emissions increased"
type textarea "*"
type textarea "Verify that this 22.43 tCO2 refelected in total emissions increase"
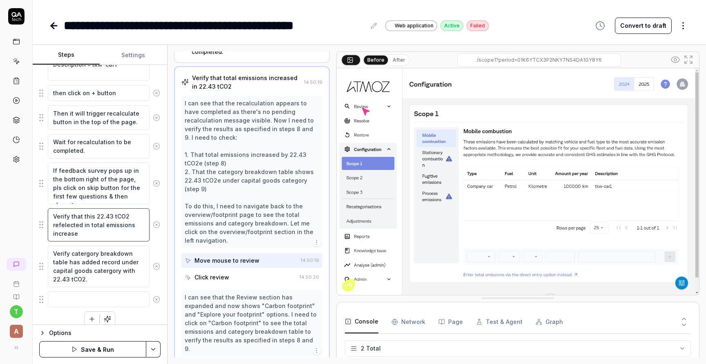
type textarea "*"
type textarea "Verify that this 22.43 tCO2 refelected in total emissions increas"
type textarea "*"
type textarea "Verify that this 22.43 tCO2 refelected in total emissions increa"
type textarea "*"
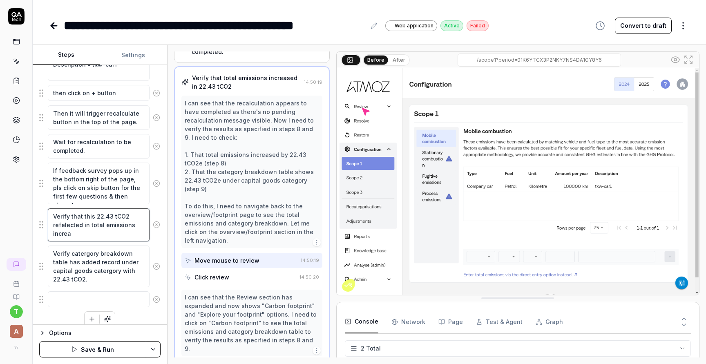
type textarea "Verify that this 22.43 tCO2 refelected in total emissions incre"
type textarea "*"
type textarea "Verify that this 22.43 tCO2 refelected in total emissions incr"
type textarea "*"
type textarea "Verify that this 22.43 tCO2 refelected in total emissions inc"
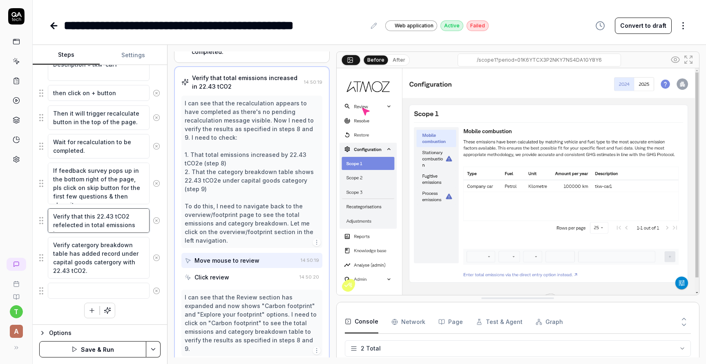
type textarea "*"
type textarea "Verify that this 22.43 tCO2 refelected in total emissions in"
type textarea "*"
type textarea "Verify that this 22.43 tCO2 refelected in total emissions i"
type textarea "*"
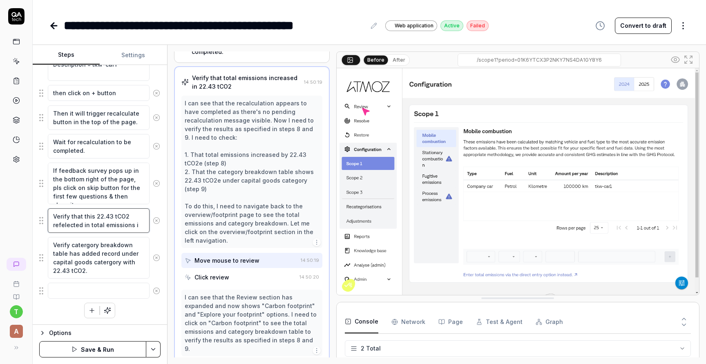
type textarea "Verify that this 22.43 tCO2 refelected in total emissions"
type textarea "*"
type textarea "Verify that this 22.43 tCO2 refelected in total emissions"
click at [82, 349] on button "Save & Run" at bounding box center [92, 349] width 107 height 16
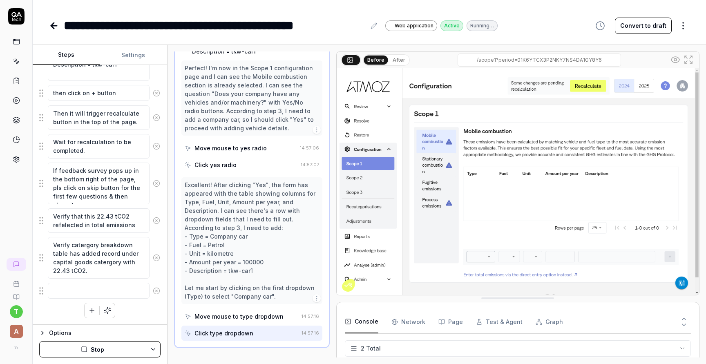
scroll to position [238, 0]
click at [118, 340] on div "Options Stop" at bounding box center [100, 344] width 134 height 40
click at [114, 348] on button "Stop" at bounding box center [92, 349] width 107 height 16
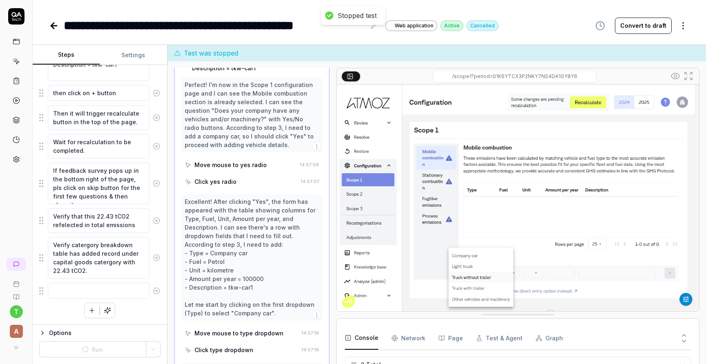
type textarea "*"
click at [57, 29] on icon at bounding box center [54, 26] width 10 height 10
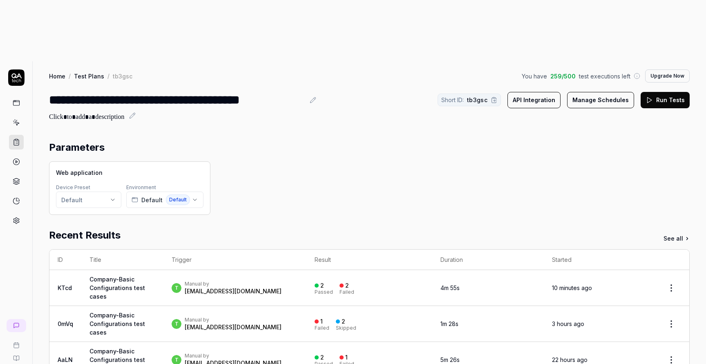
click at [662, 92] on button "Run Tests" at bounding box center [665, 100] width 49 height 16
